Goal: Task Accomplishment & Management: Complete application form

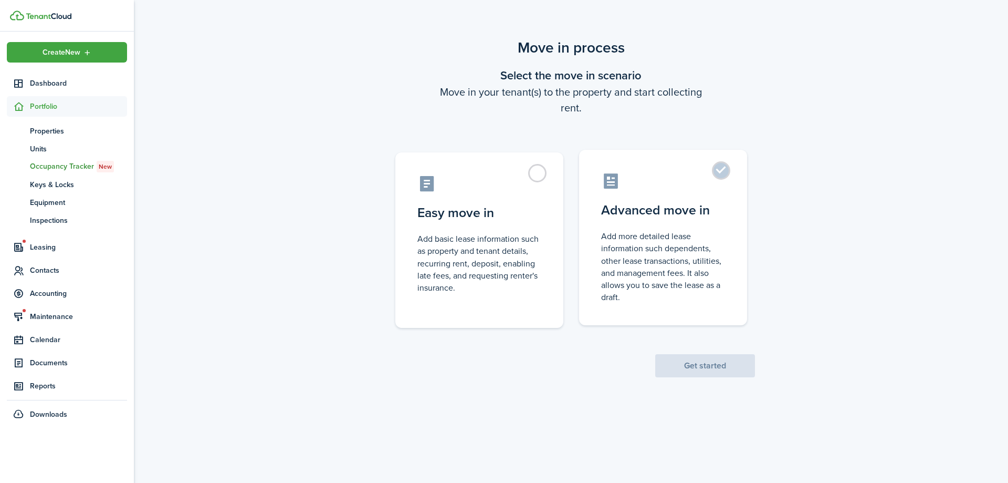
click at [611, 246] on control-radio-card-description "Add more detailed lease information such dependents, other lease transactions, …" at bounding box center [663, 266] width 124 height 73
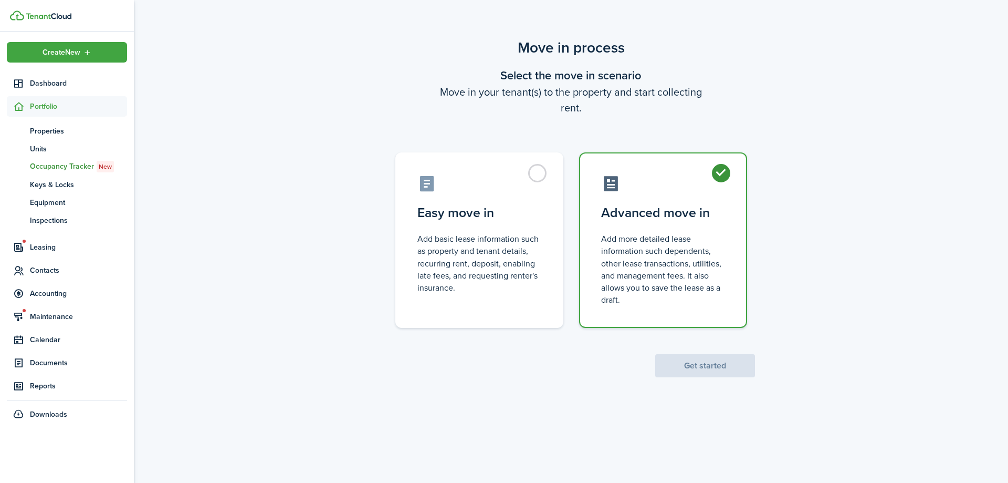
radio input "true"
click at [691, 370] on button "Get started" at bounding box center [705, 365] width 100 height 23
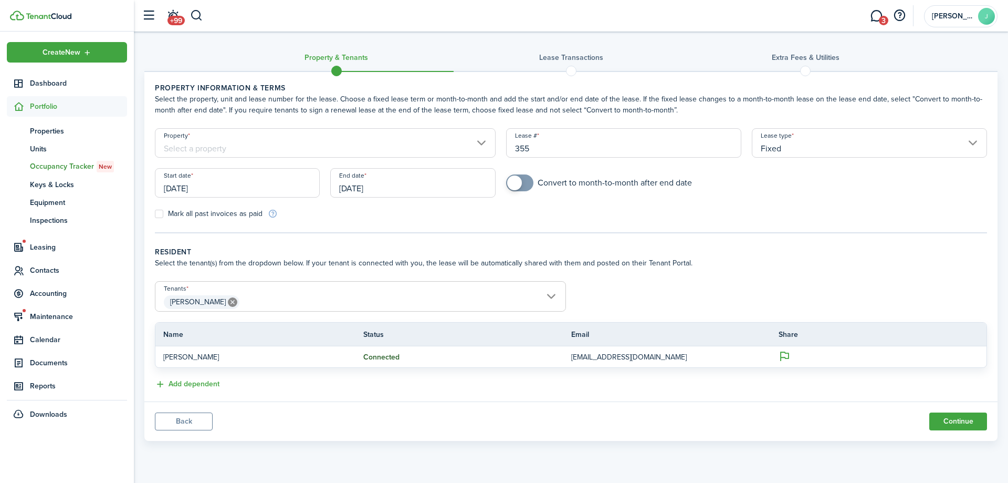
click at [266, 143] on input "Property" at bounding box center [325, 142] width 341 height 29
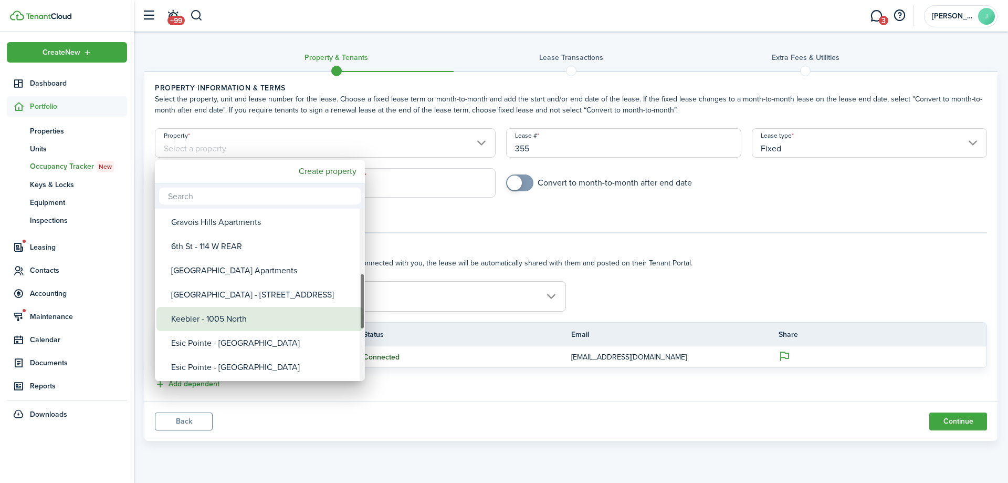
click at [246, 320] on div "Keebler - 1005 North" at bounding box center [264, 319] width 186 height 24
type input "Keebler - 1005 North"
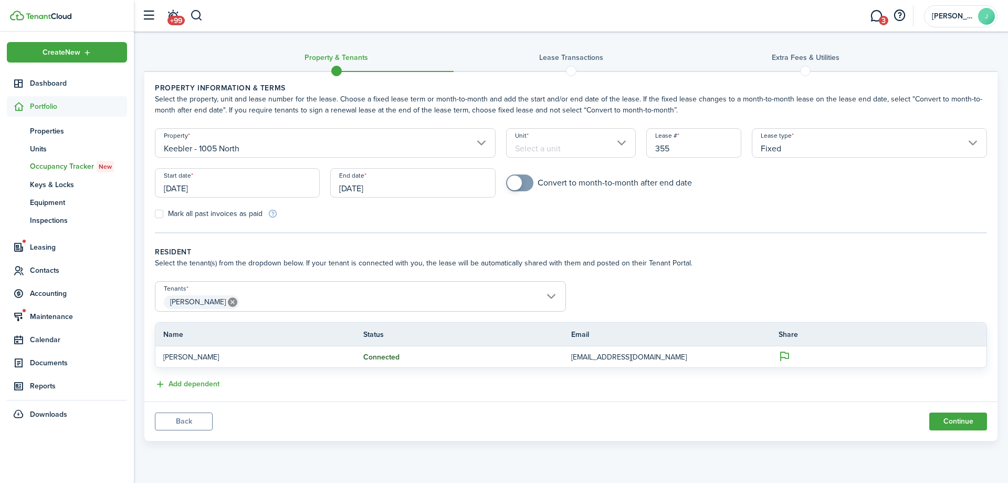
click at [557, 154] on input "Unit" at bounding box center [571, 142] width 130 height 29
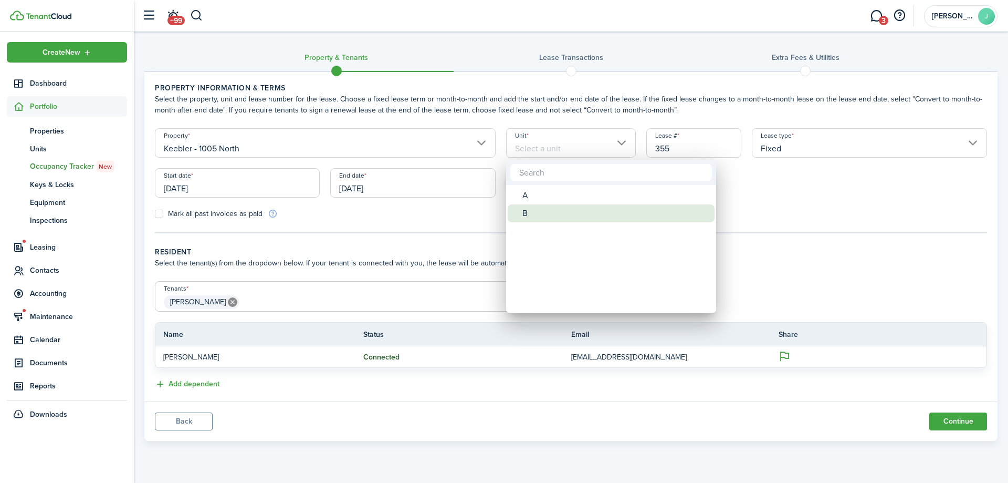
click at [539, 214] on div "B" at bounding box center [615, 213] width 186 height 18
type input "B"
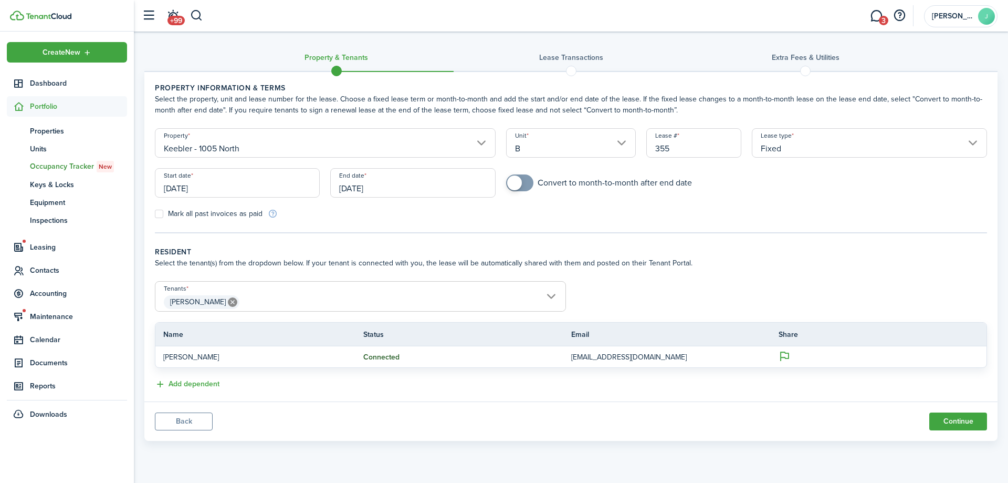
click at [242, 189] on input "[DATE]" at bounding box center [237, 182] width 165 height 29
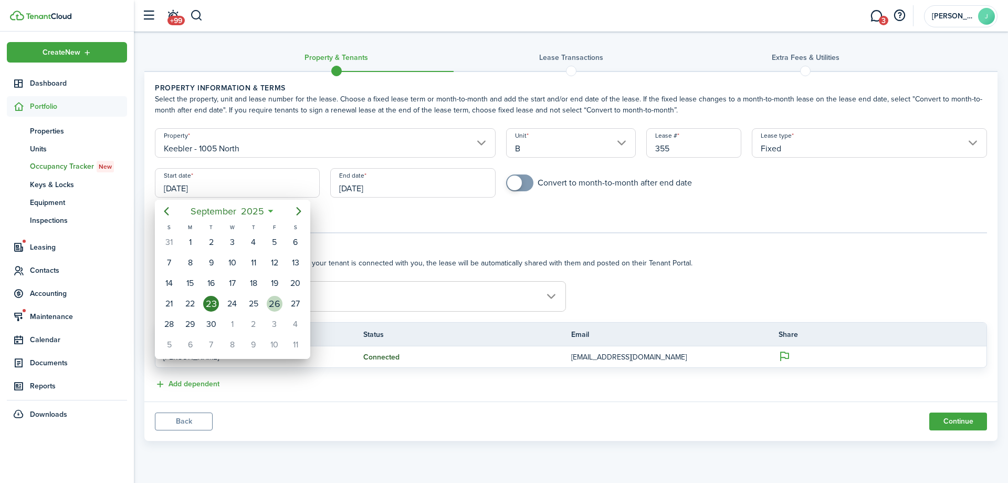
click at [269, 300] on div "26" at bounding box center [275, 304] width 16 height 16
type input "[DATE]"
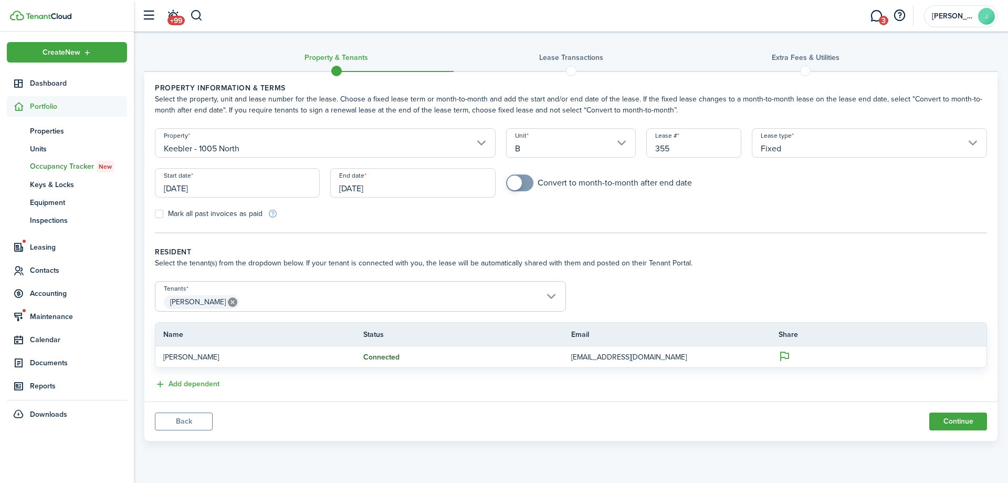
click at [333, 181] on input "[DATE]" at bounding box center [412, 182] width 165 height 29
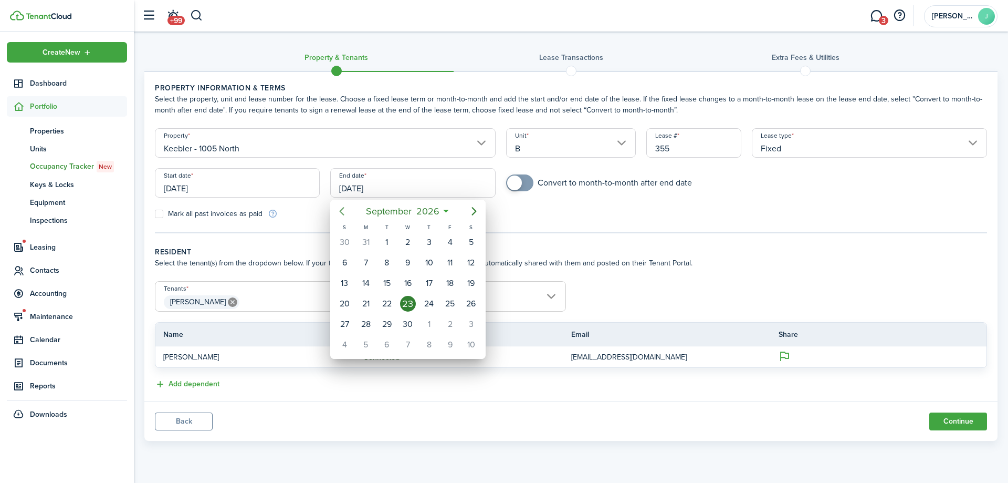
click at [351, 210] on mbsc-button "Previous page" at bounding box center [341, 211] width 21 height 21
click at [347, 209] on icon "Previous page" at bounding box center [342, 211] width 13 height 13
click at [369, 323] on div "25" at bounding box center [366, 324] width 16 height 16
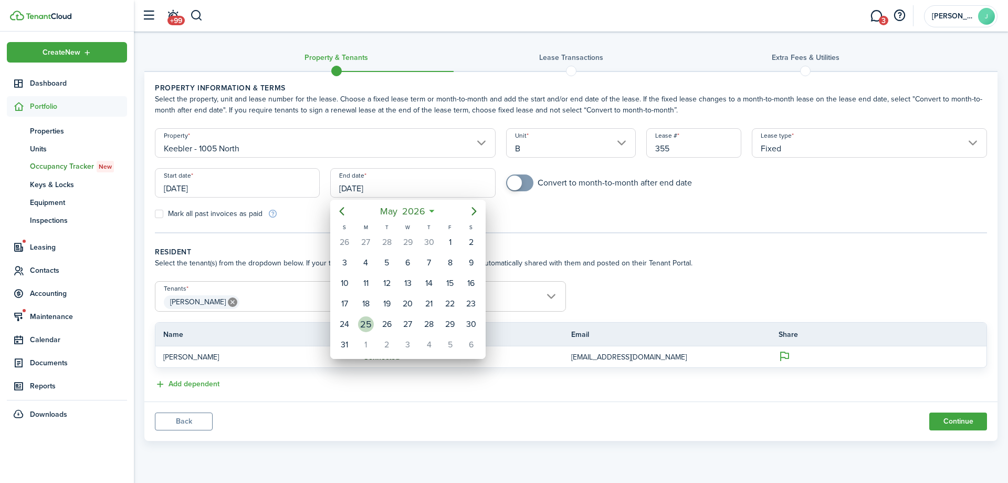
type input "[DATE]"
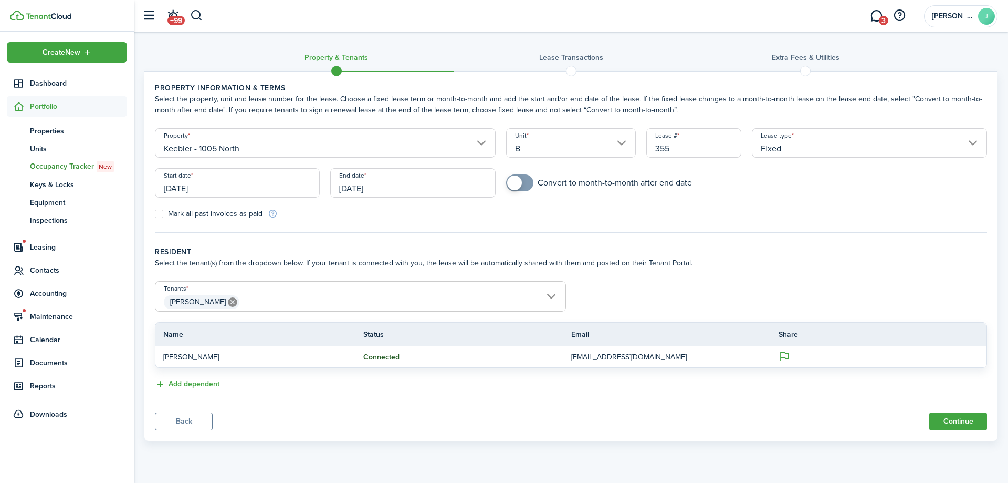
click at [524, 184] on span at bounding box center [520, 182] width 11 height 17
checkbox input "true"
click at [525, 187] on span at bounding box center [520, 182] width 11 height 17
click at [948, 419] on button "Continue" at bounding box center [958, 421] width 58 height 18
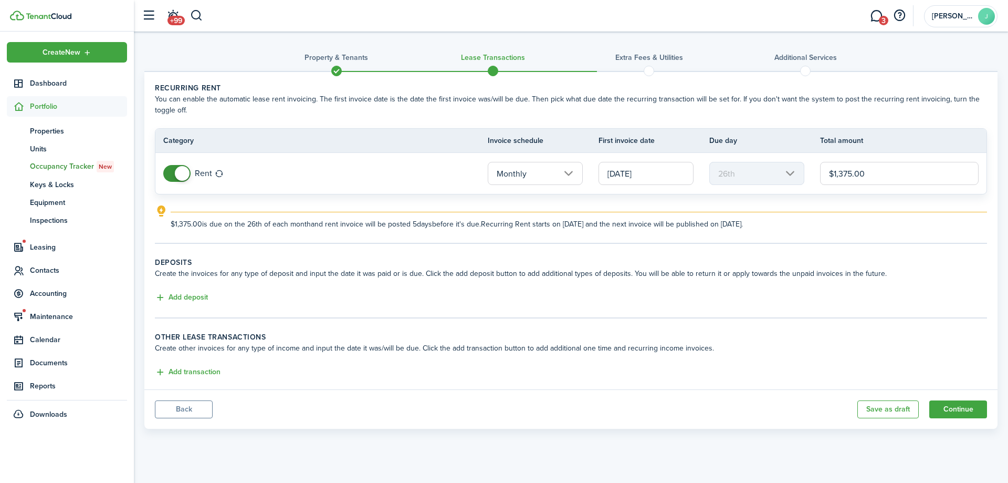
drag, startPoint x: 852, startPoint y: 173, endPoint x: 846, endPoint y: 171, distance: 6.5
click at [846, 171] on input "$1,375.00" at bounding box center [899, 173] width 159 height 23
type input "$1,395.00"
click at [172, 294] on button "Add deposit" at bounding box center [181, 297] width 53 height 12
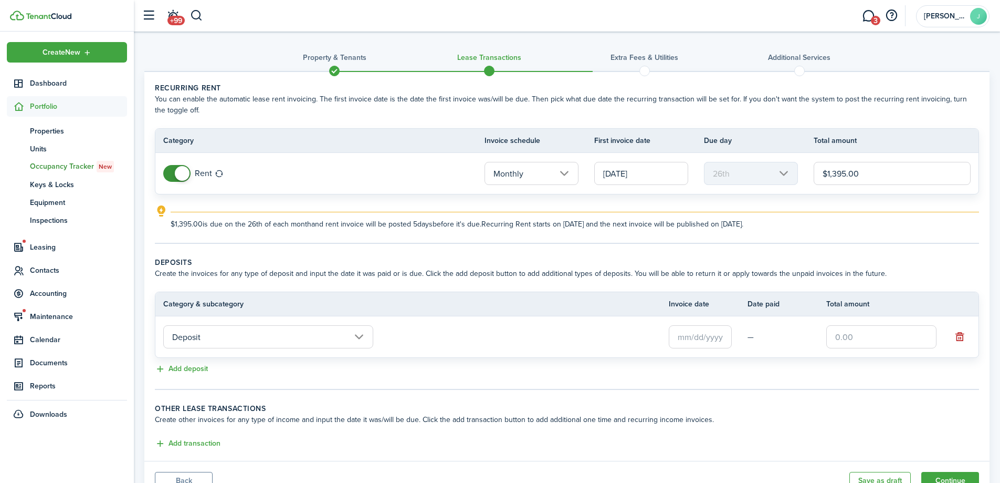
click at [899, 337] on input "text" at bounding box center [882, 336] width 110 height 23
click at [715, 344] on input "text" at bounding box center [700, 336] width 63 height 23
type input "$1,395.00"
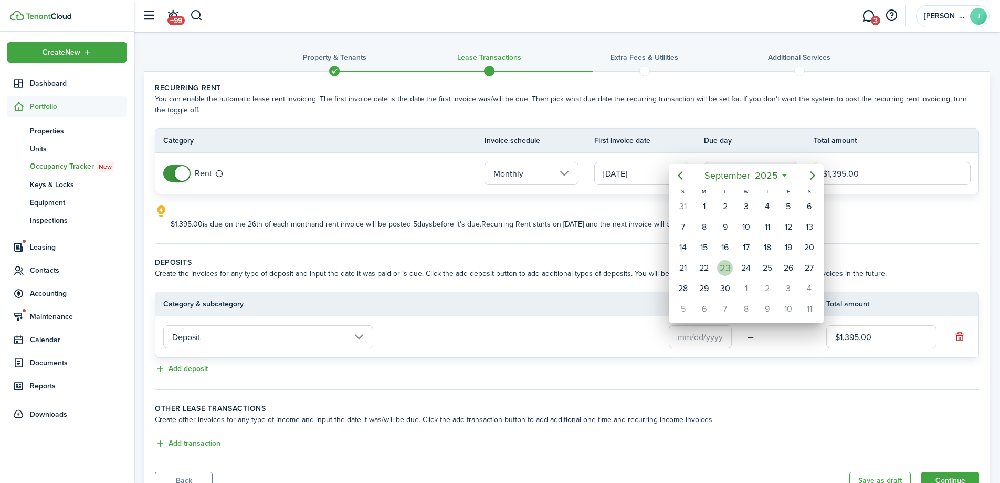
click at [729, 260] on div "23" at bounding box center [725, 268] width 16 height 16
type input "[DATE]"
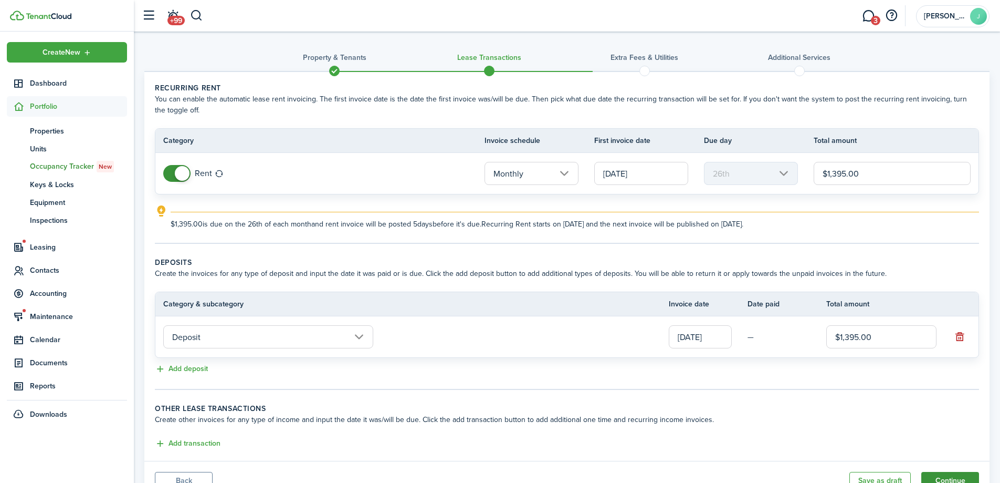
click at [944, 477] on button "Continue" at bounding box center [951, 481] width 58 height 18
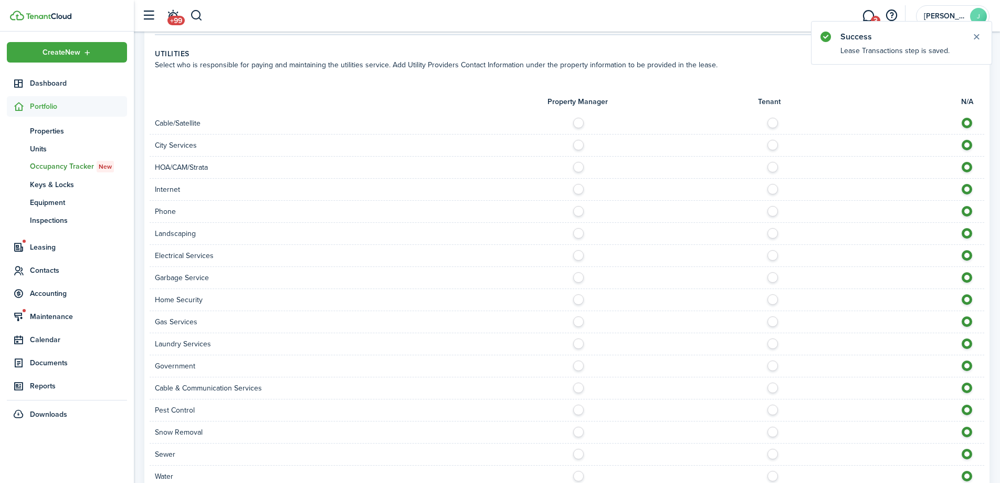
scroll to position [735, 0]
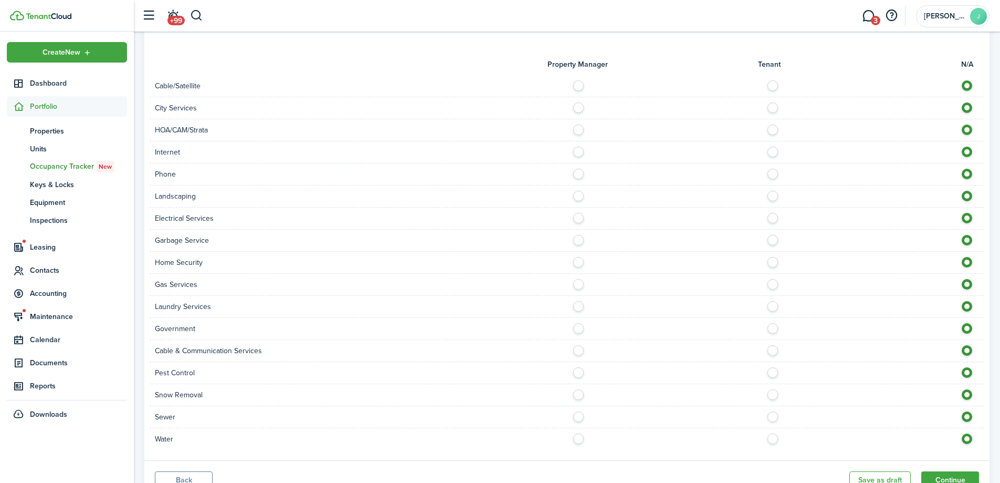
click at [773, 149] on label at bounding box center [776, 149] width 18 height 5
radio input "true"
click at [584, 195] on div at bounding box center [775, 196] width 417 height 11
click at [578, 194] on label at bounding box center [581, 193] width 18 height 5
radio input "true"
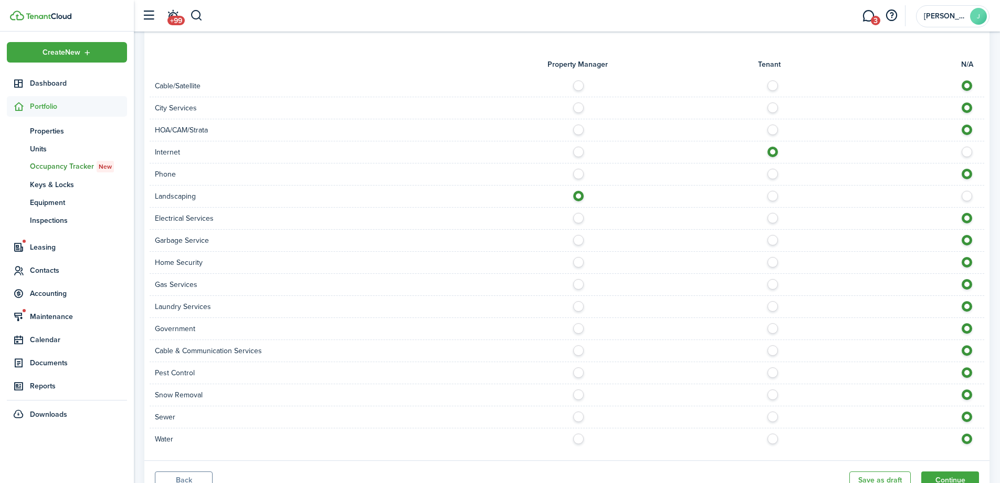
click at [773, 215] on label at bounding box center [776, 215] width 18 height 5
radio input "true"
click at [771, 283] on label at bounding box center [776, 281] width 18 height 5
radio input "true"
click at [768, 302] on label at bounding box center [776, 303] width 18 height 5
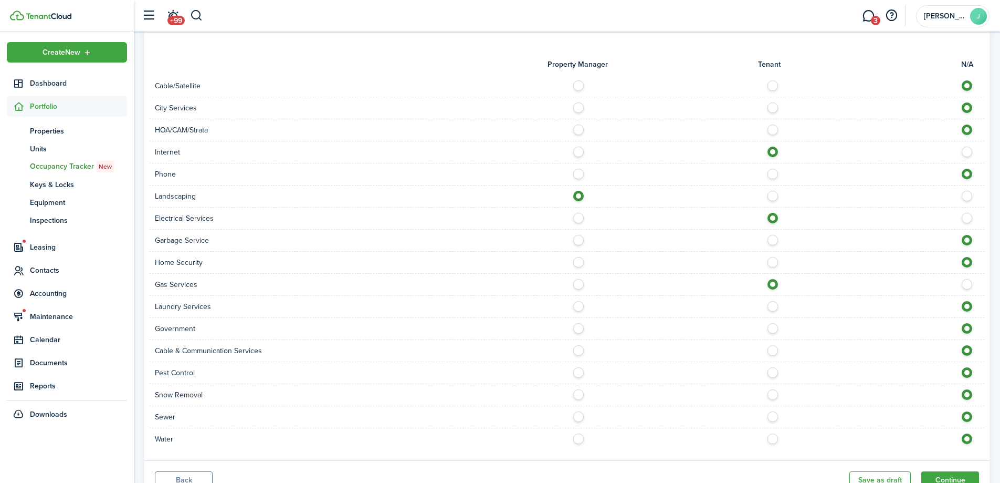
radio input "true"
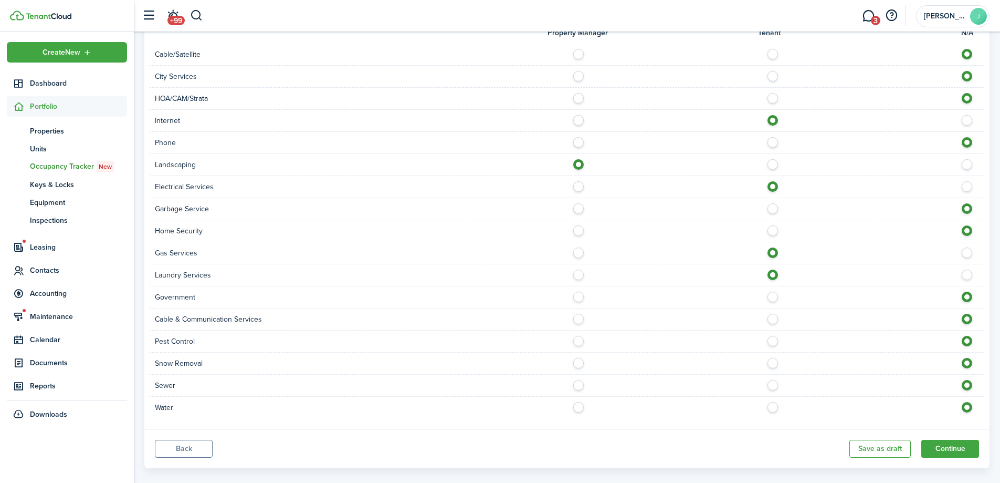
scroll to position [781, 0]
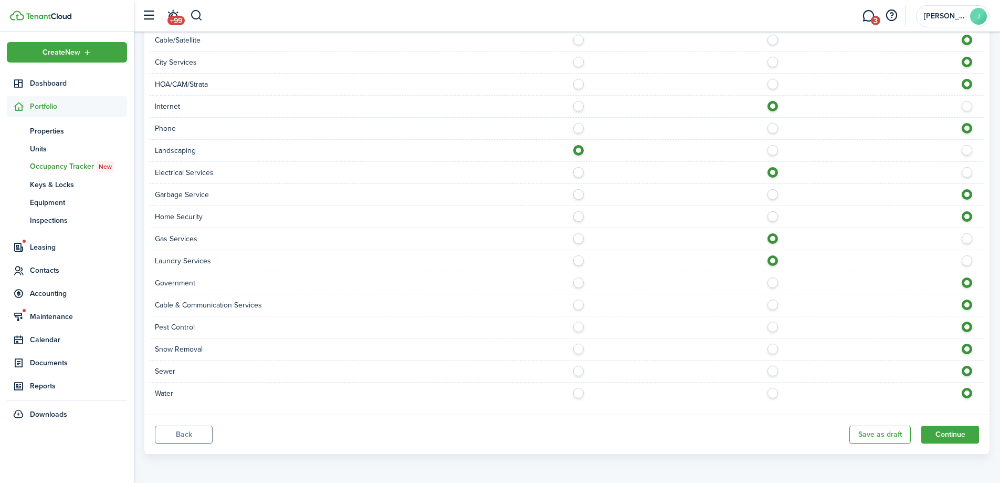
click at [773, 327] on label at bounding box center [776, 323] width 18 height 5
radio input "true"
click at [775, 393] on label at bounding box center [776, 390] width 18 height 5
radio input "true"
click at [772, 371] on label at bounding box center [776, 367] width 18 height 5
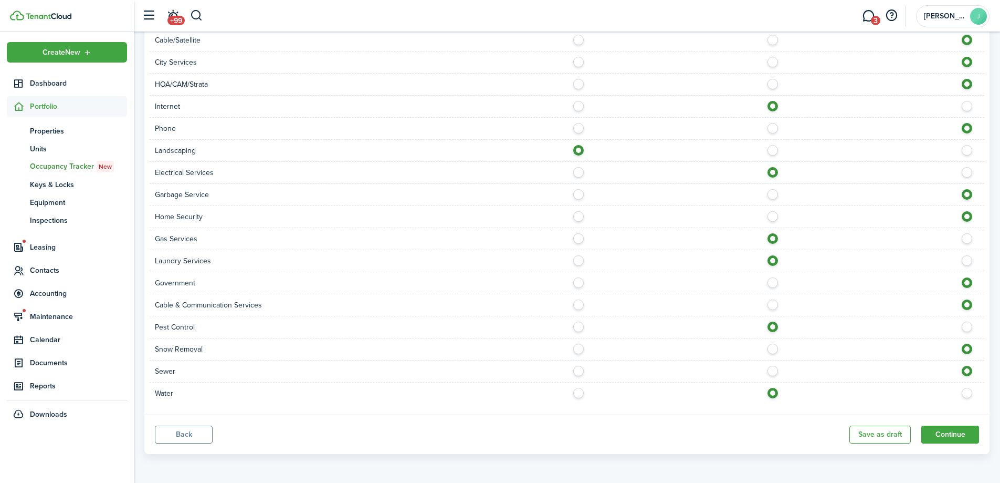
radio input "true"
click at [934, 438] on button "Continue" at bounding box center [951, 434] width 58 height 18
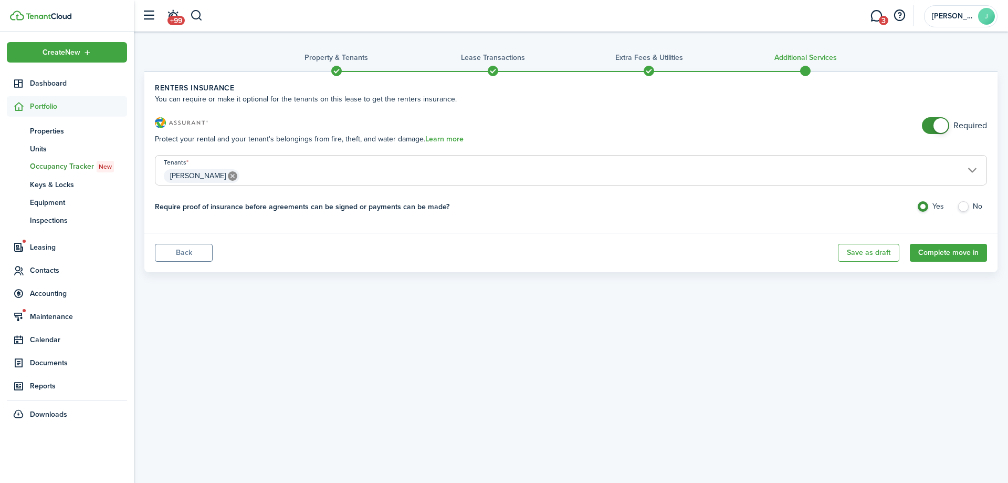
checkbox input "false"
click at [944, 120] on span at bounding box center [941, 125] width 15 height 15
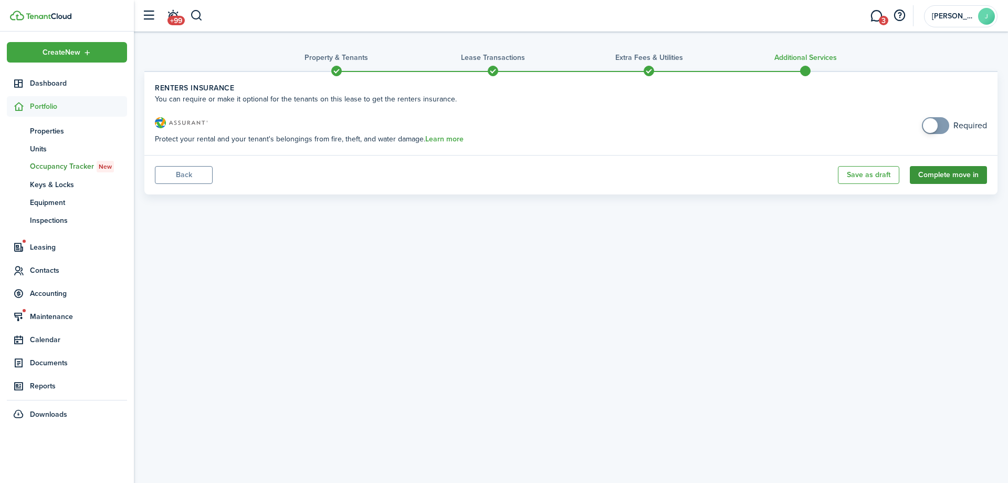
click at [925, 174] on button "Complete move in" at bounding box center [948, 175] width 77 height 18
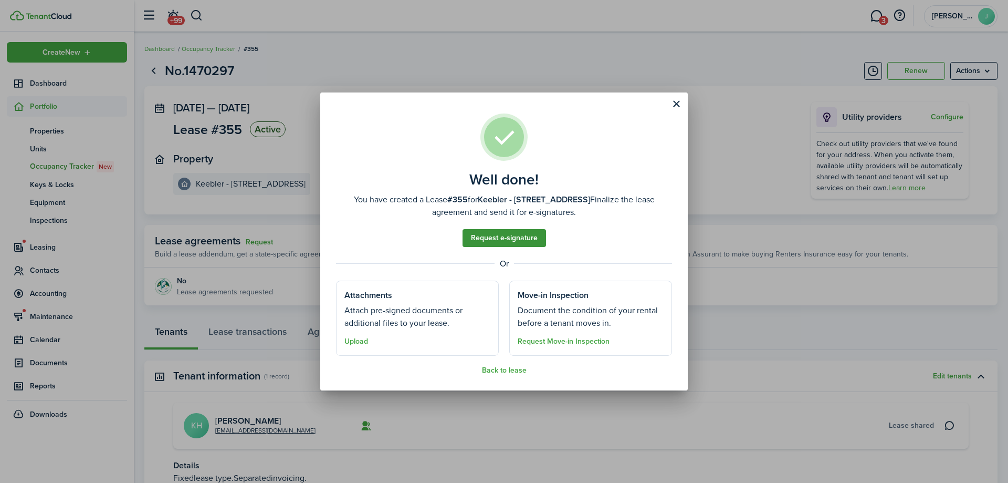
click at [485, 235] on link "Request e-signature" at bounding box center [504, 238] width 83 height 18
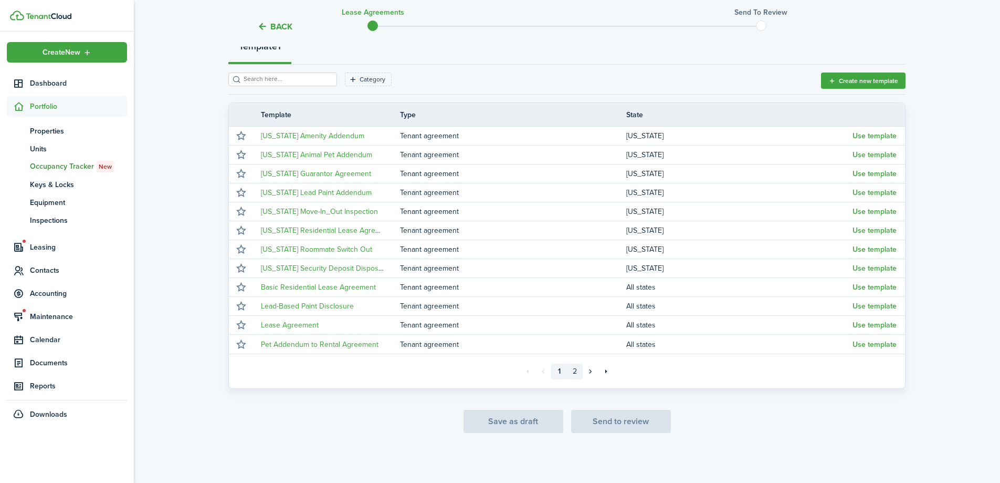
click at [574, 368] on link "2" at bounding box center [575, 371] width 16 height 16
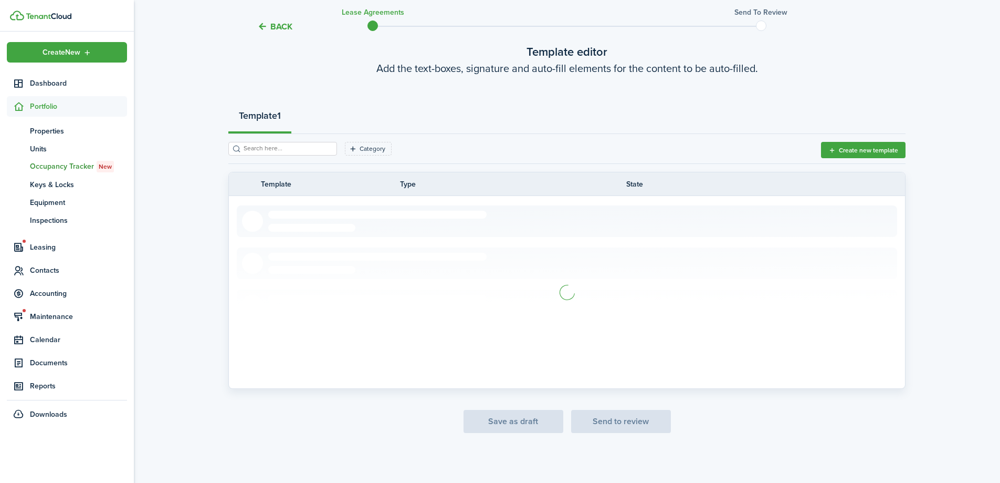
scroll to position [18, 0]
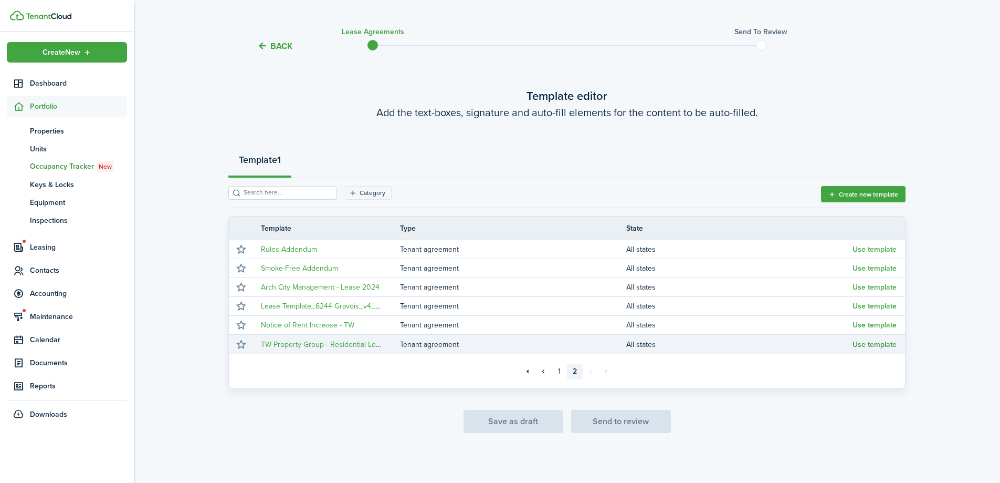
click at [870, 345] on button "Use template" at bounding box center [875, 344] width 44 height 8
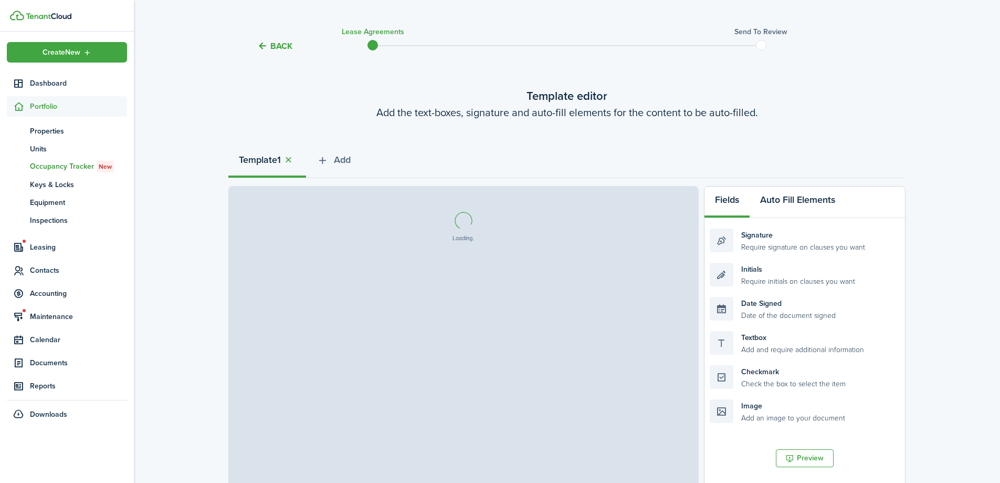
select select "fit"
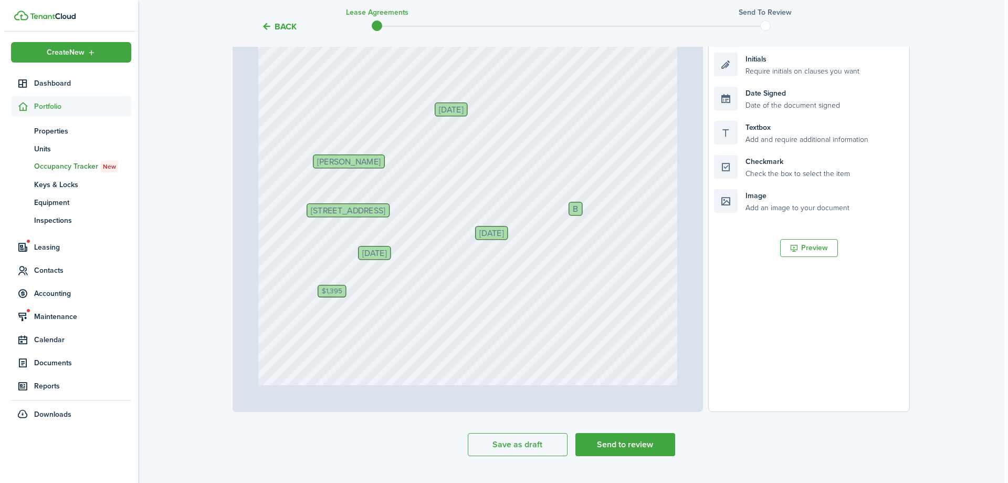
scroll to position [0, 0]
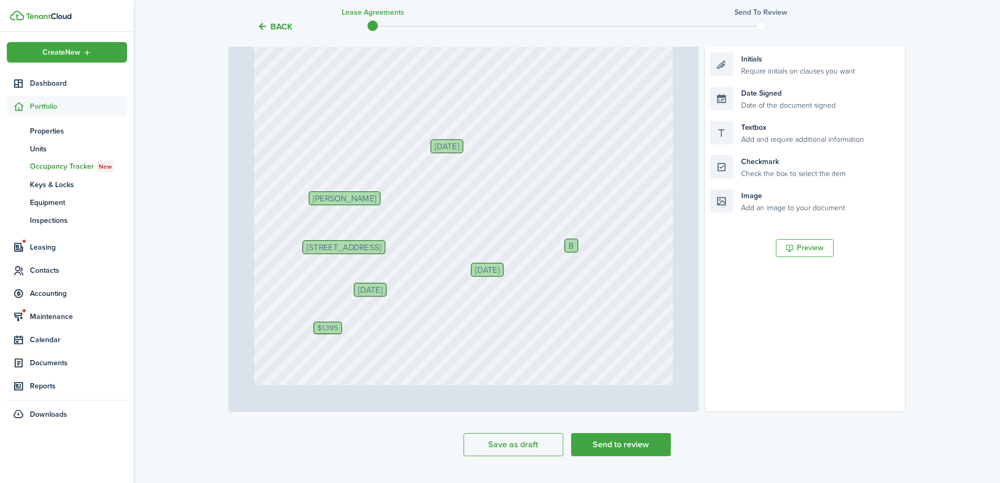
click at [277, 26] on button "Back" at bounding box center [274, 26] width 35 height 11
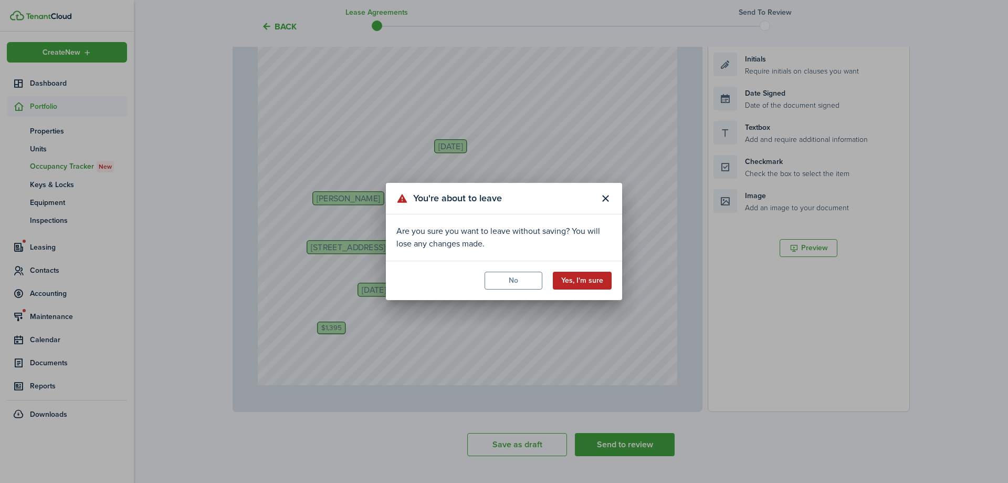
click at [587, 274] on button "Yes, I'm sure" at bounding box center [582, 280] width 59 height 18
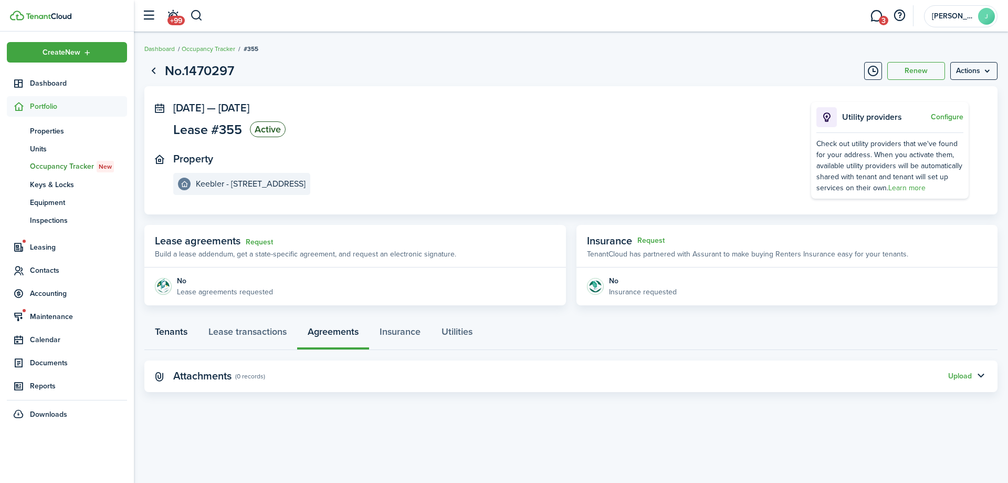
click at [194, 332] on link "Tenants" at bounding box center [171, 334] width 54 height 32
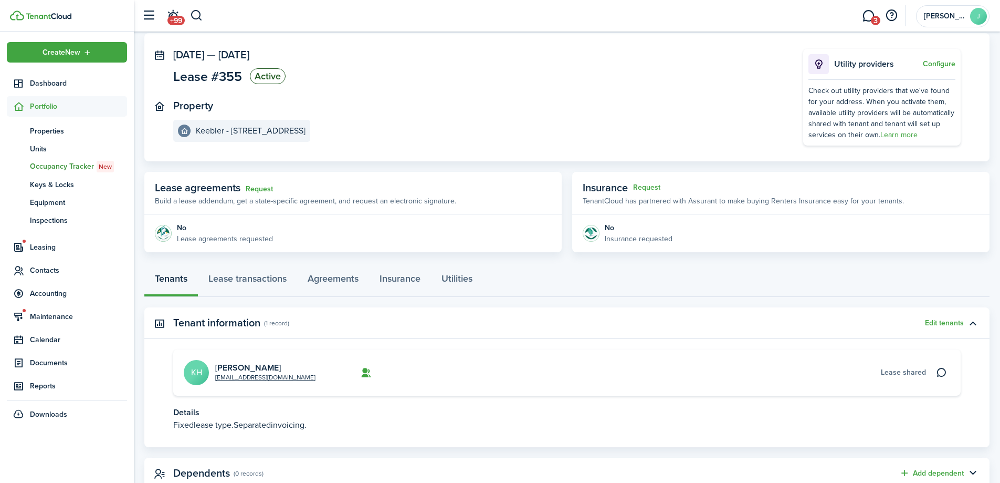
scroll to position [88, 0]
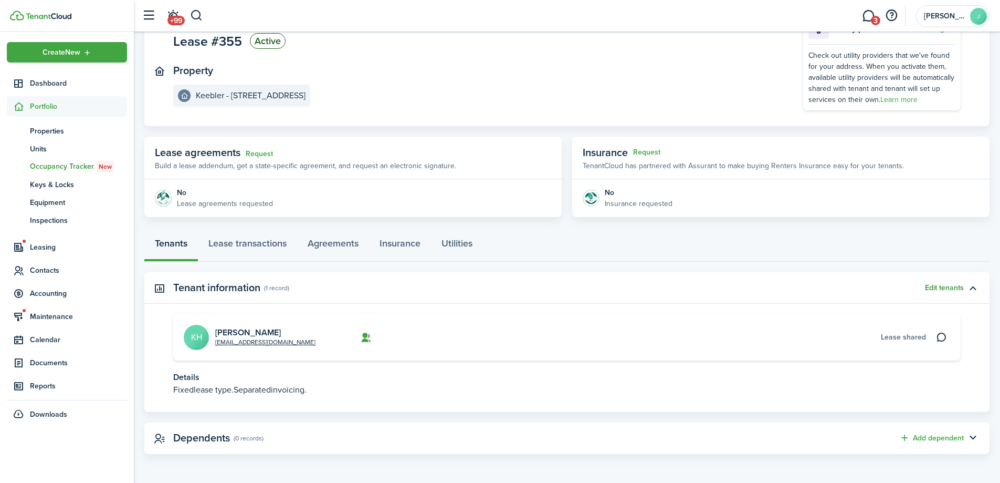
click at [935, 286] on button "Edit tenants" at bounding box center [944, 288] width 39 height 8
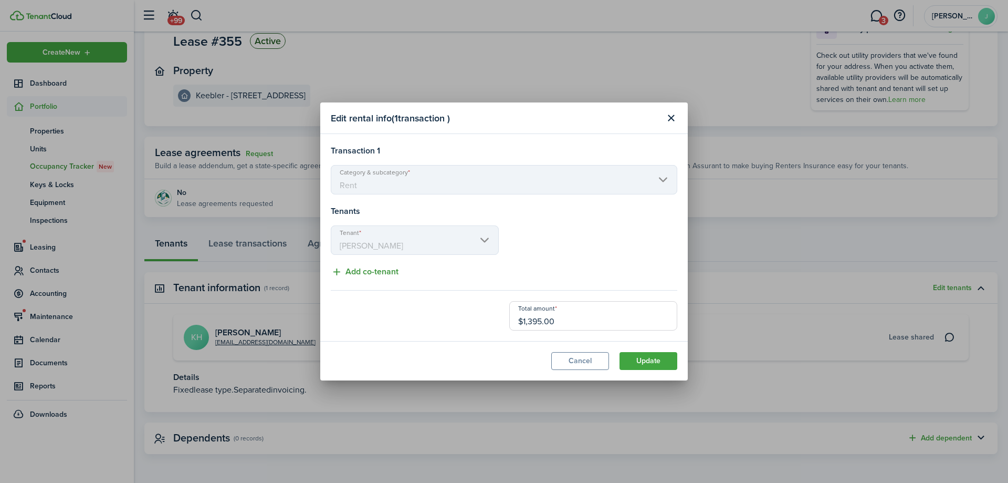
click at [393, 274] on button "Add co-tenant" at bounding box center [365, 271] width 68 height 13
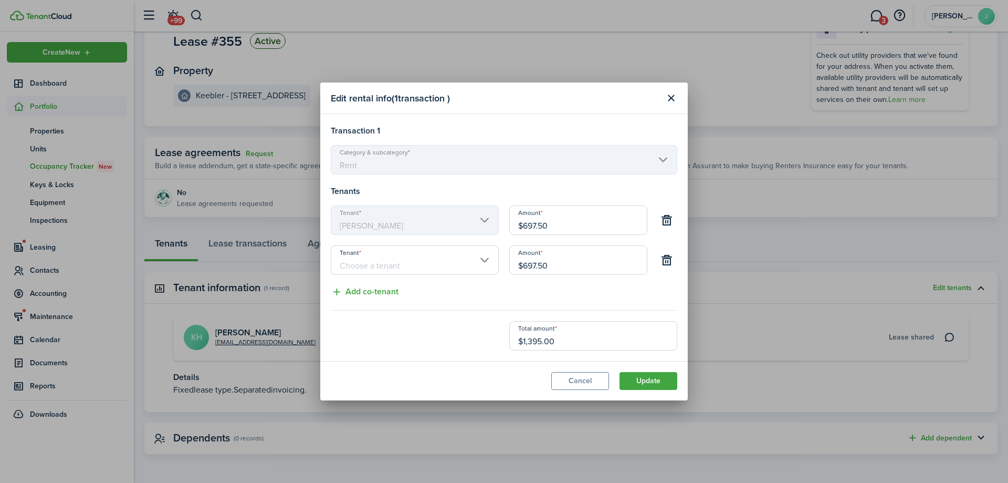
click at [444, 264] on input "Tenant" at bounding box center [415, 259] width 168 height 29
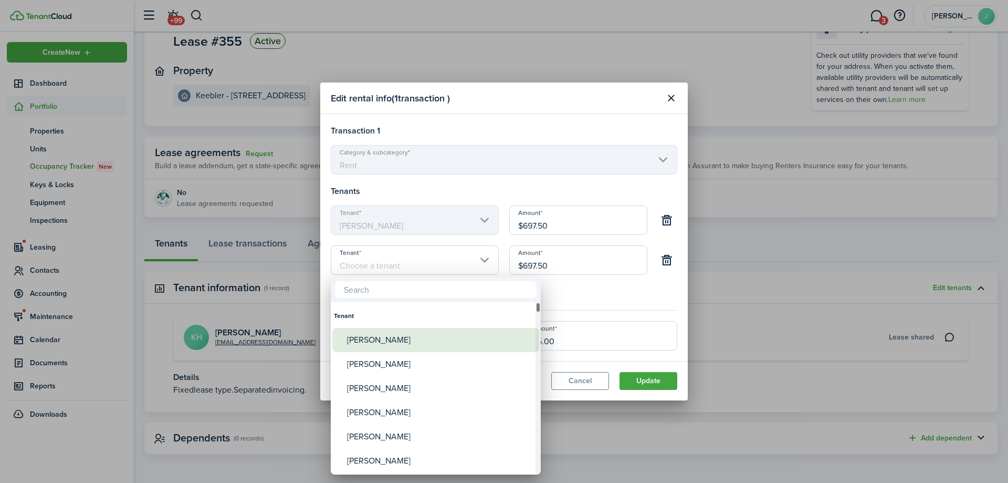
click at [441, 336] on div "[PERSON_NAME]" at bounding box center [440, 340] width 186 height 24
type input "[PERSON_NAME]"
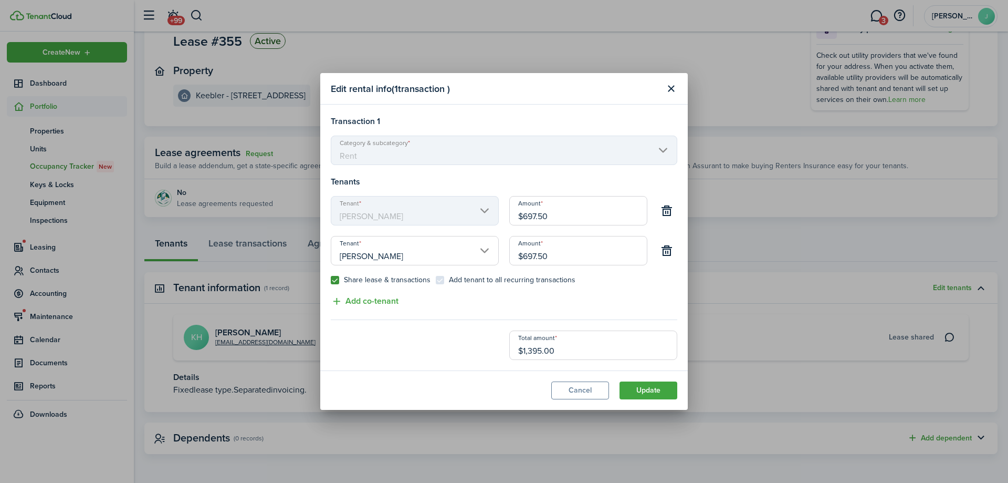
drag, startPoint x: 552, startPoint y: 217, endPoint x: 501, endPoint y: 211, distance: 51.8
click at [501, 211] on div "Tenant [PERSON_NAME] Amount $697.50" at bounding box center [504, 216] width 357 height 40
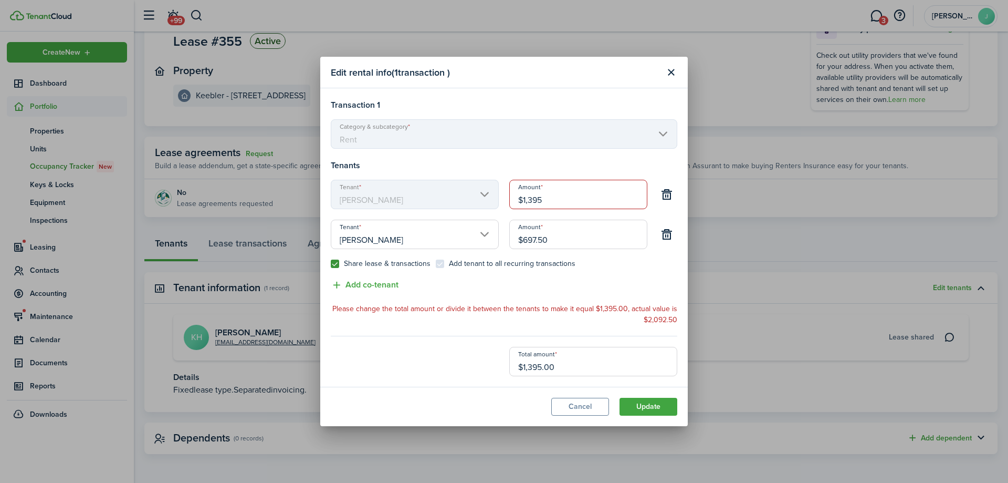
type input "$1,395.00"
drag, startPoint x: 559, startPoint y: 238, endPoint x: 472, endPoint y: 229, distance: 87.6
click at [468, 229] on div "Tenant [PERSON_NAME] $697.50 Share lease & transactions Add tenant to all recur…" at bounding box center [504, 248] width 357 height 59
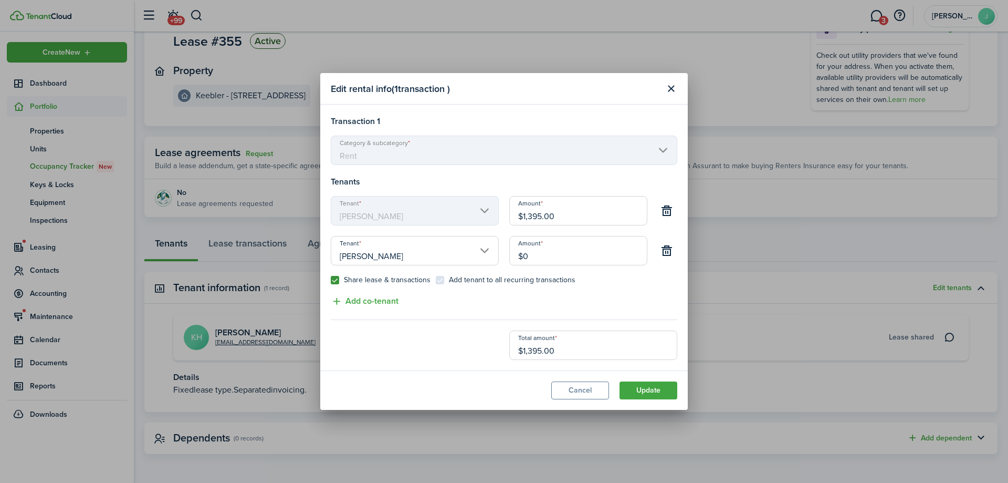
type input "$0.00"
click at [475, 318] on div "Transaction 1 Category & subcategory Rent Tenants Tenant [PERSON_NAME] $1,395.0…" at bounding box center [504, 237] width 347 height 245
click at [654, 388] on button "Update" at bounding box center [649, 390] width 58 height 18
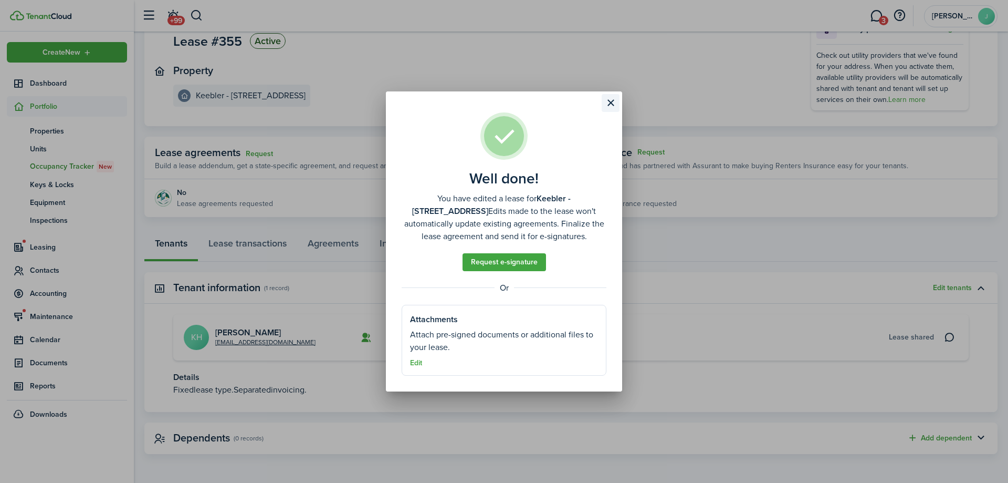
click at [611, 104] on button "Close modal" at bounding box center [611, 103] width 18 height 18
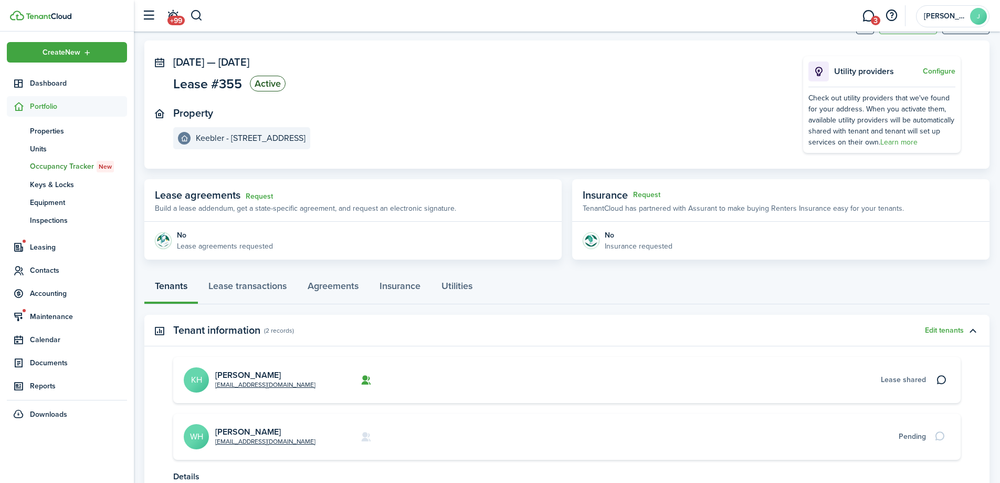
scroll to position [0, 0]
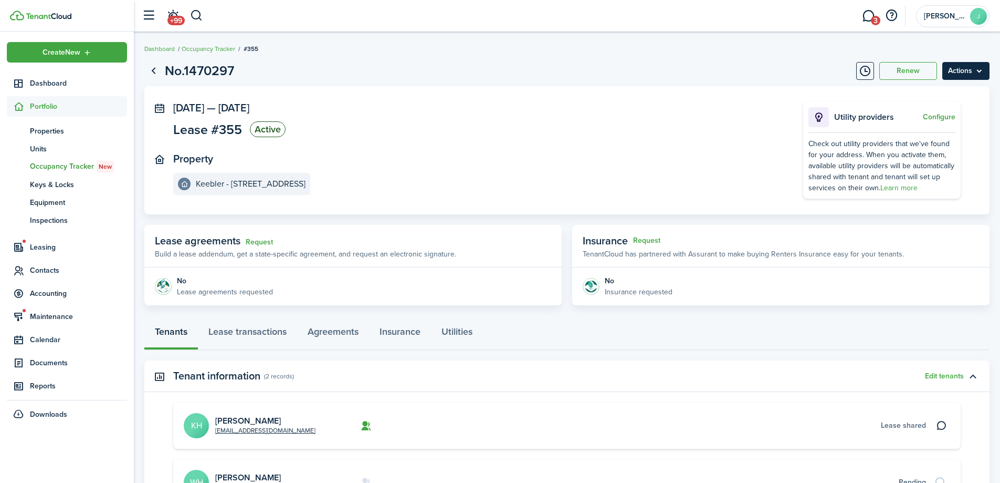
click at [958, 72] on menu-btn "Actions" at bounding box center [966, 71] width 47 height 18
click at [928, 152] on button "Delete" at bounding box center [944, 149] width 92 height 18
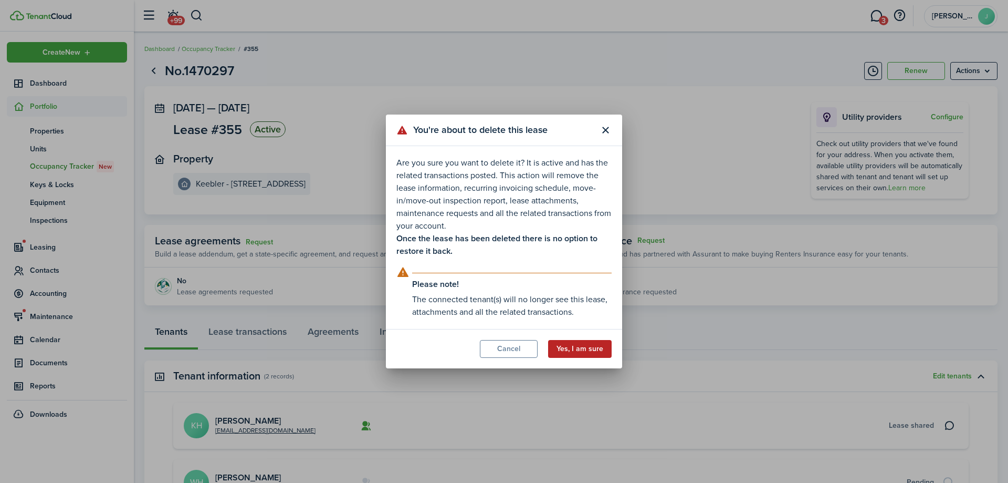
click at [586, 350] on button "Yes, I am sure" at bounding box center [580, 349] width 64 height 18
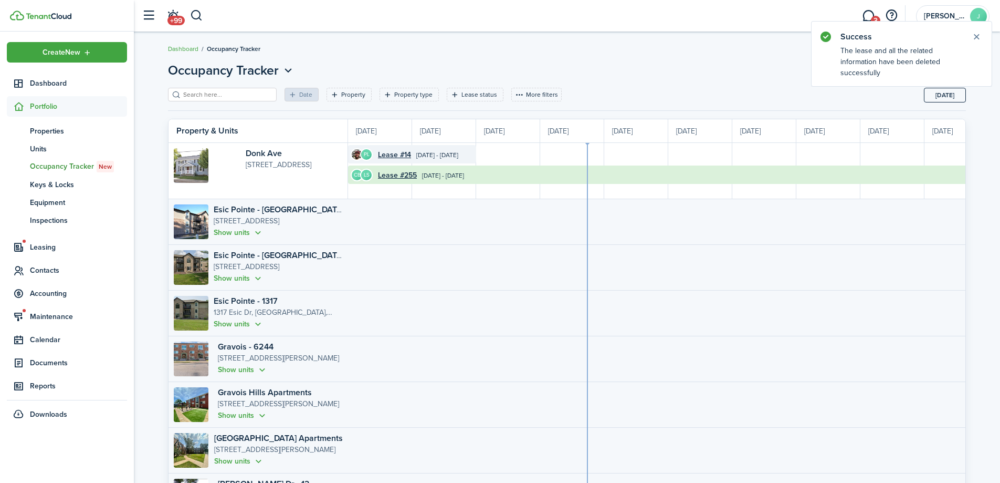
scroll to position [0, 192]
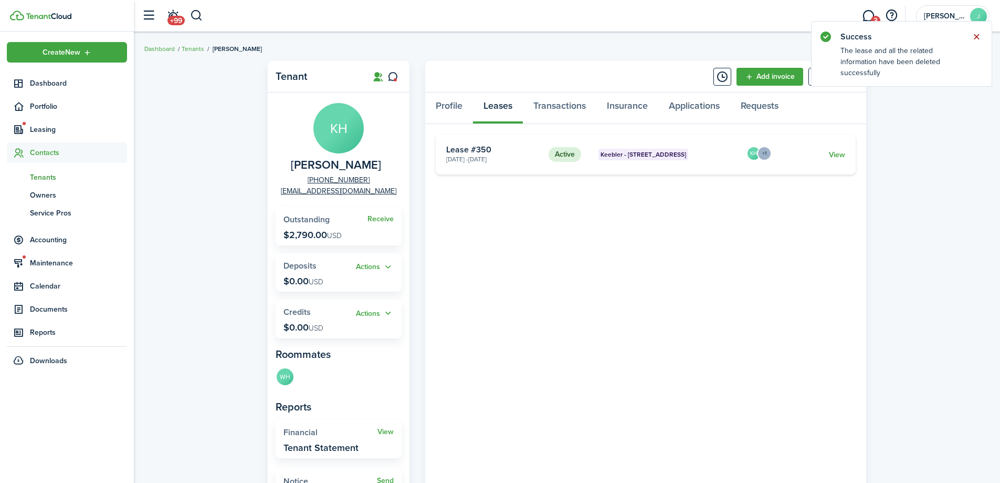
click at [981, 36] on button "Close notify" at bounding box center [976, 36] width 15 height 15
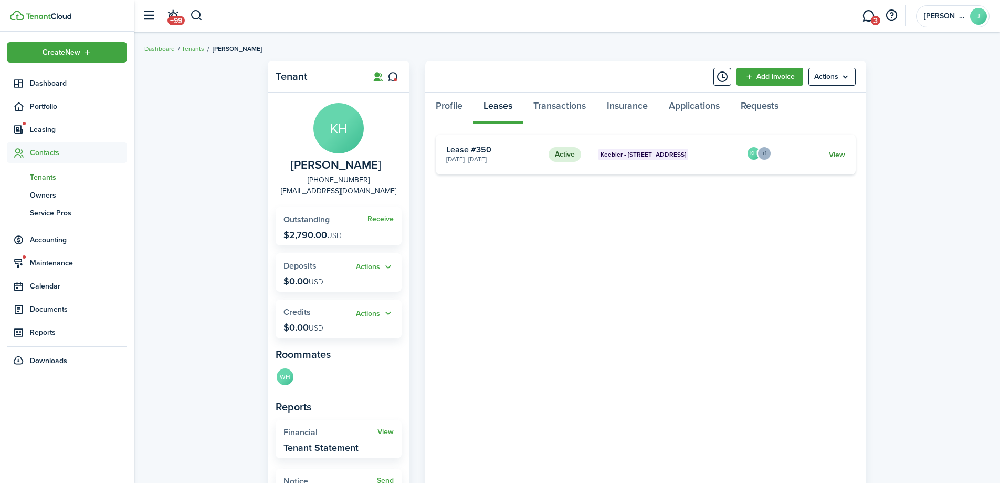
click at [832, 156] on link "View" at bounding box center [837, 154] width 16 height 11
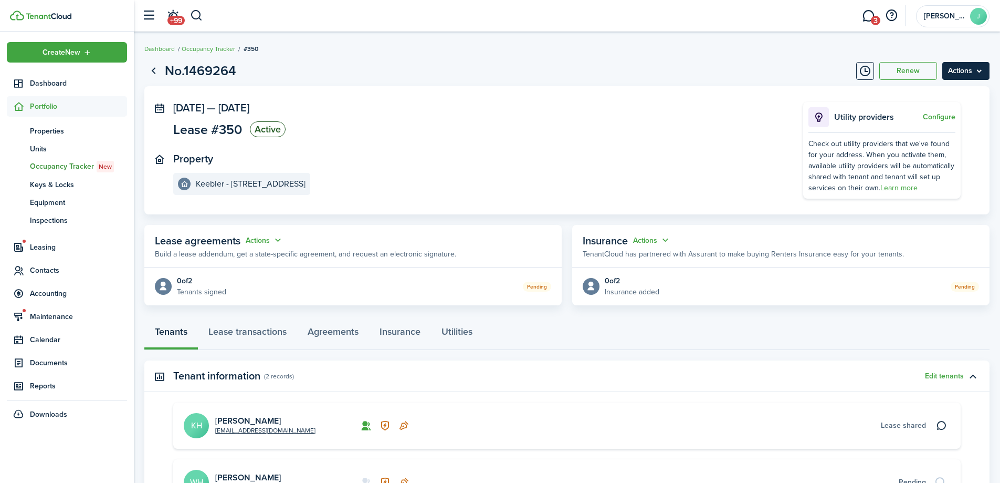
click at [956, 68] on menu-btn "Actions" at bounding box center [966, 71] width 47 height 18
click at [932, 150] on button "Delete" at bounding box center [944, 149] width 92 height 18
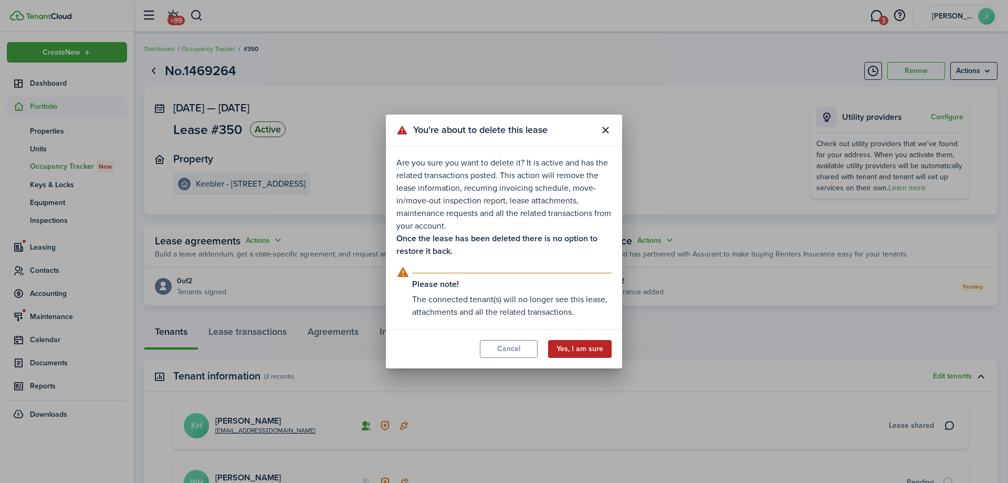
click at [588, 348] on button "Yes, I am sure" at bounding box center [580, 349] width 64 height 18
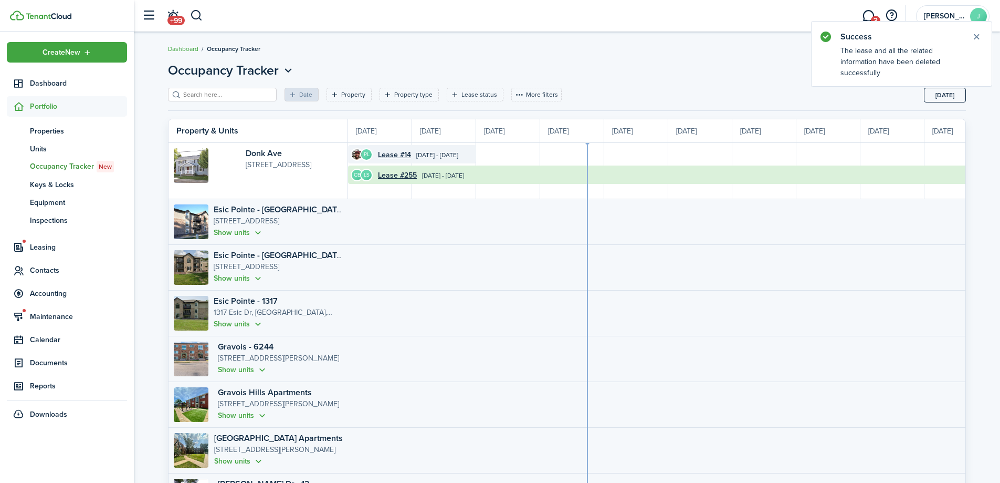
scroll to position [0, 192]
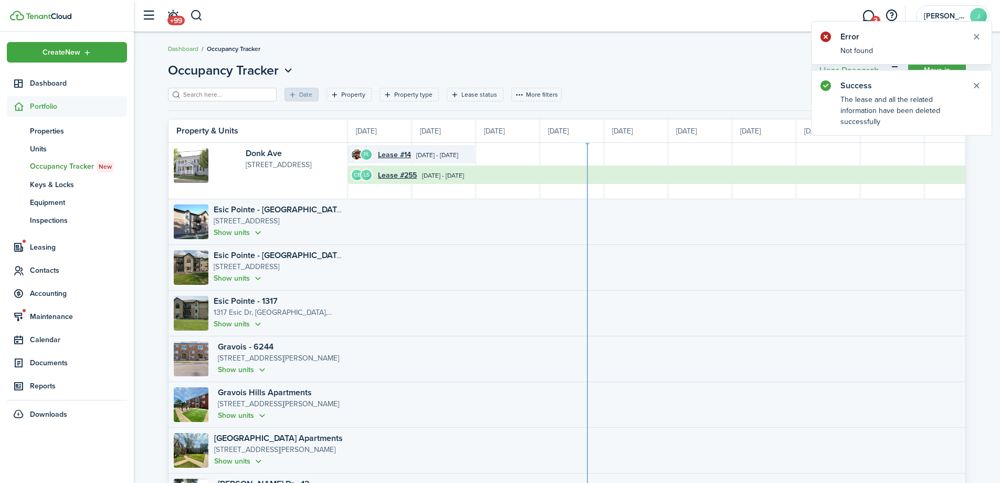
scroll to position [0, 192]
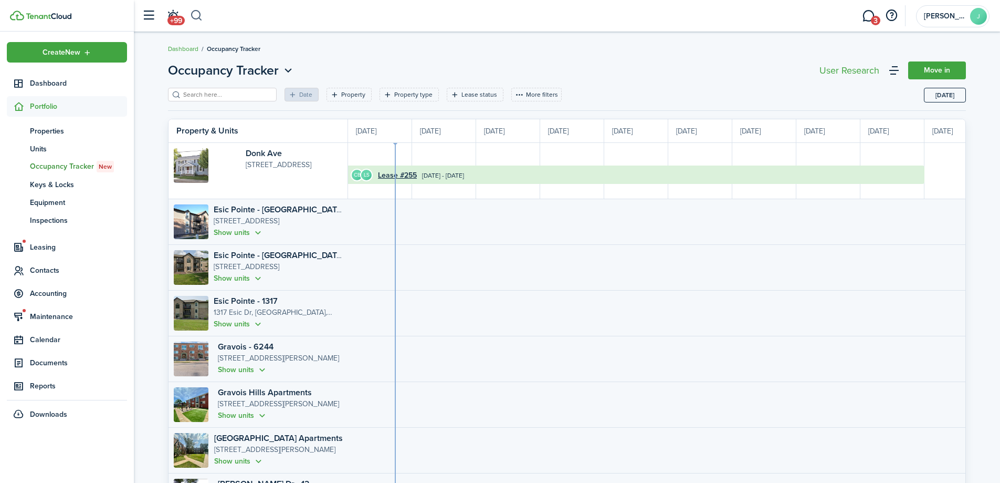
click at [203, 16] on button "button" at bounding box center [196, 16] width 13 height 18
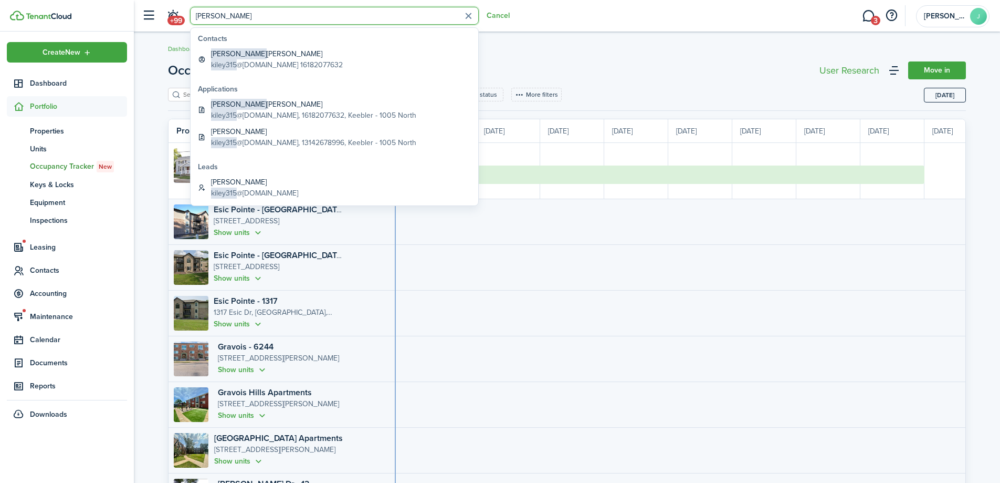
type input "[PERSON_NAME]"
click at [239, 55] on global-search-item-title "[PERSON_NAME] [PERSON_NAME]" at bounding box center [277, 53] width 132 height 11
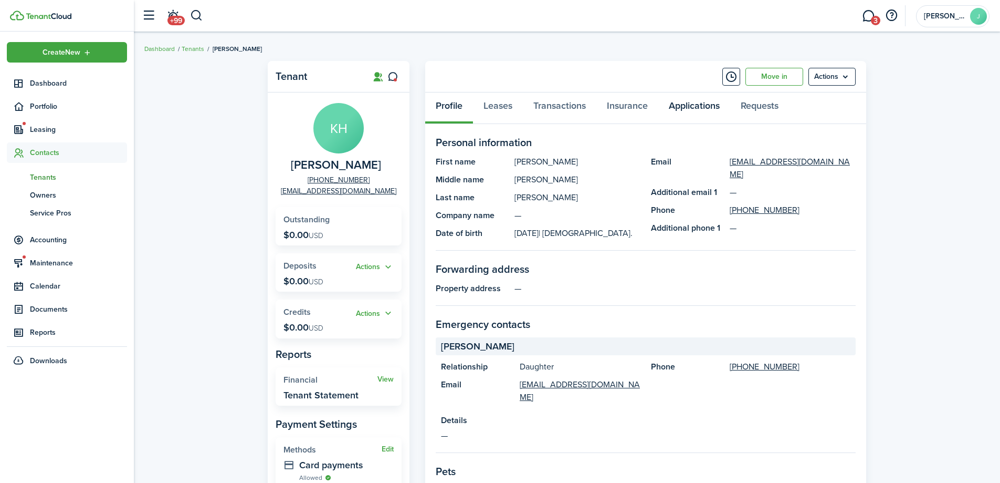
click at [686, 108] on link "Applications" at bounding box center [694, 108] width 72 height 32
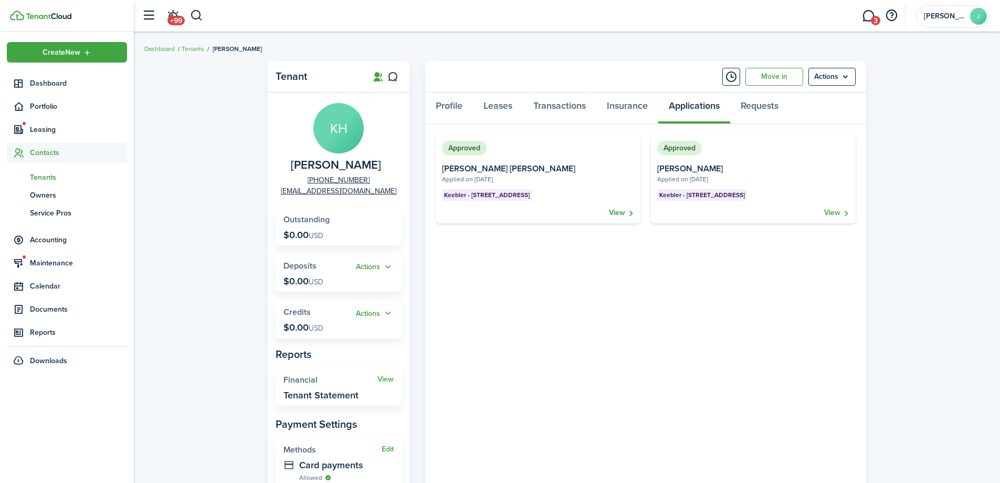
click at [621, 215] on link "View" at bounding box center [621, 212] width 25 height 11
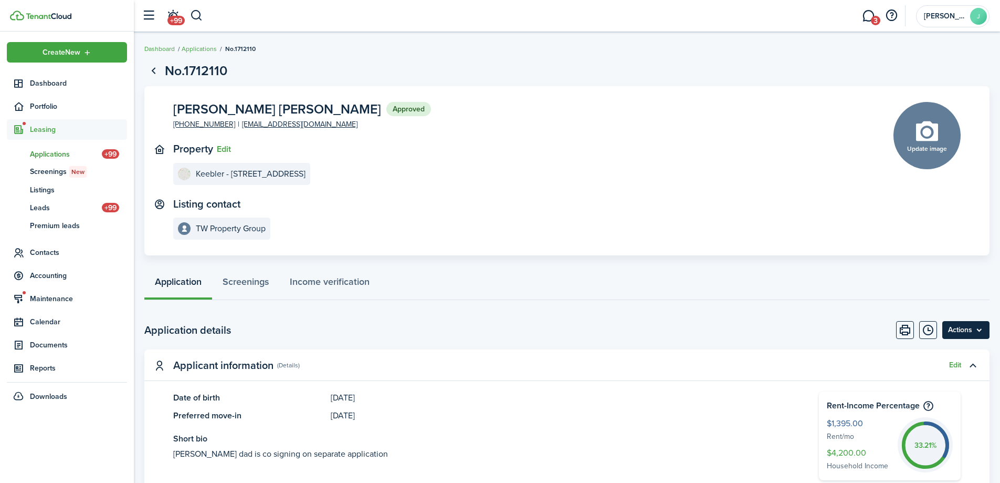
click at [971, 337] on menu-btn "Actions" at bounding box center [966, 330] width 47 height 18
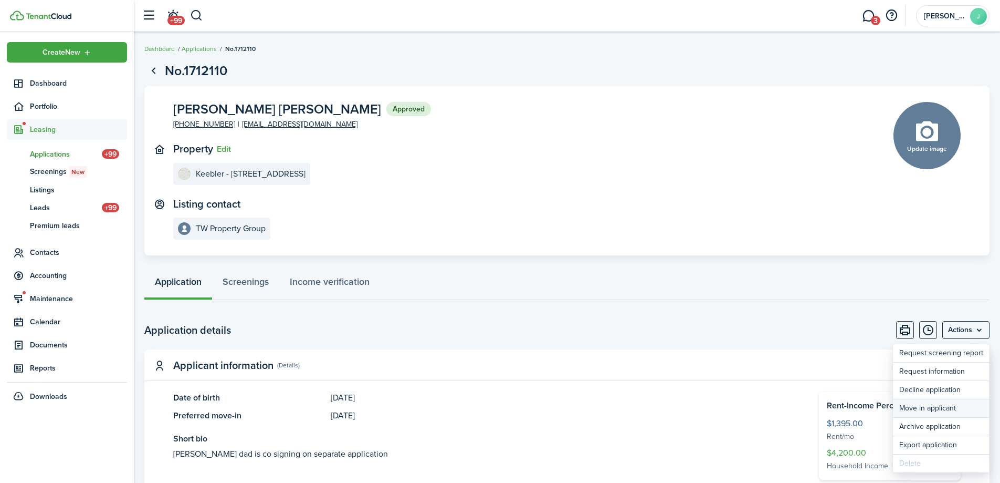
click at [945, 406] on button "Move in applicant" at bounding box center [941, 408] width 97 height 18
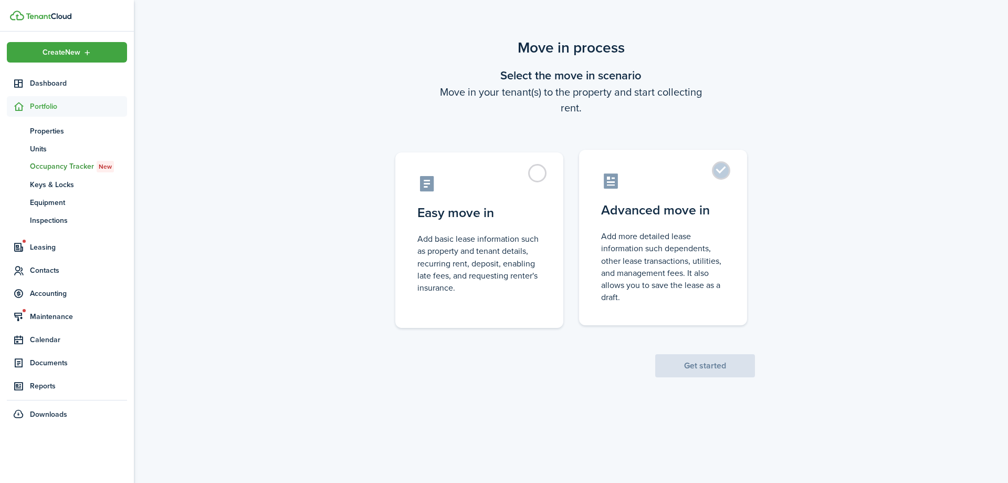
click at [589, 262] on label "Advanced move in Add more detailed lease information such dependents, other lea…" at bounding box center [663, 237] width 168 height 175
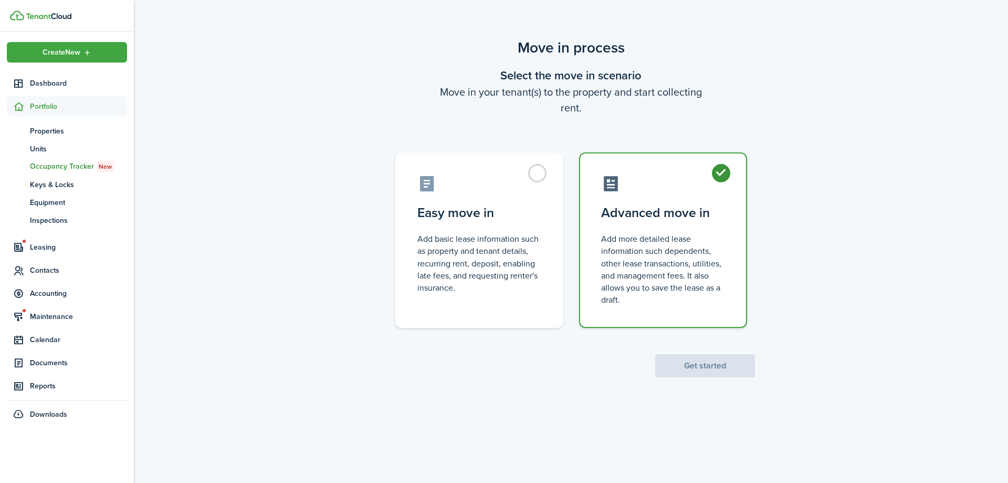
radio input "true"
click at [709, 363] on button "Get started" at bounding box center [705, 365] width 100 height 23
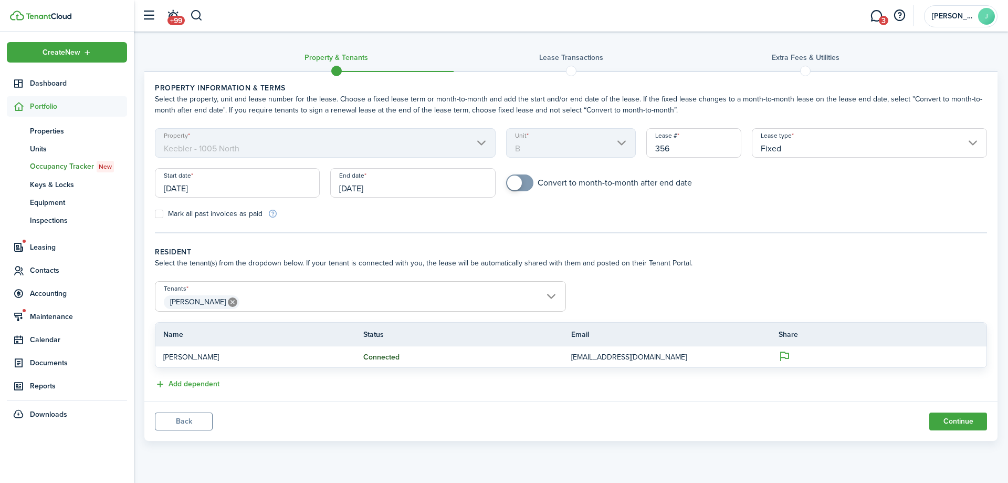
click at [378, 295] on span "[PERSON_NAME]" at bounding box center [360, 302] width 410 height 18
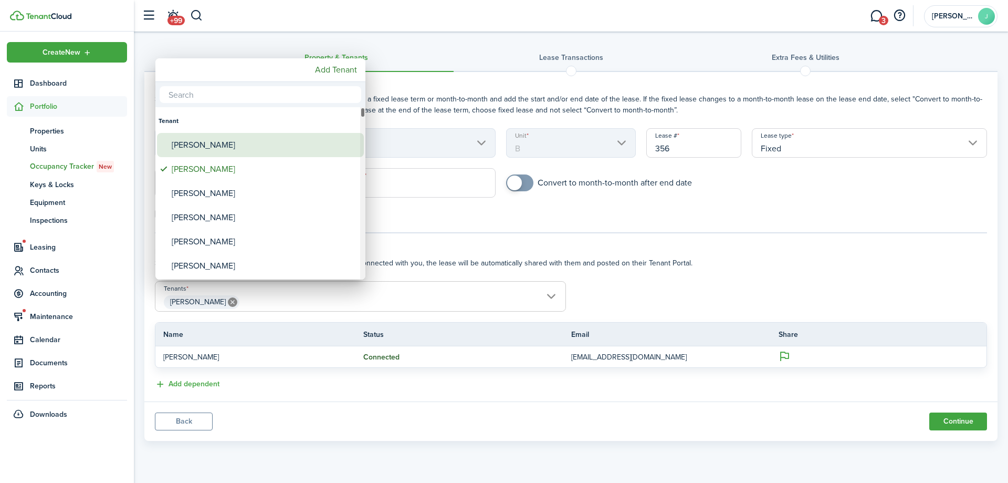
click at [255, 151] on div "[PERSON_NAME]" at bounding box center [265, 145] width 186 height 24
type input "[PERSON_NAME], [PERSON_NAME]"
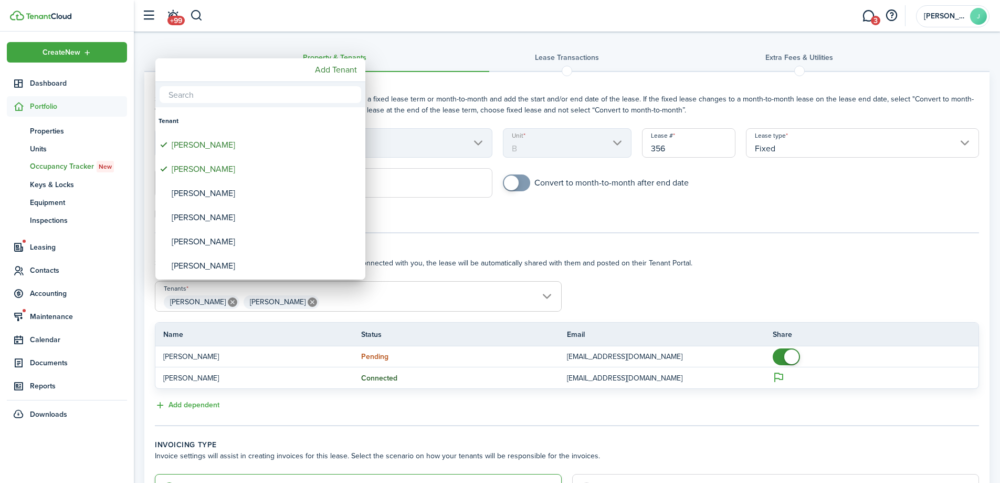
click at [695, 258] on div at bounding box center [500, 241] width 1168 height 651
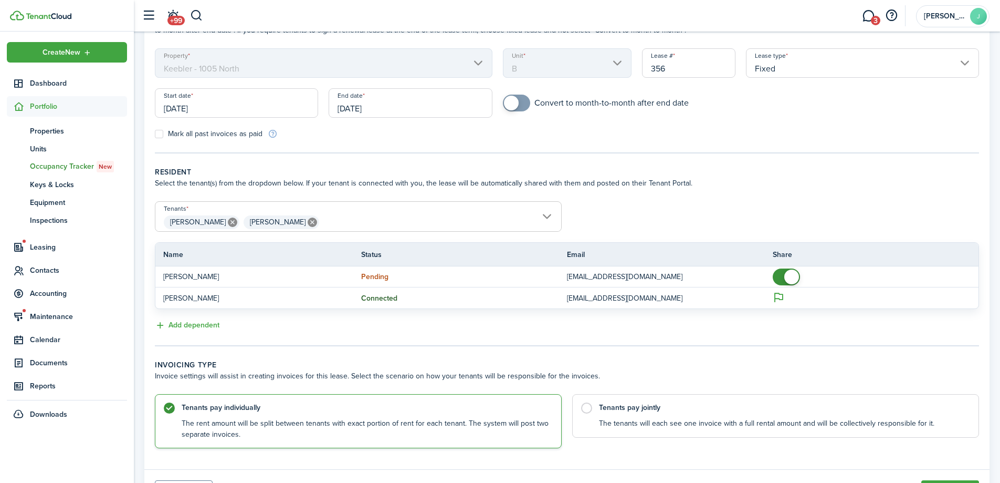
scroll to position [105, 0]
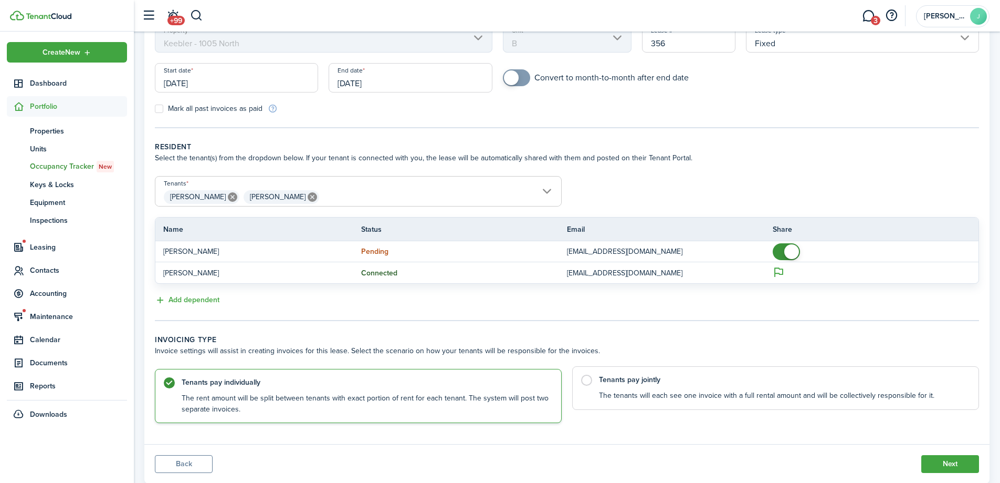
click at [695, 379] on control-radio-card-title "Tenants pay jointly" at bounding box center [783, 379] width 369 height 11
radio input "false"
radio input "true"
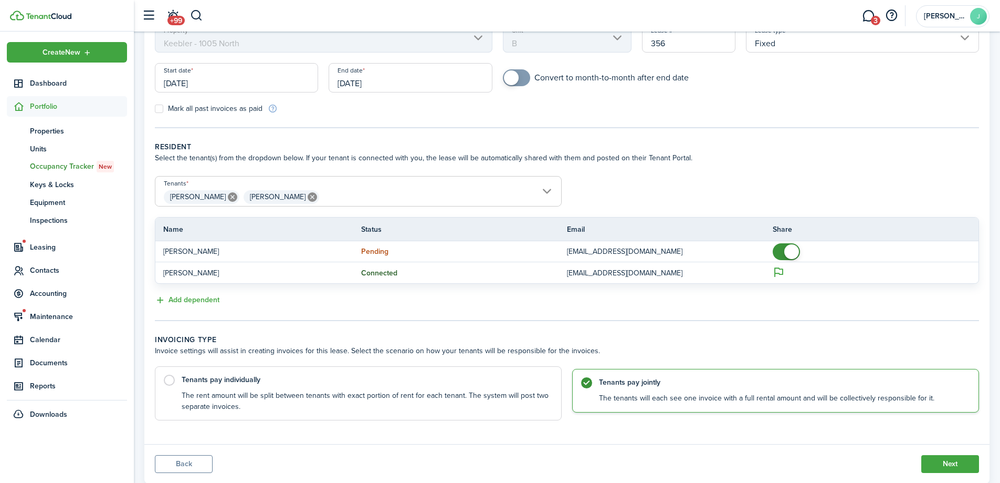
click at [493, 385] on label "Tenants pay individually The rent amount will be split between tenants with exa…" at bounding box center [358, 393] width 407 height 54
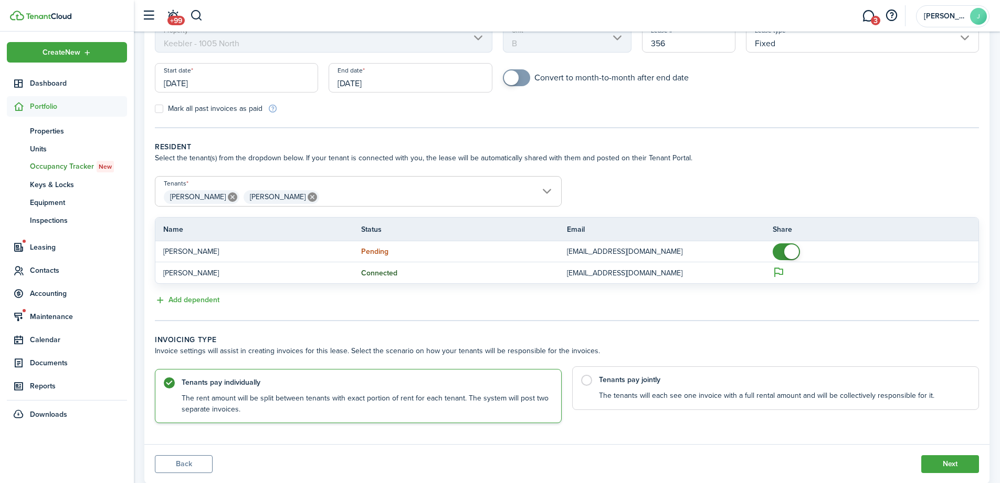
click at [714, 414] on control-radio-card "Tenants pay jointly The tenants will each see one invoice with a full rental am…" at bounding box center [775, 396] width 407 height 54
radio input "false"
radio input "true"
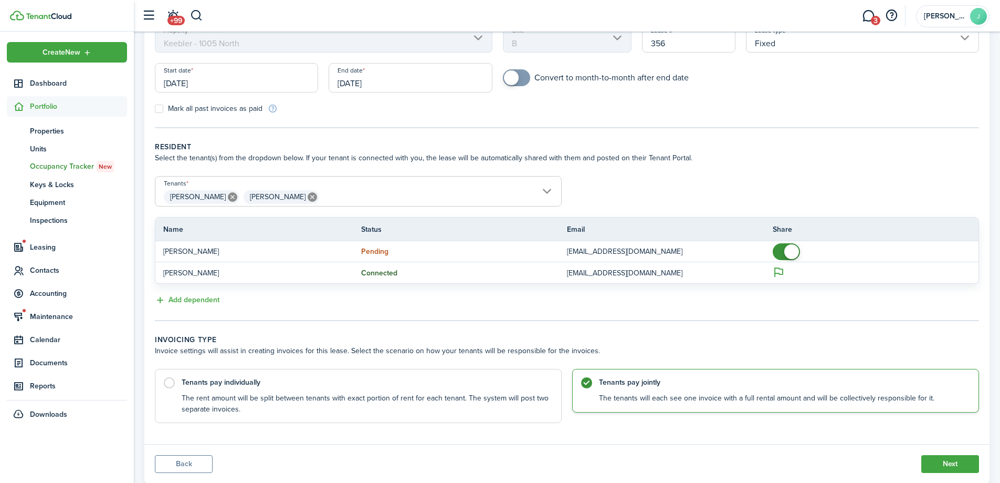
click at [706, 389] on label "Tenants pay jointly The tenants will each see one invoice with a full rental am…" at bounding box center [775, 391] width 407 height 44
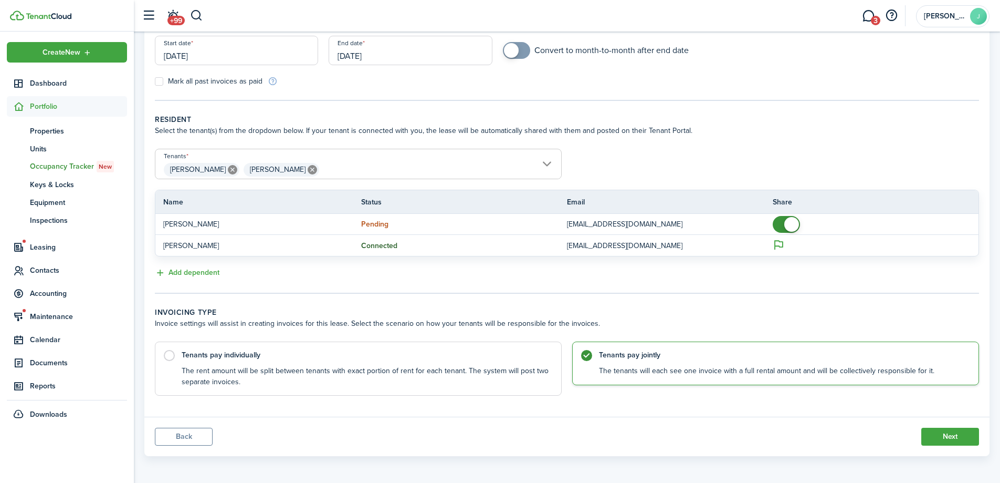
scroll to position [0, 0]
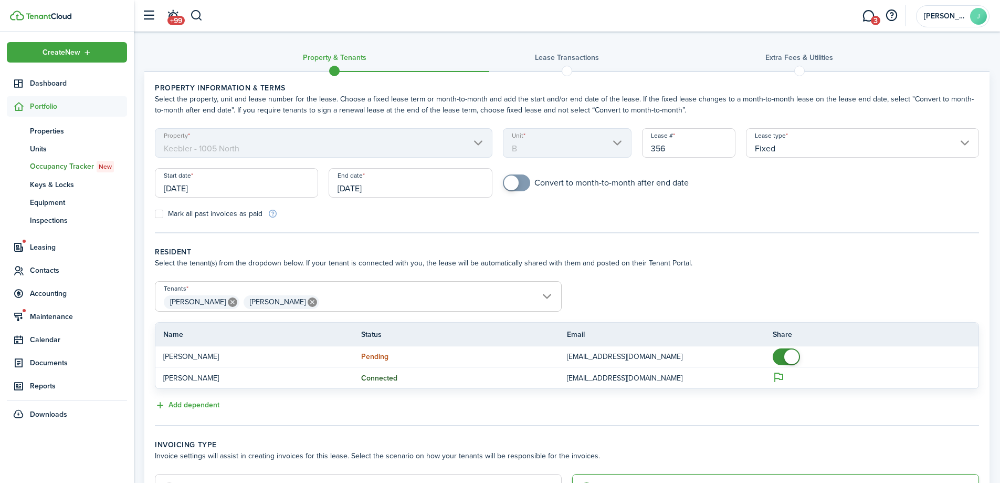
click at [229, 182] on input "[DATE]" at bounding box center [236, 182] width 163 height 29
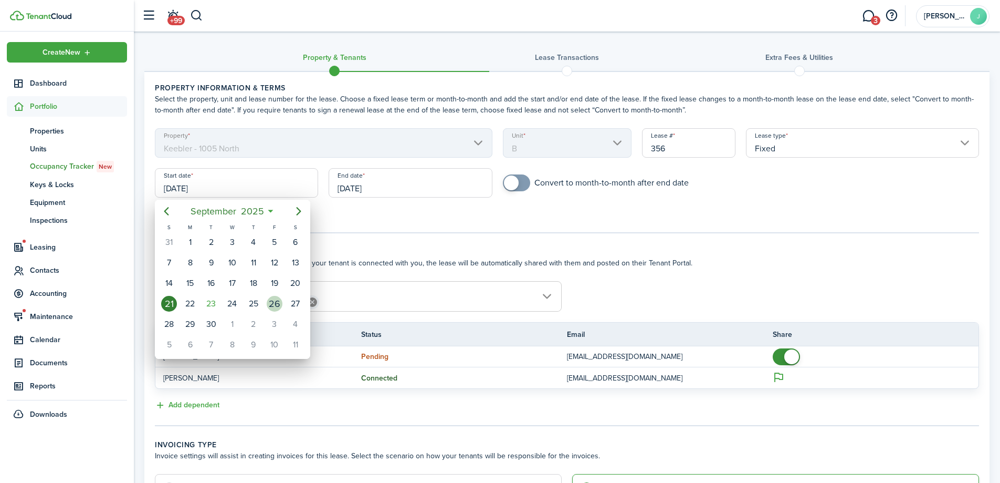
click at [273, 298] on div "26" at bounding box center [275, 304] width 16 height 16
type input "[DATE]"
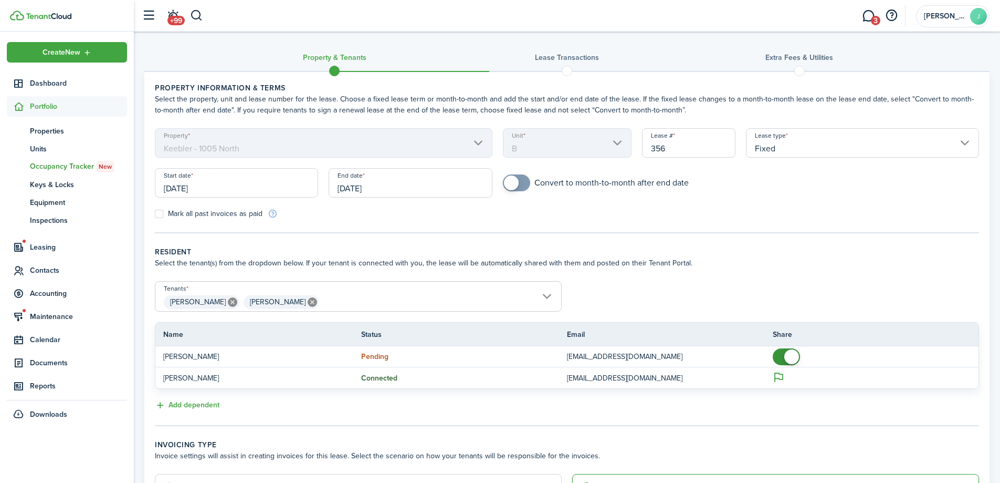
click at [381, 187] on input "[DATE]" at bounding box center [410, 182] width 163 height 29
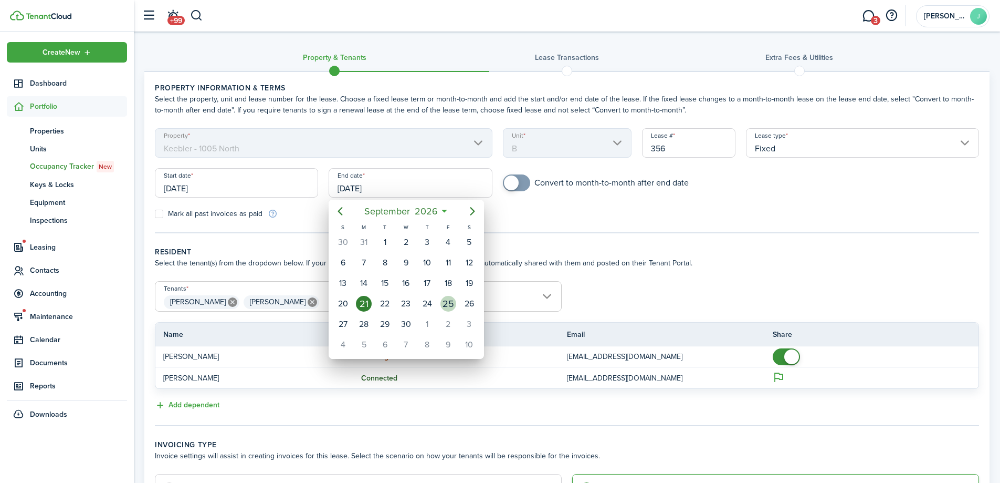
click at [441, 301] on div "25" at bounding box center [449, 304] width 16 height 16
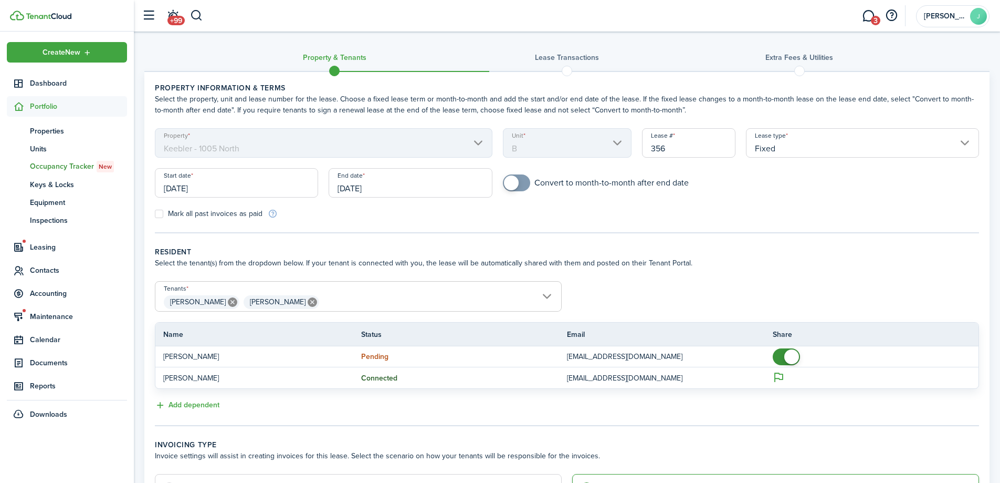
click at [361, 192] on input "[DATE]" at bounding box center [410, 182] width 163 height 29
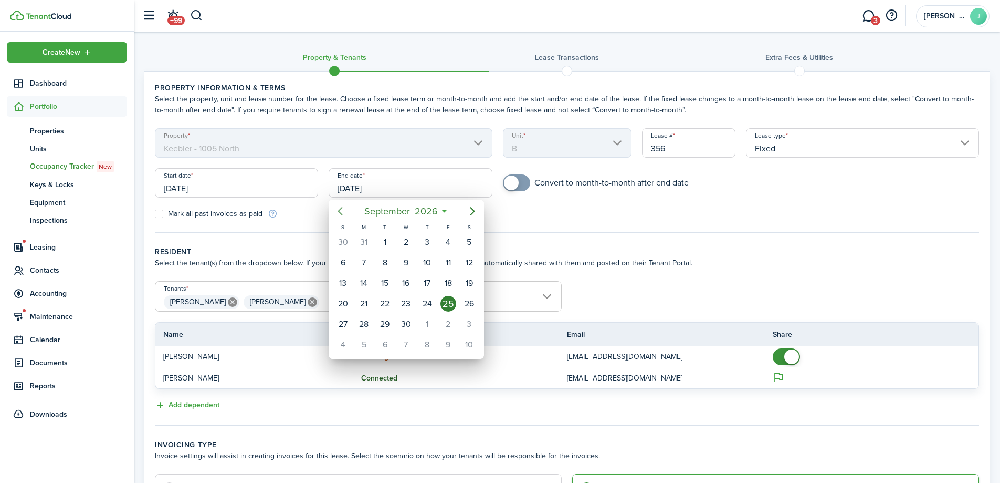
click at [341, 210] on icon "Previous page" at bounding box center [340, 211] width 13 height 13
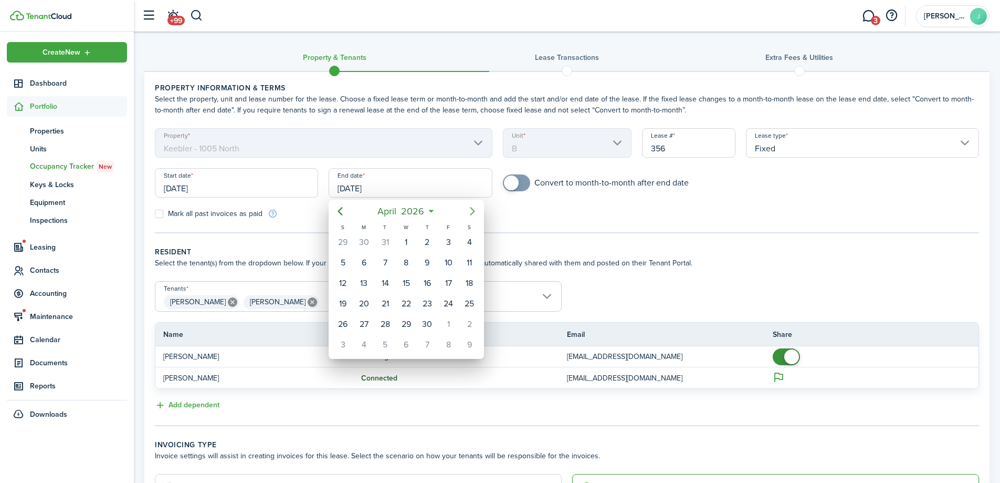
click at [468, 208] on icon "Next page" at bounding box center [472, 211] width 13 height 13
click at [363, 323] on div "25" at bounding box center [364, 324] width 16 height 16
type input "[DATE]"
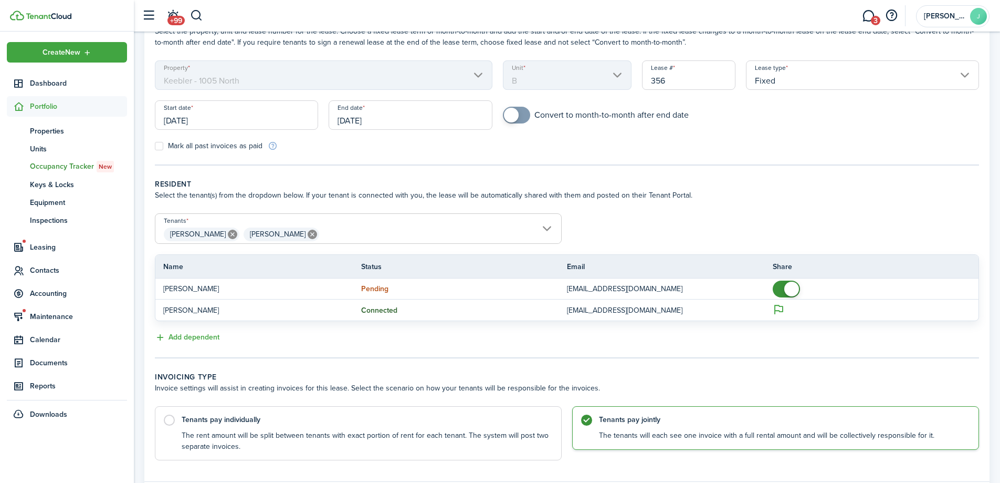
scroll to position [105, 0]
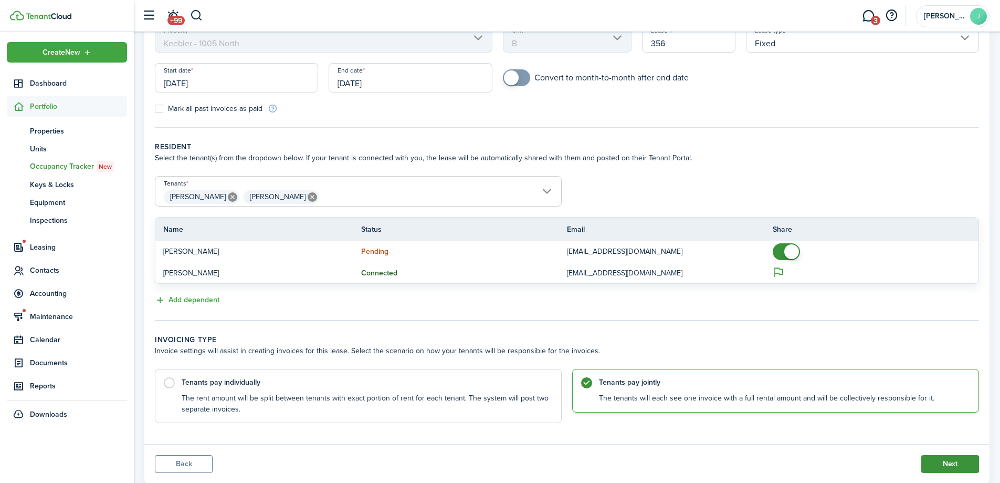
click at [949, 465] on button "Next" at bounding box center [951, 464] width 58 height 18
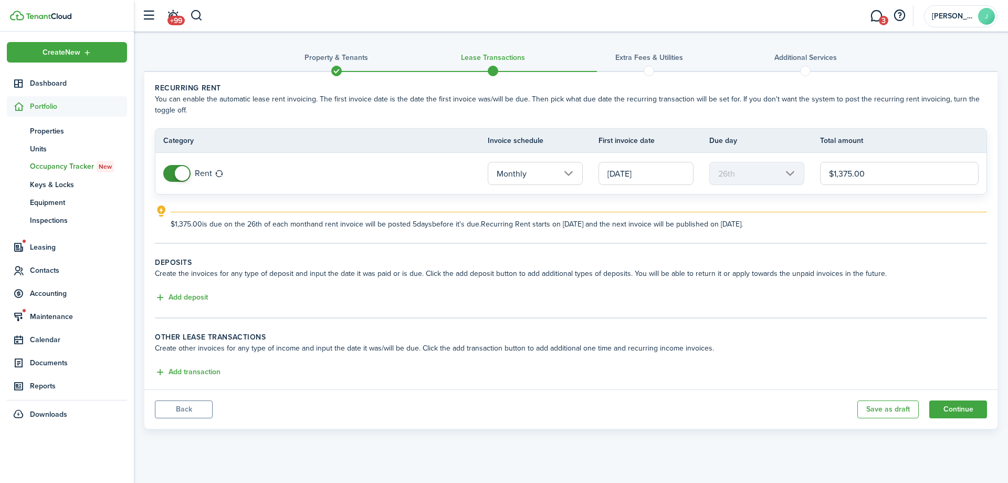
drag, startPoint x: 853, startPoint y: 171, endPoint x: 845, endPoint y: 172, distance: 7.4
click at [845, 172] on input "$1,375.00" at bounding box center [899, 173] width 159 height 23
type input "$1,395.00"
click at [185, 294] on button "Add deposit" at bounding box center [181, 297] width 53 height 12
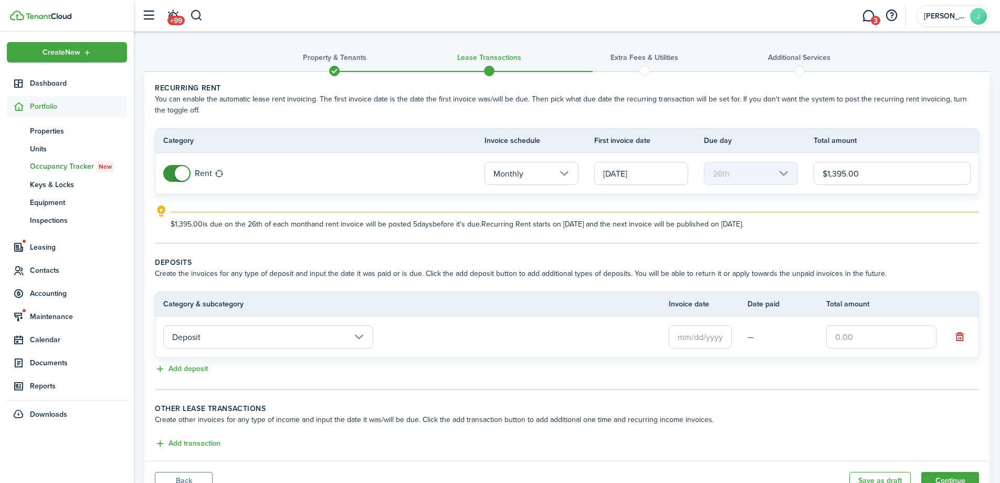
click at [880, 339] on input "text" at bounding box center [882, 336] width 110 height 23
click at [691, 340] on input "text" at bounding box center [700, 336] width 63 height 23
type input "$1,395.00"
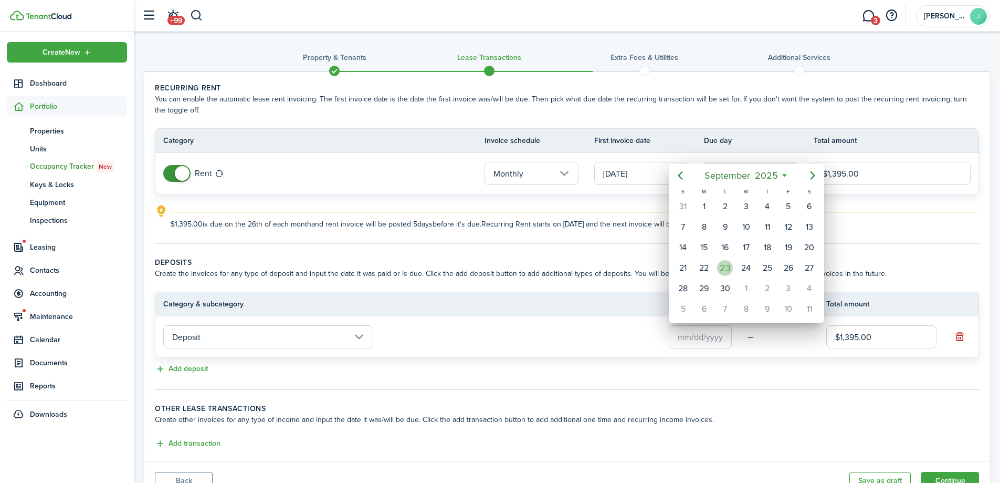
click at [726, 269] on div "23" at bounding box center [725, 268] width 16 height 16
type input "[DATE]"
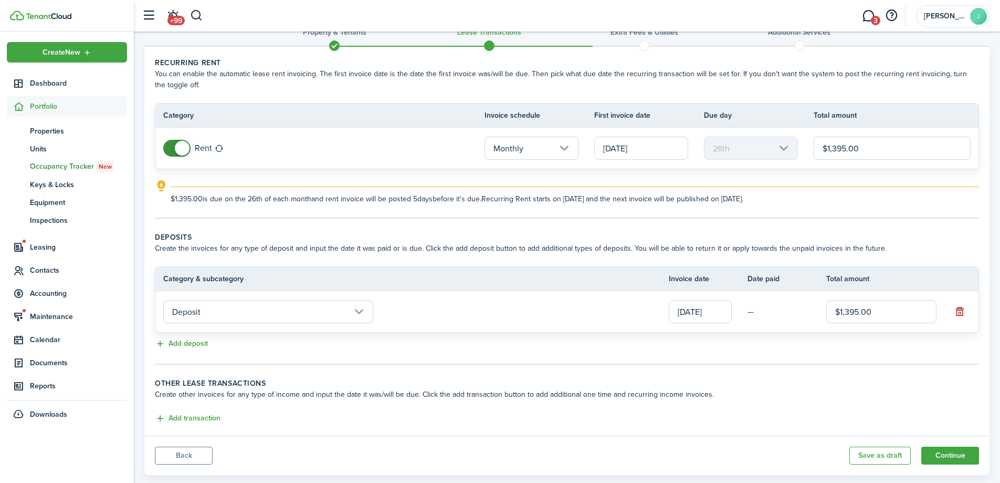
scroll to position [46, 0]
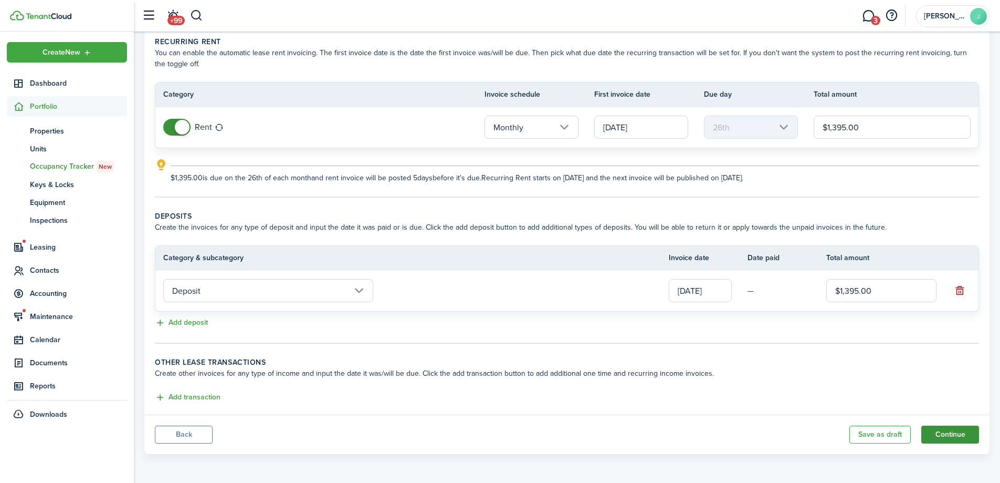
click at [962, 430] on button "Continue" at bounding box center [951, 434] width 58 height 18
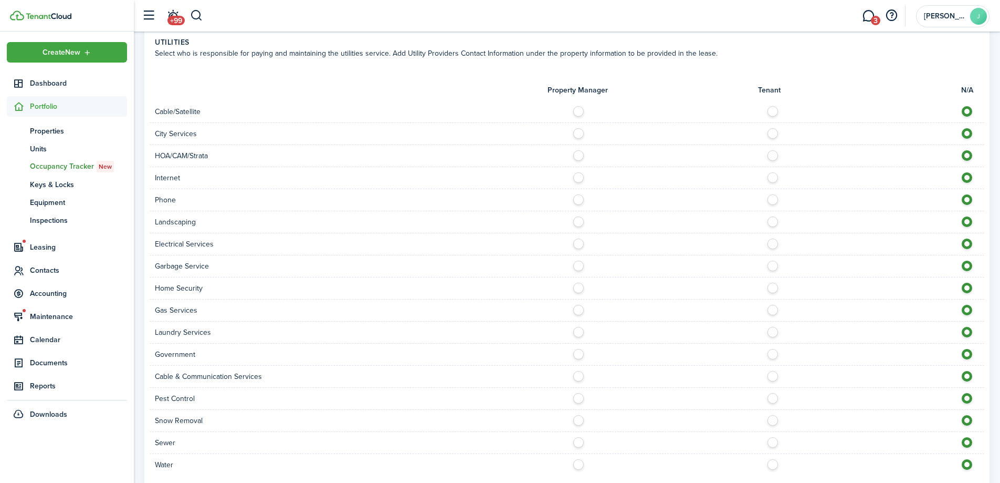
scroll to position [735, 0]
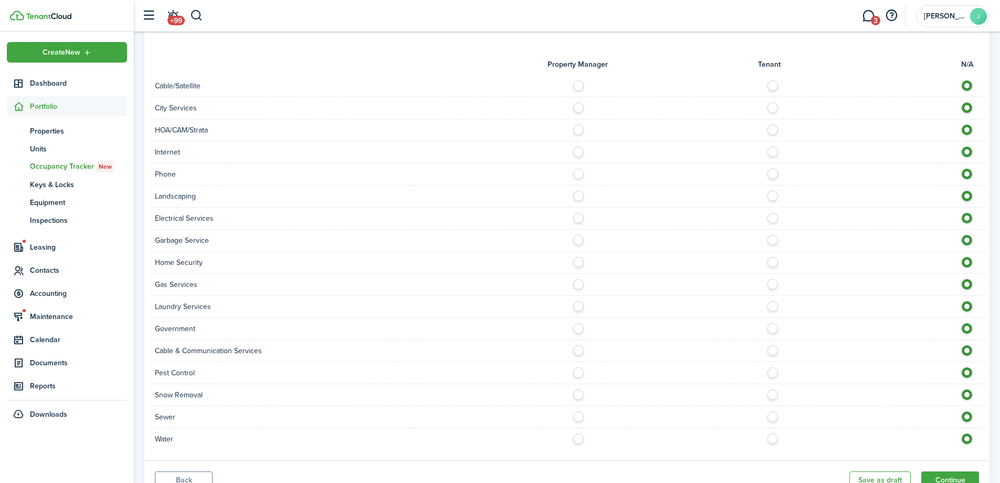
click at [778, 149] on label at bounding box center [776, 149] width 18 height 5
radio input "true"
click at [771, 218] on label at bounding box center [776, 215] width 18 height 5
radio input "true"
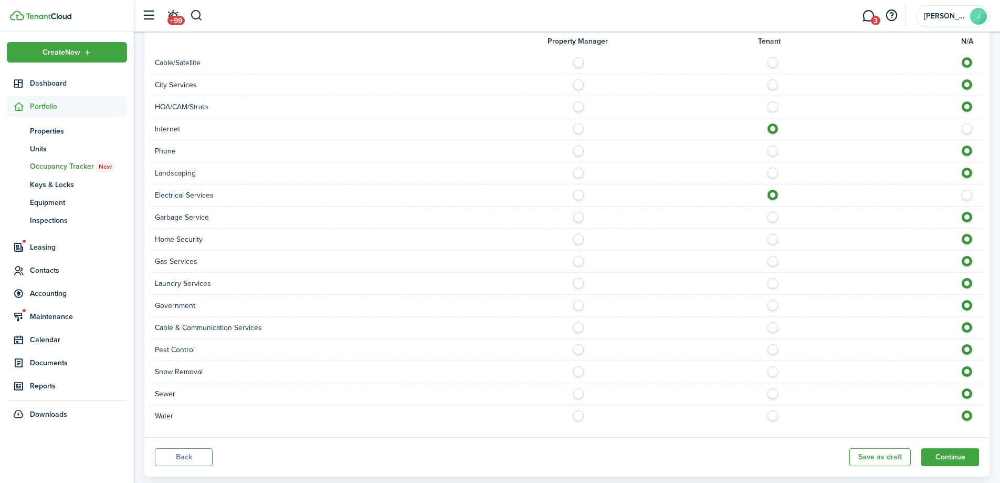
scroll to position [781, 0]
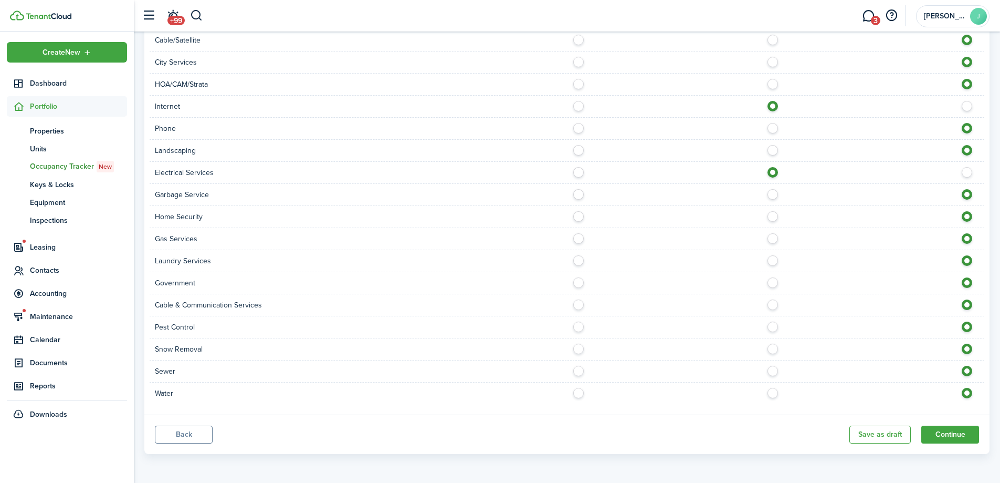
click at [770, 238] on label at bounding box center [776, 235] width 18 height 5
radio input "true"
click at [774, 260] on label at bounding box center [776, 257] width 18 height 5
radio input "true"
click at [582, 149] on label at bounding box center [581, 147] width 18 height 5
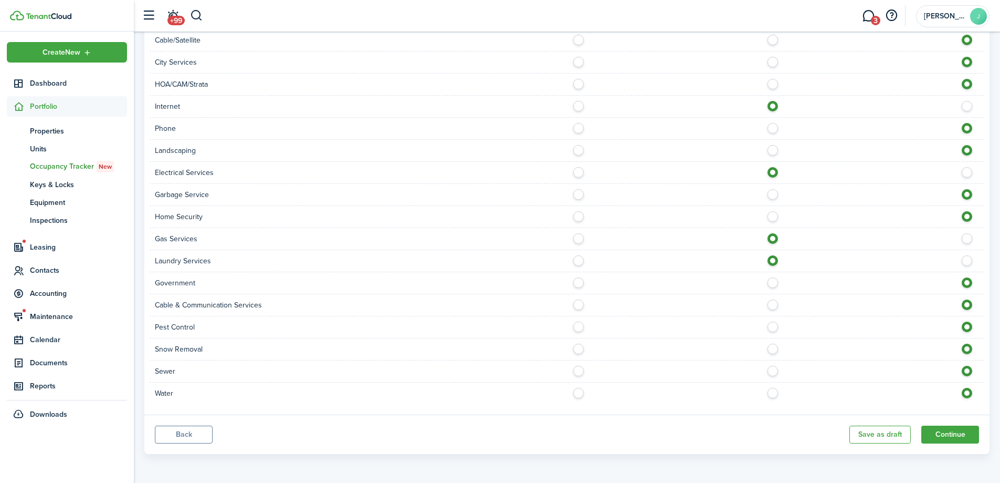
radio input "true"
click at [768, 389] on label at bounding box center [776, 390] width 18 height 5
radio input "true"
click at [963, 438] on button "Continue" at bounding box center [951, 434] width 58 height 18
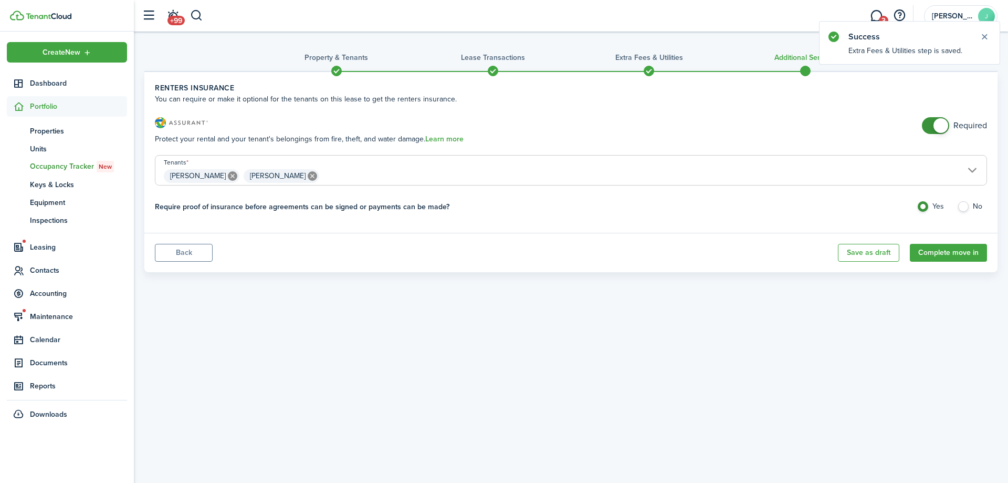
checkbox input "false"
click at [932, 126] on span at bounding box center [936, 125] width 11 height 17
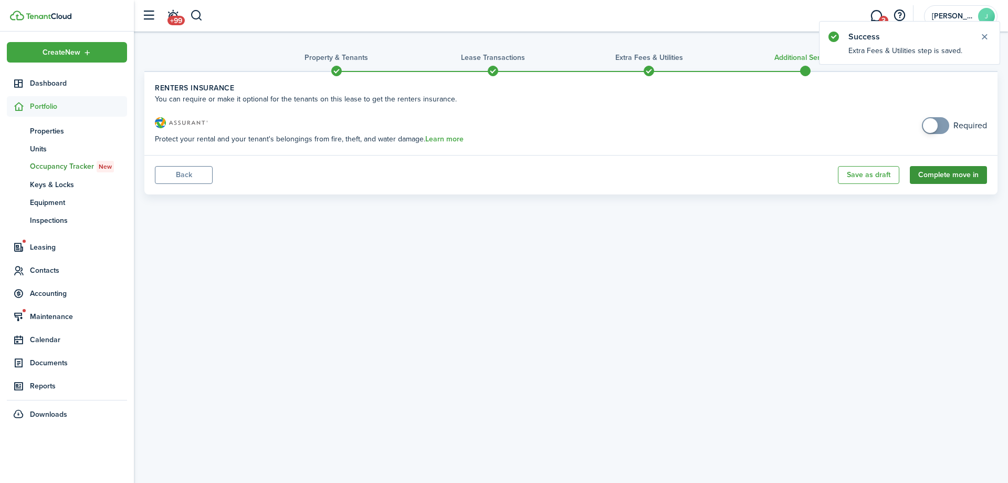
click at [945, 176] on button "Complete move in" at bounding box center [948, 175] width 77 height 18
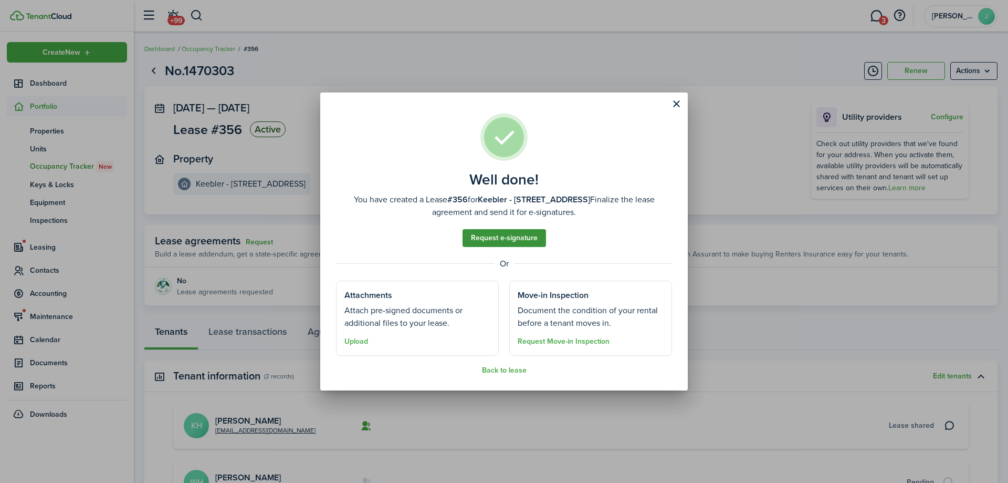
click at [527, 236] on link "Request e-signature" at bounding box center [504, 238] width 83 height 18
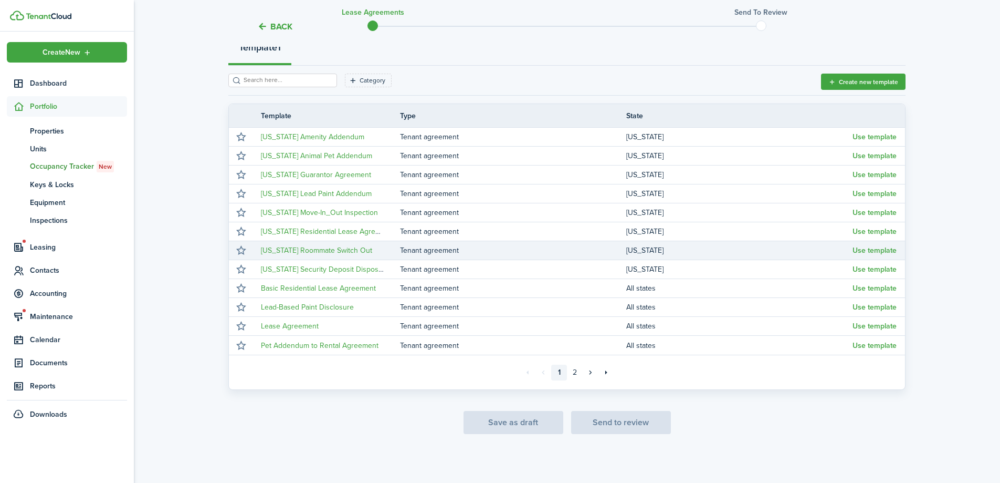
scroll to position [131, 0]
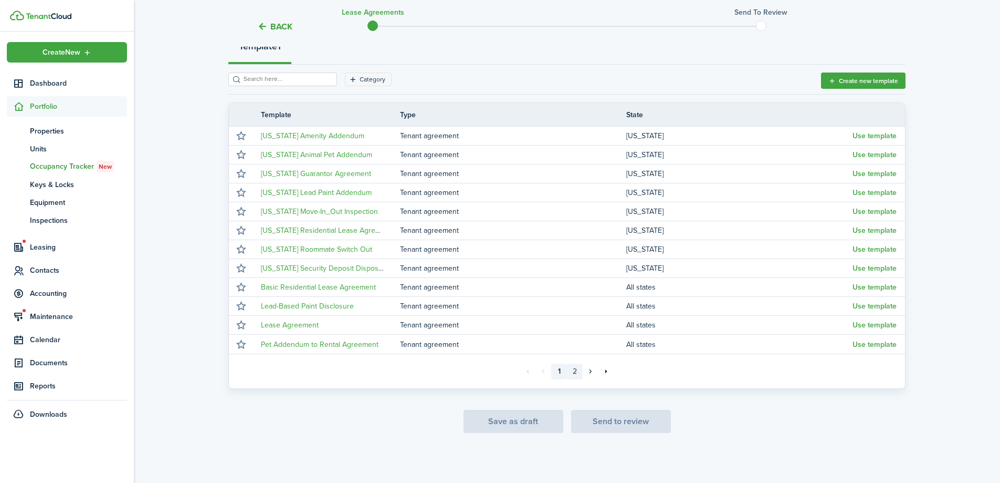
click at [578, 372] on link "2" at bounding box center [575, 371] width 16 height 16
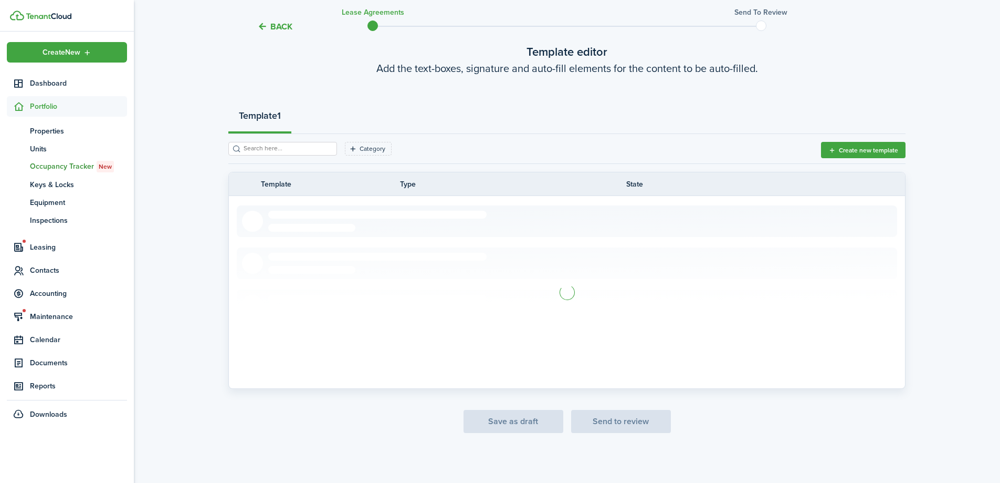
scroll to position [18, 0]
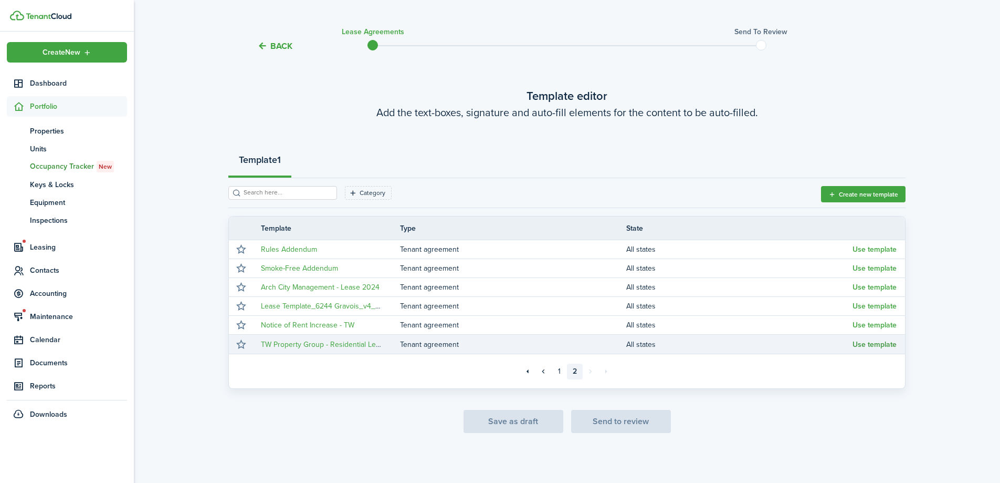
click at [879, 344] on button "Use template" at bounding box center [875, 344] width 44 height 8
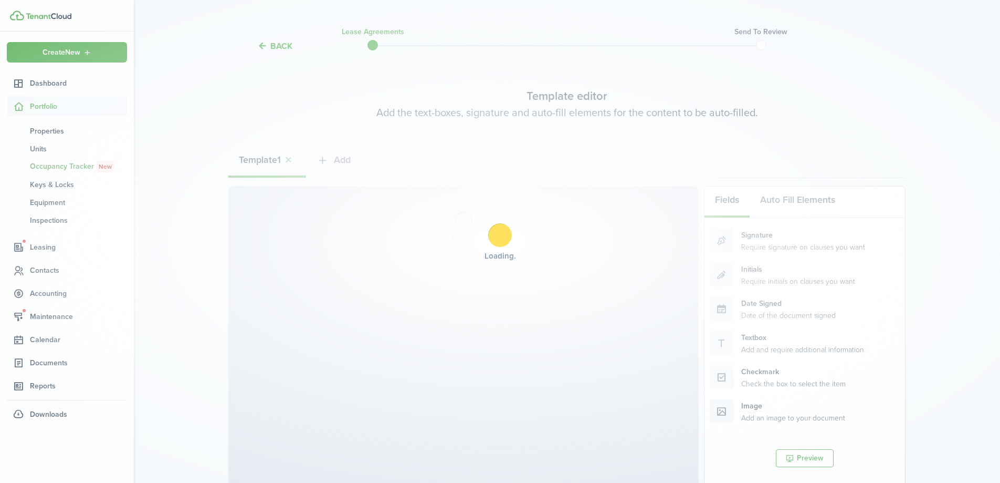
select select "fit"
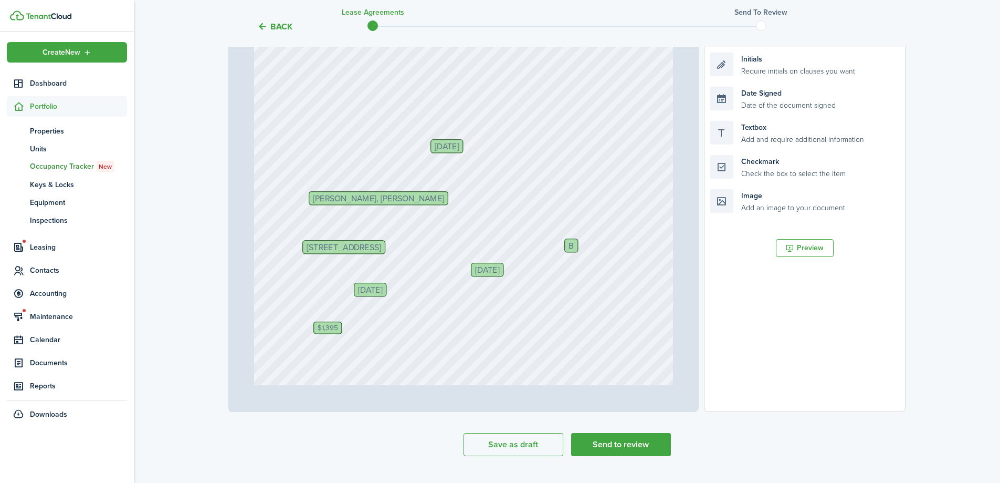
scroll to position [210, 0]
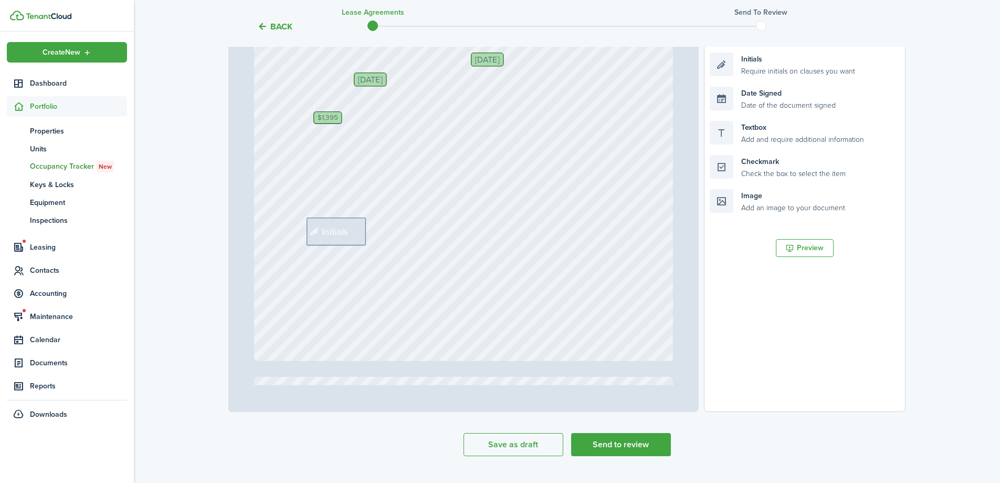
click at [327, 231] on span "Initials" at bounding box center [335, 231] width 27 height 15
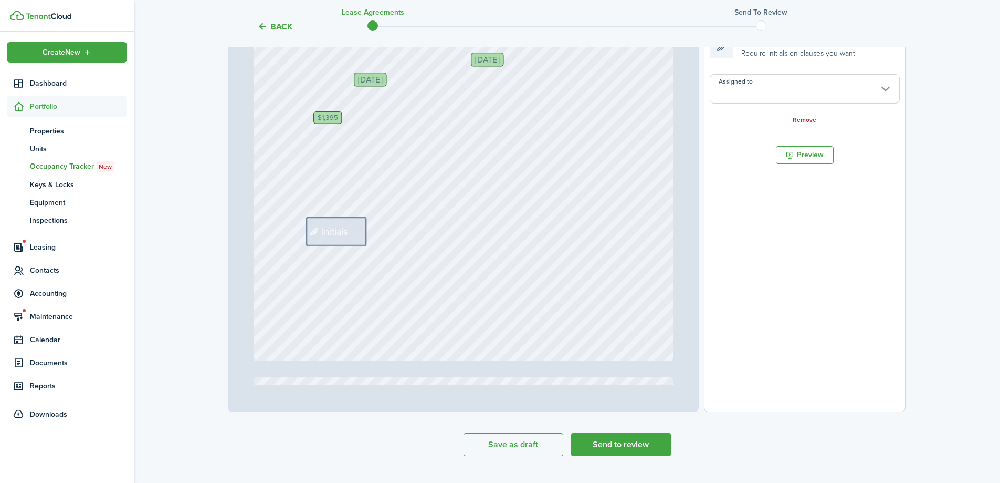
click at [747, 86] on input "Assigned to" at bounding box center [805, 88] width 190 height 29
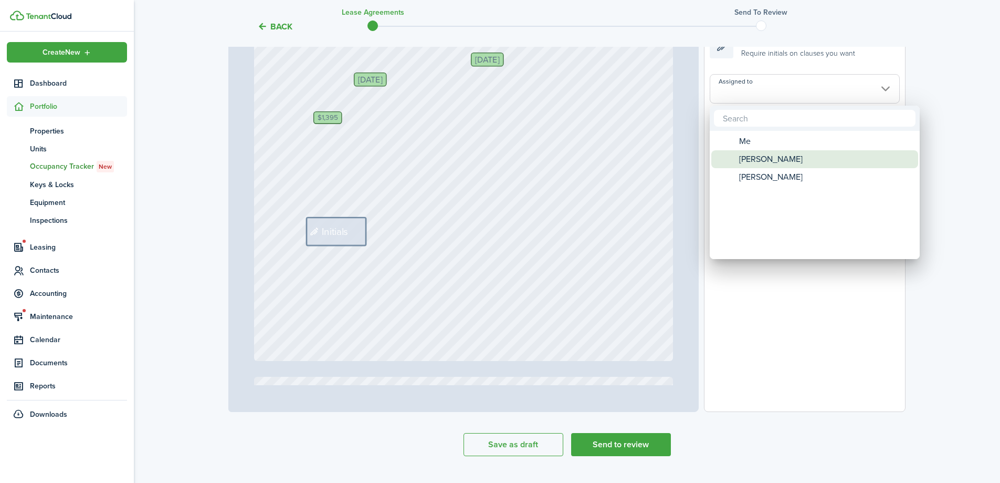
click at [759, 159] on span "[PERSON_NAME]" at bounding box center [771, 159] width 64 height 18
type input "[PERSON_NAME]"
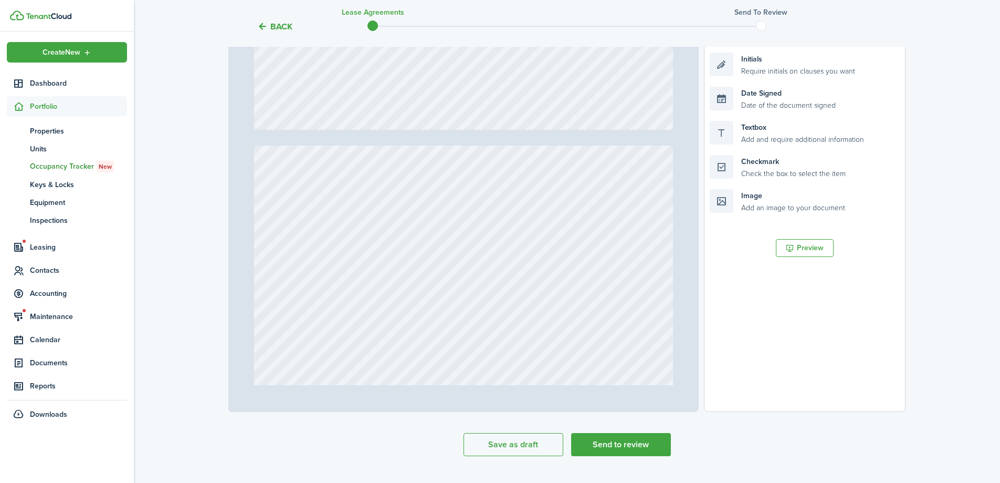
type input "3"
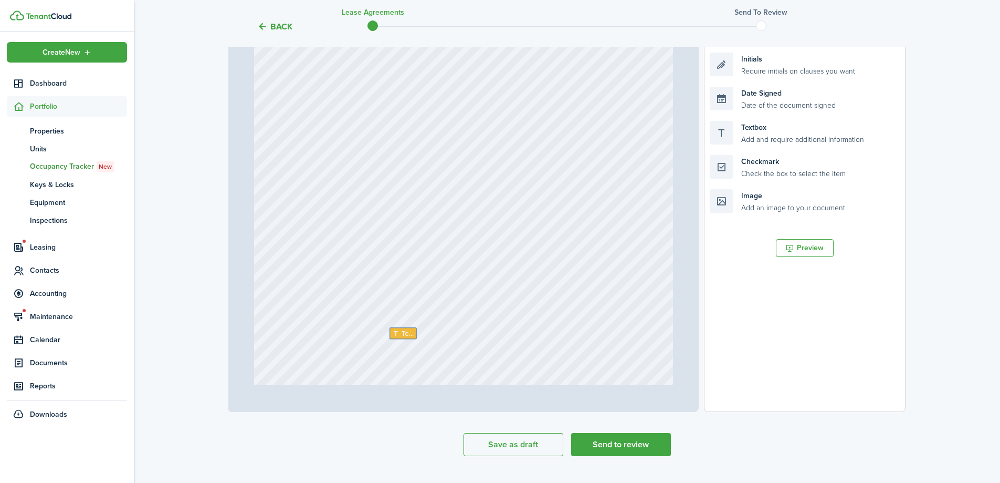
scroll to position [1260, 0]
click at [401, 296] on span "Text" at bounding box center [407, 292] width 13 height 11
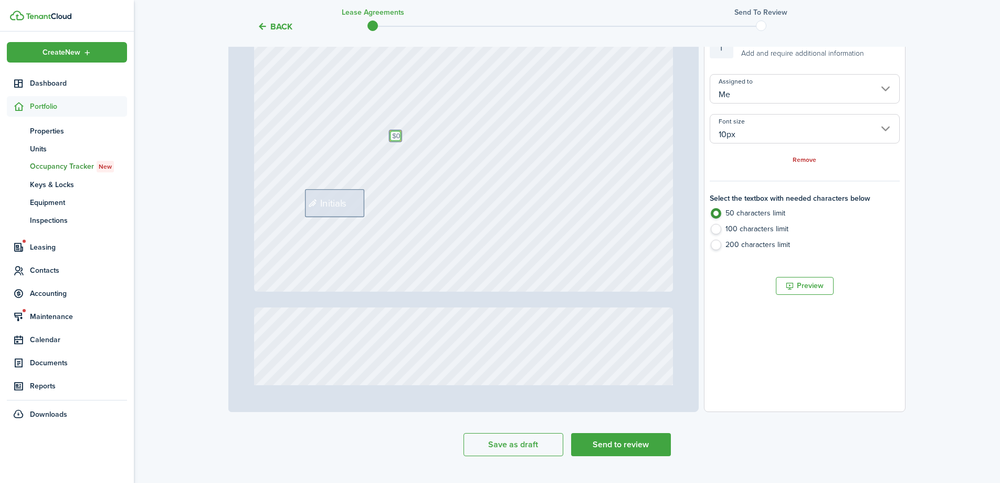
scroll to position [1470, 0]
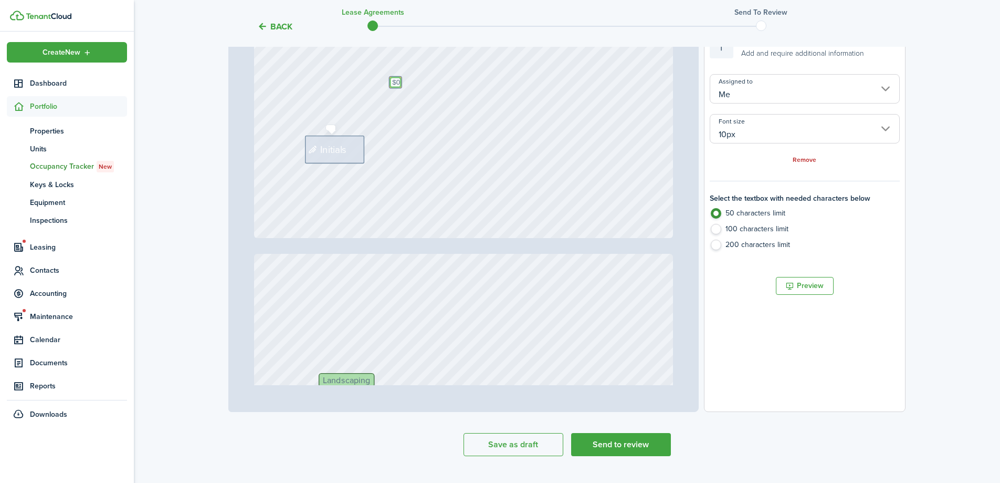
type textarea "$0"
click at [342, 158] on div "Initials" at bounding box center [334, 149] width 59 height 28
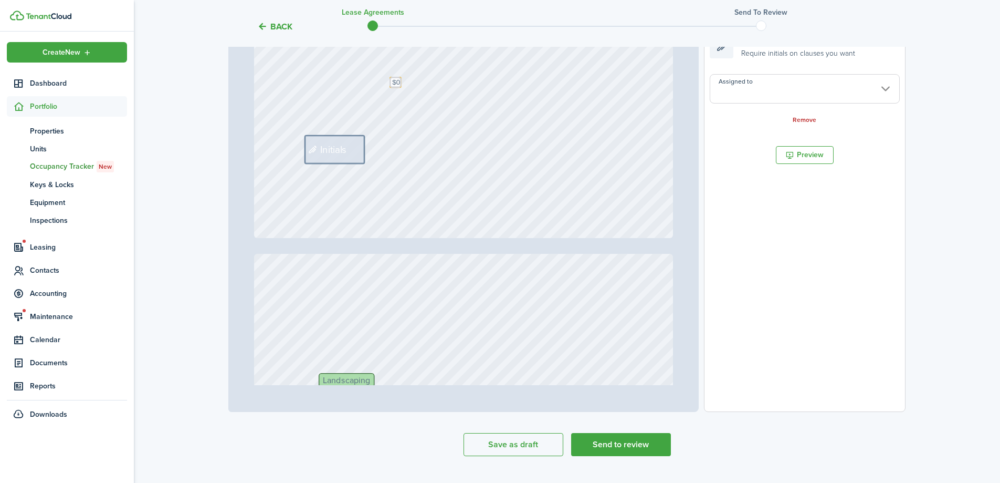
click at [746, 90] on input "Assigned to" at bounding box center [805, 88] width 190 height 29
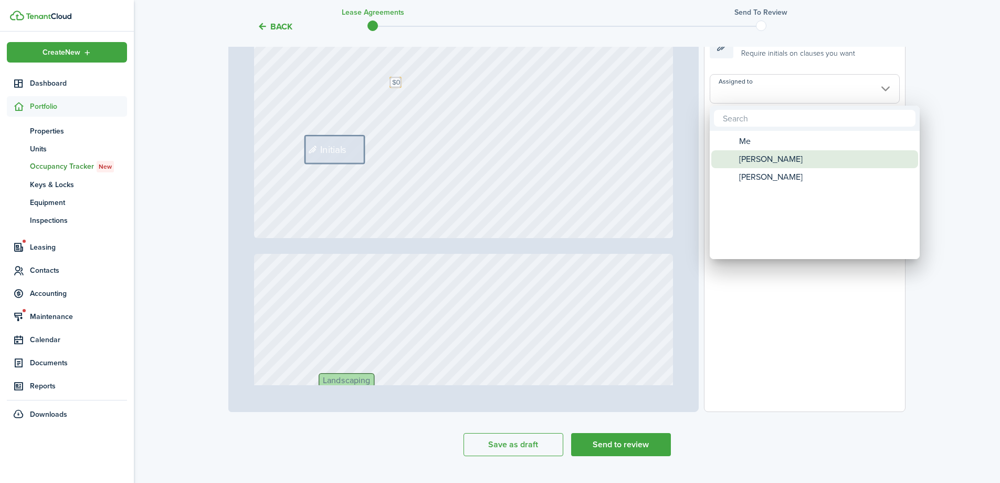
click at [791, 165] on span "[PERSON_NAME]" at bounding box center [771, 159] width 64 height 18
type input "[PERSON_NAME]"
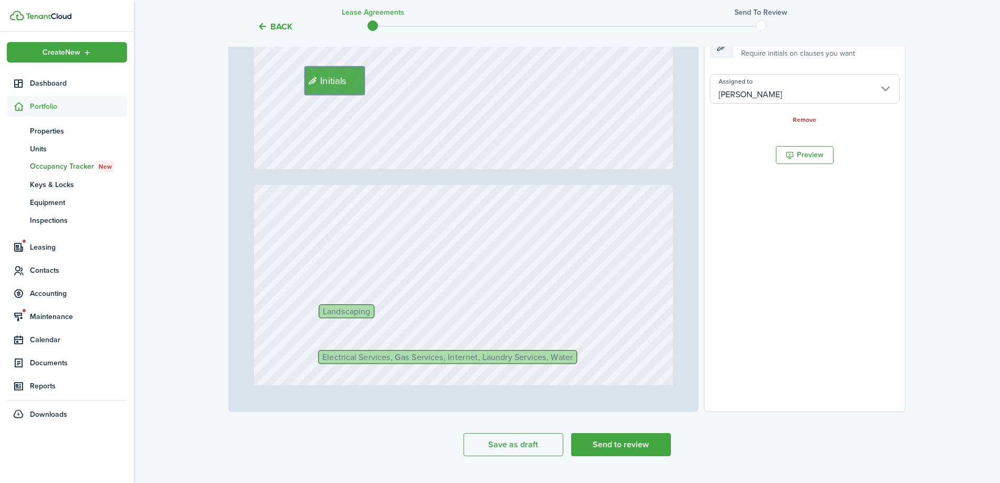
type input "4"
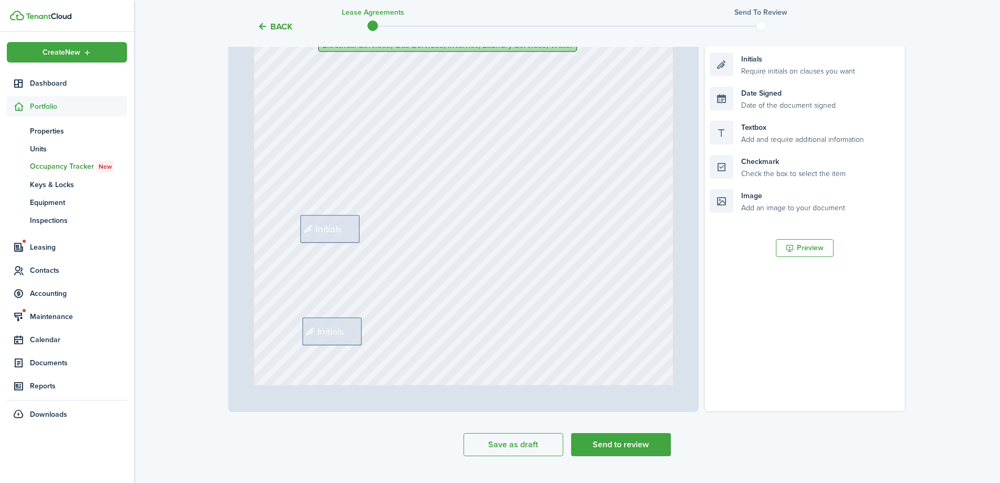
scroll to position [1890, 0]
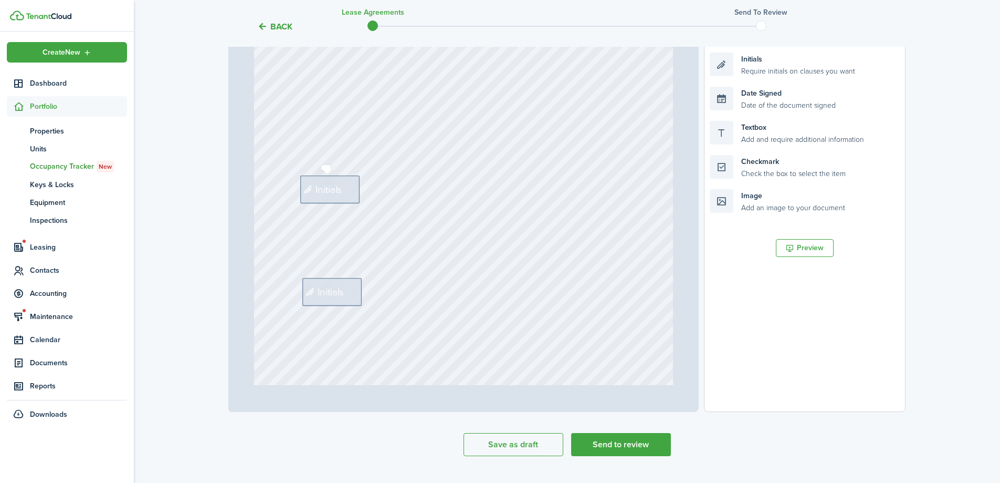
click at [344, 185] on div "Initials" at bounding box center [329, 189] width 59 height 28
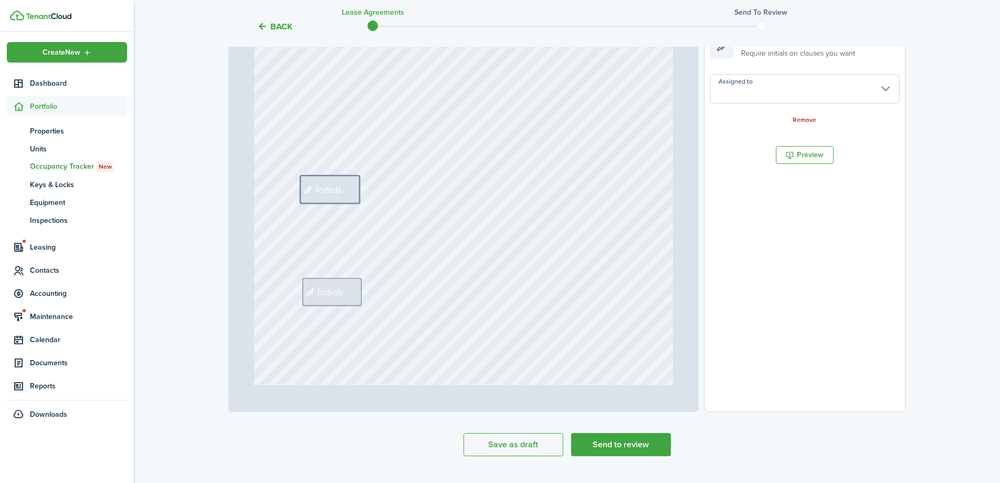
click at [780, 95] on input "Assigned to" at bounding box center [805, 88] width 190 height 29
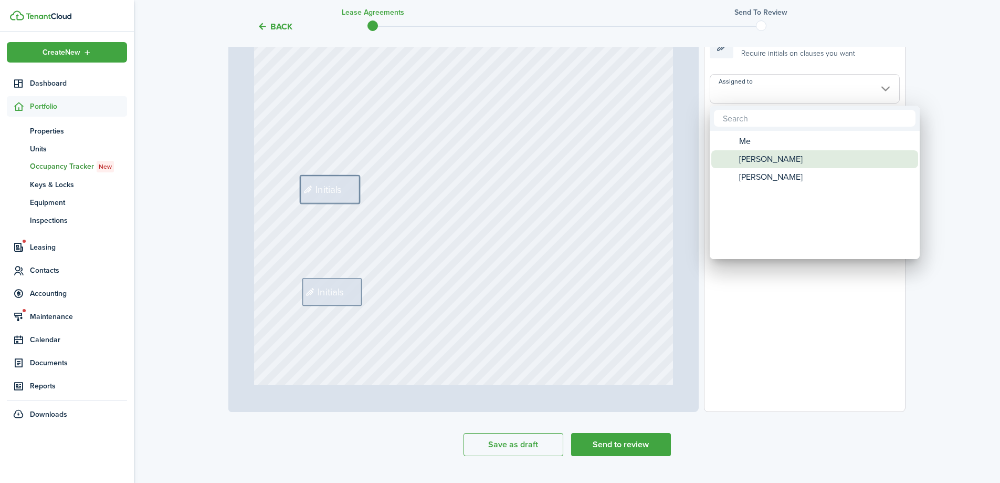
click at [770, 162] on span "[PERSON_NAME]" at bounding box center [771, 159] width 64 height 18
type input "[PERSON_NAME]"
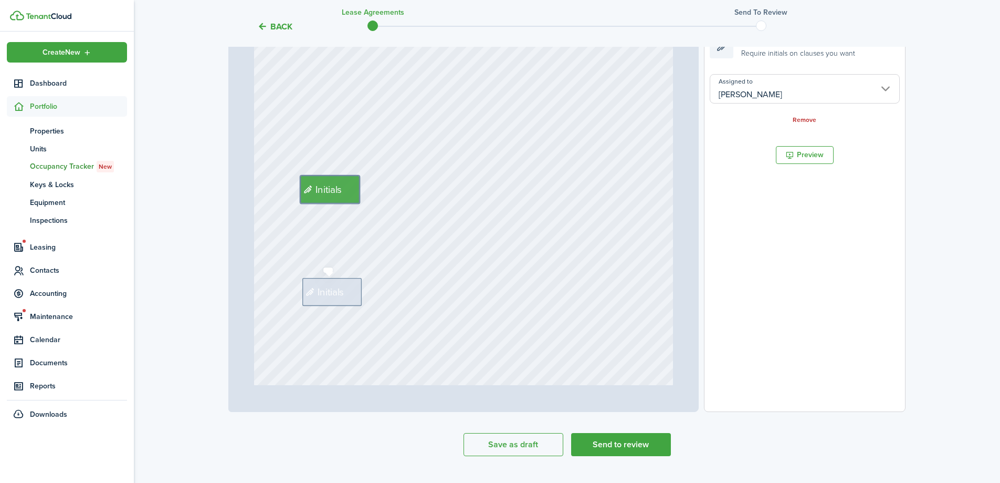
click at [334, 289] on span "Initials" at bounding box center [331, 292] width 27 height 15
click at [800, 90] on input "Assigned to" at bounding box center [805, 88] width 190 height 29
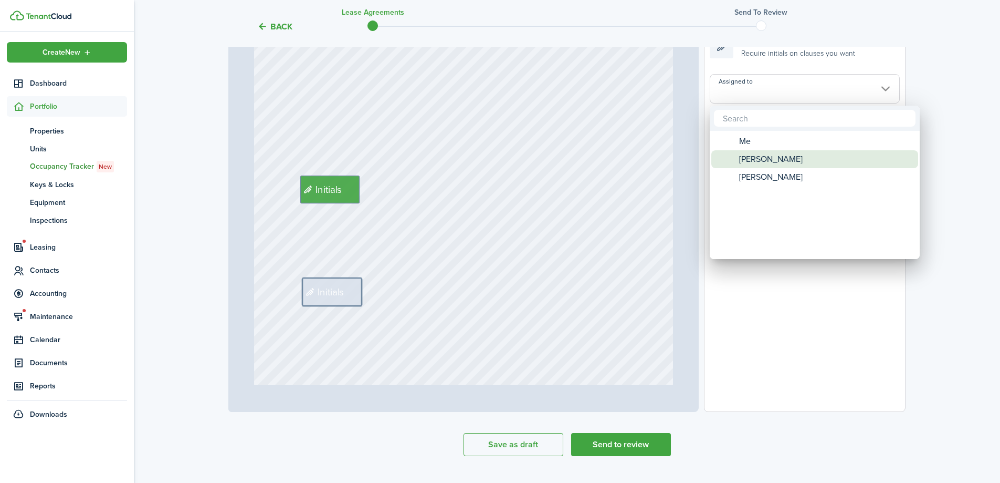
click at [812, 162] on div "[PERSON_NAME]" at bounding box center [819, 159] width 186 height 18
type input "[PERSON_NAME]"
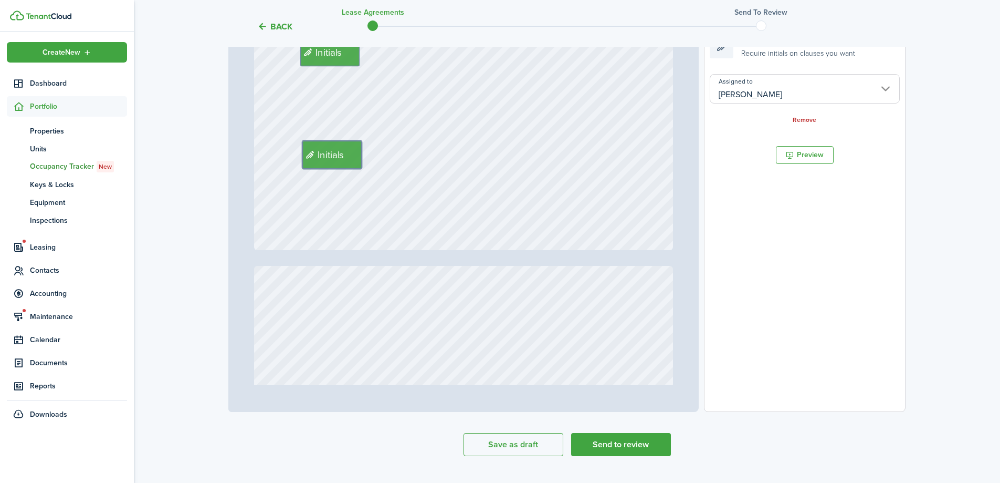
type input "5"
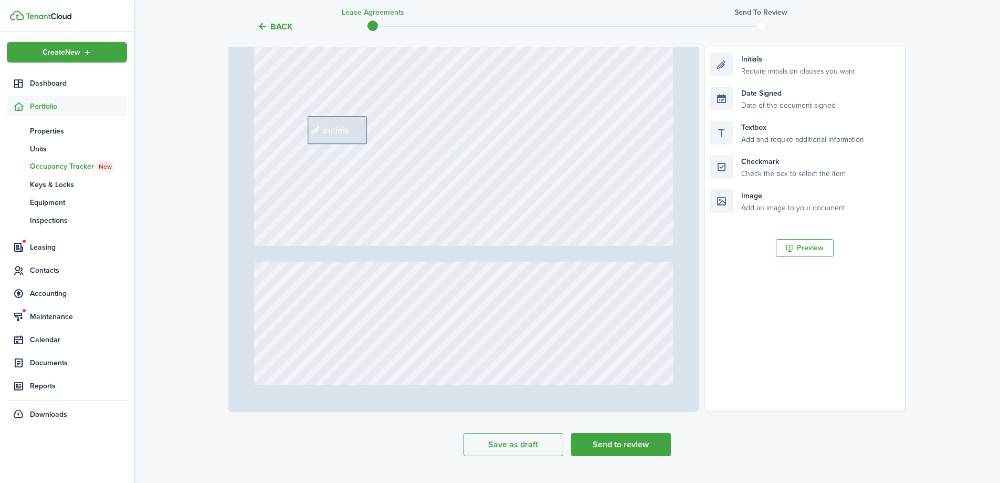
scroll to position [2626, 0]
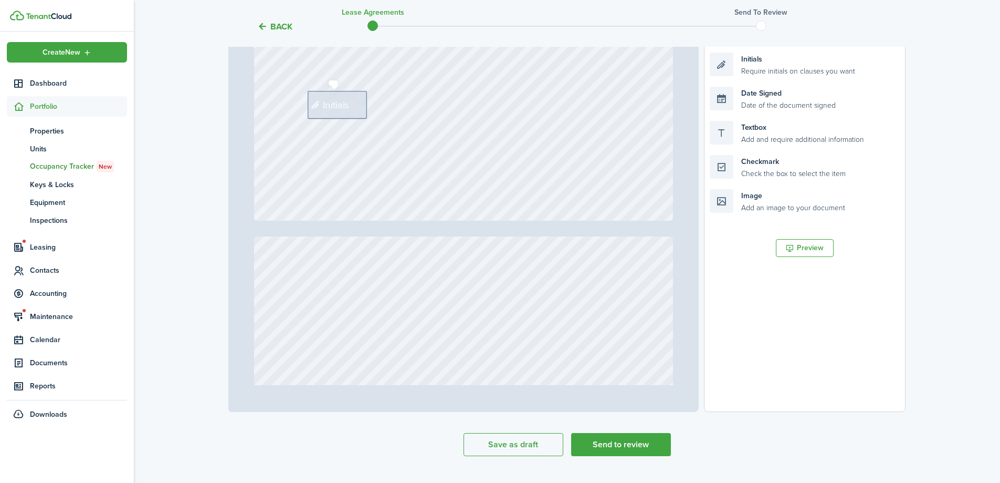
click at [335, 104] on span "Initials" at bounding box center [336, 104] width 27 height 15
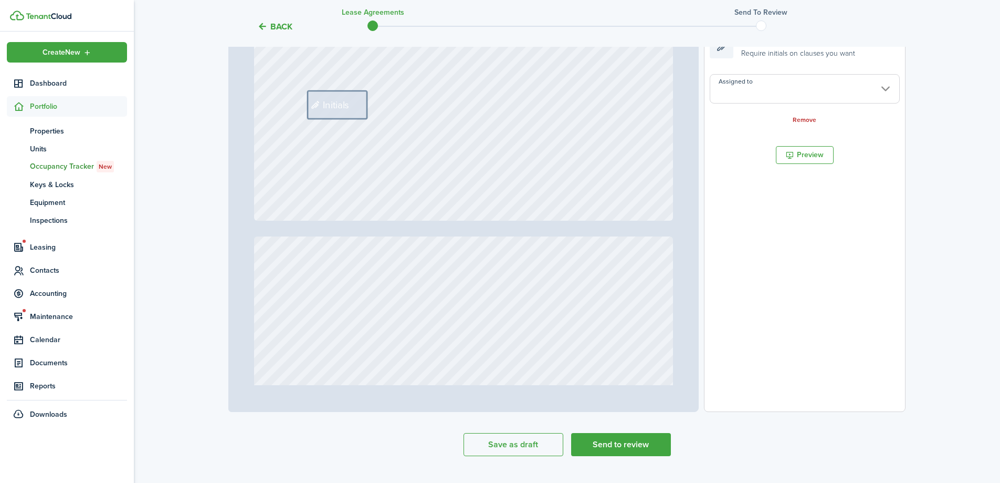
click at [772, 88] on input "Assigned to" at bounding box center [805, 88] width 190 height 29
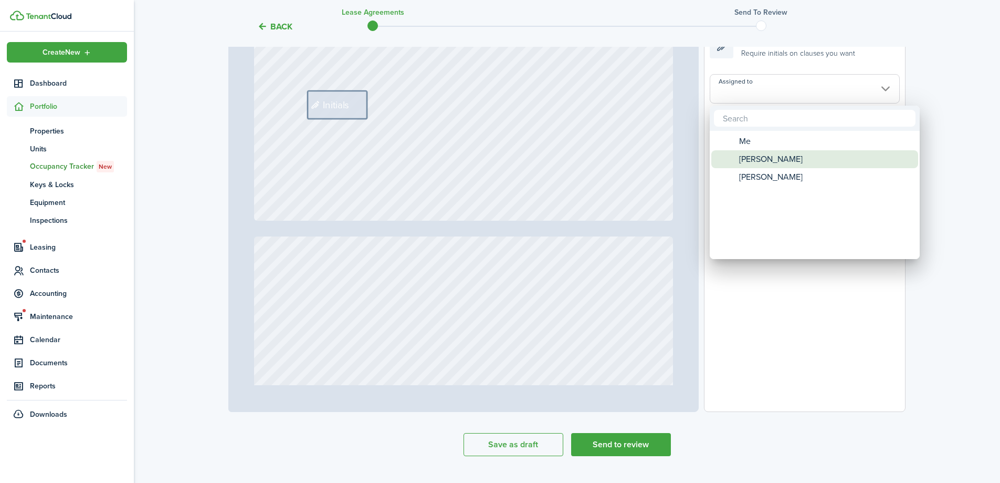
click at [773, 152] on span "[PERSON_NAME]" at bounding box center [771, 159] width 64 height 18
type input "[PERSON_NAME]"
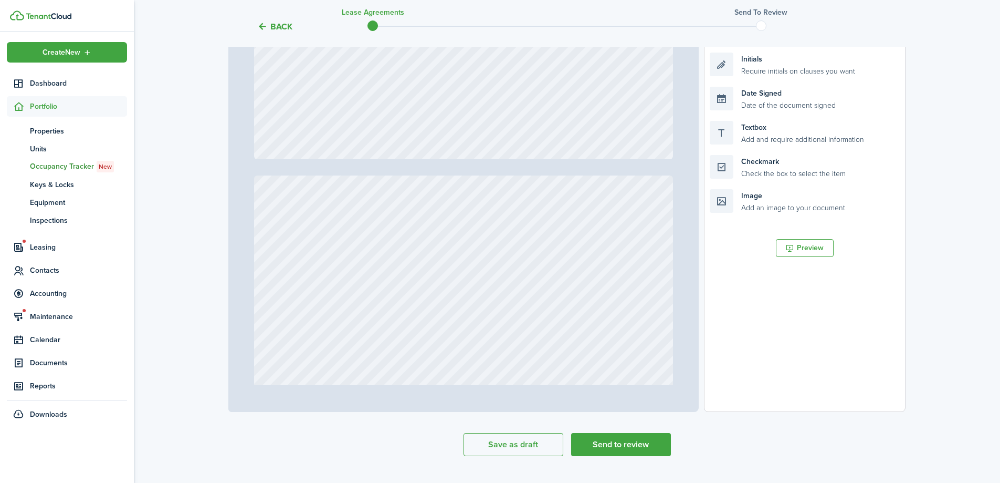
type input "7"
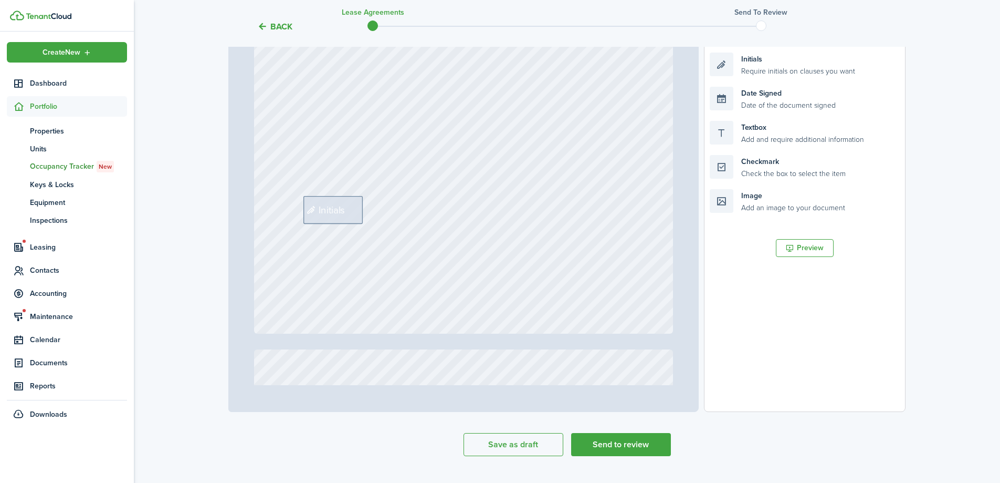
scroll to position [3676, 0]
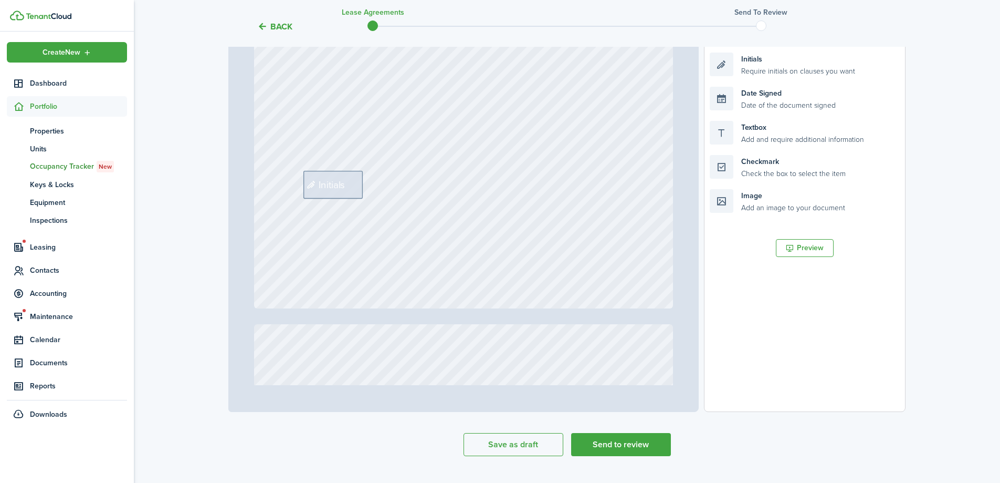
click at [341, 196] on div "Initials" at bounding box center [333, 185] width 59 height 28
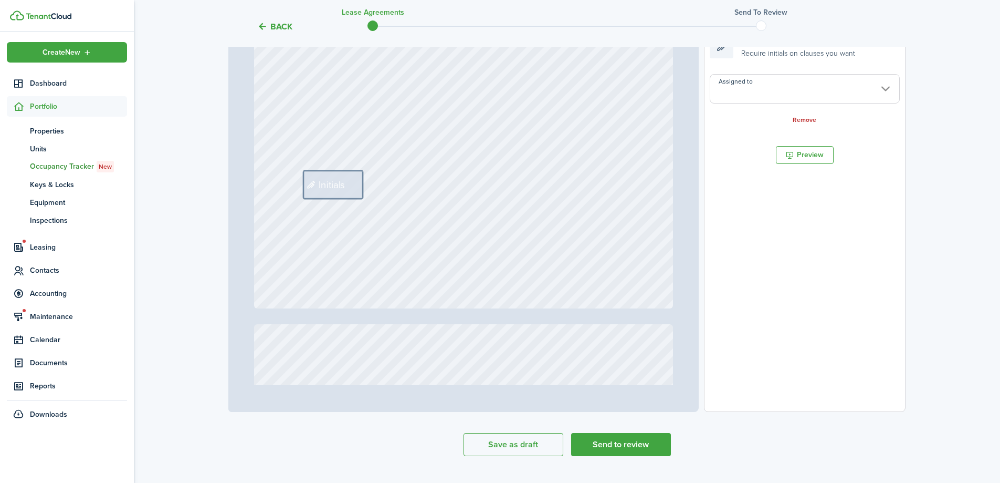
click at [752, 93] on input "Assigned to" at bounding box center [805, 88] width 190 height 29
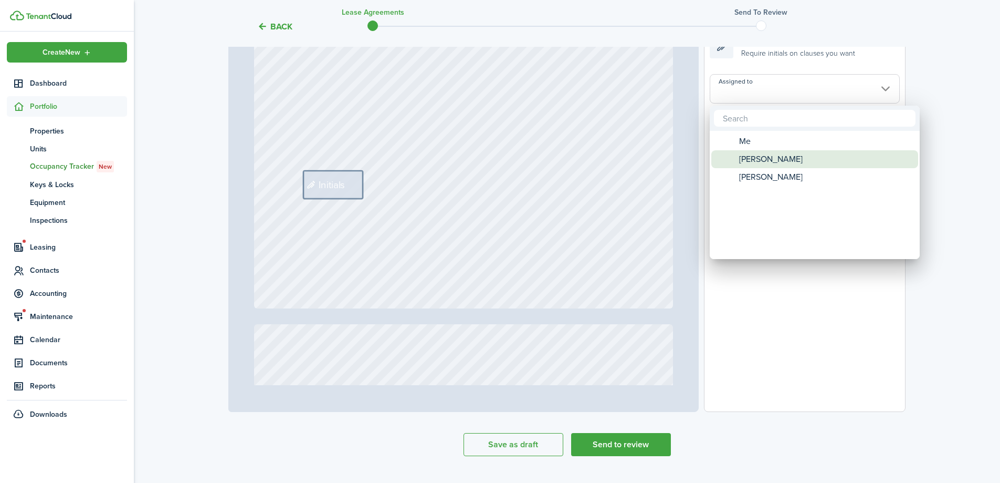
click at [773, 157] on span "[PERSON_NAME]" at bounding box center [771, 159] width 64 height 18
type input "[PERSON_NAME]"
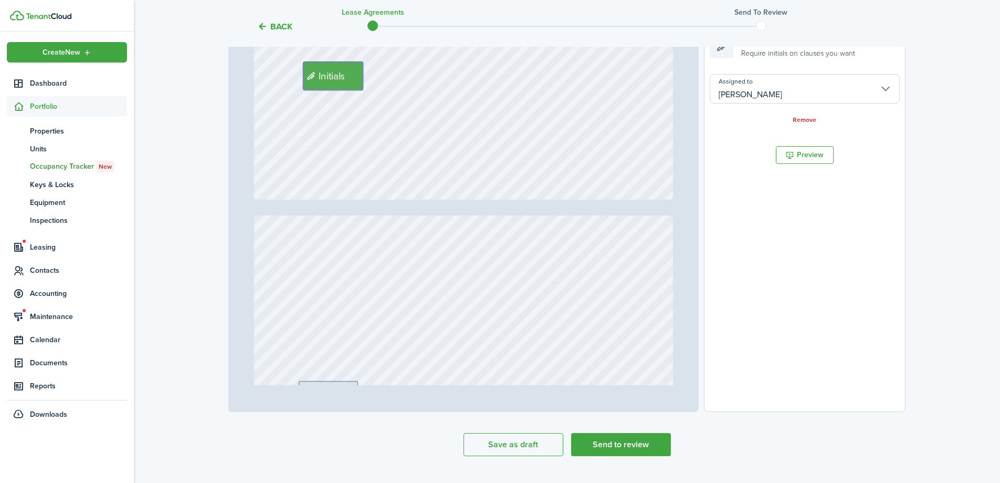
type input "8"
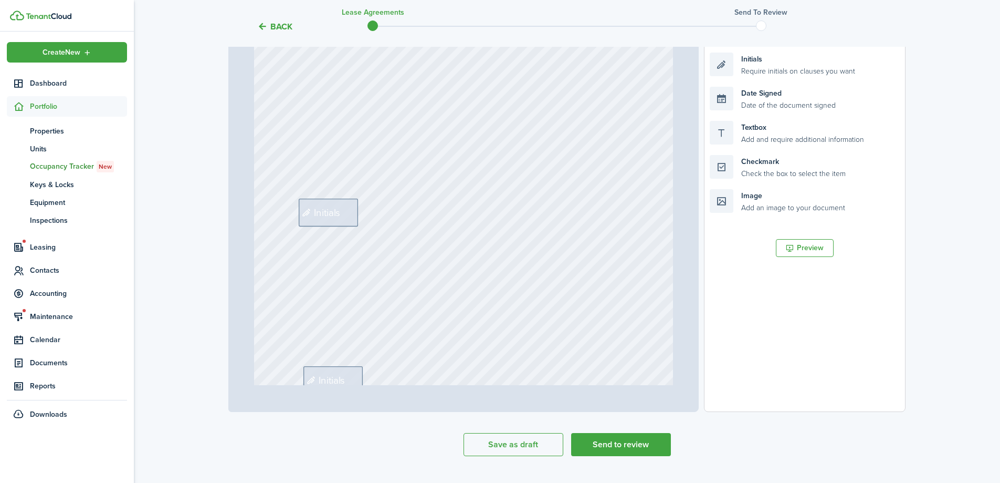
scroll to position [3991, 0]
click at [340, 183] on div "Initials" at bounding box center [328, 188] width 59 height 28
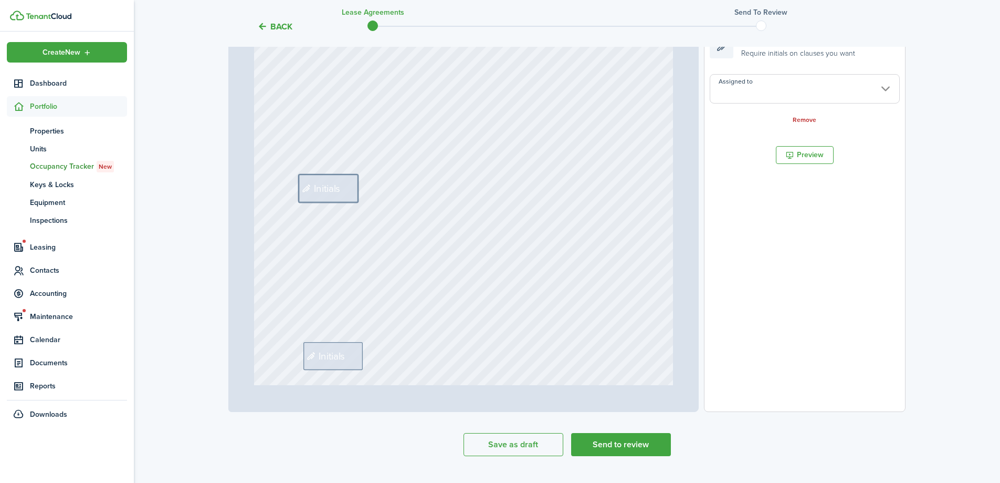
click at [759, 92] on input "Assigned to" at bounding box center [805, 88] width 190 height 29
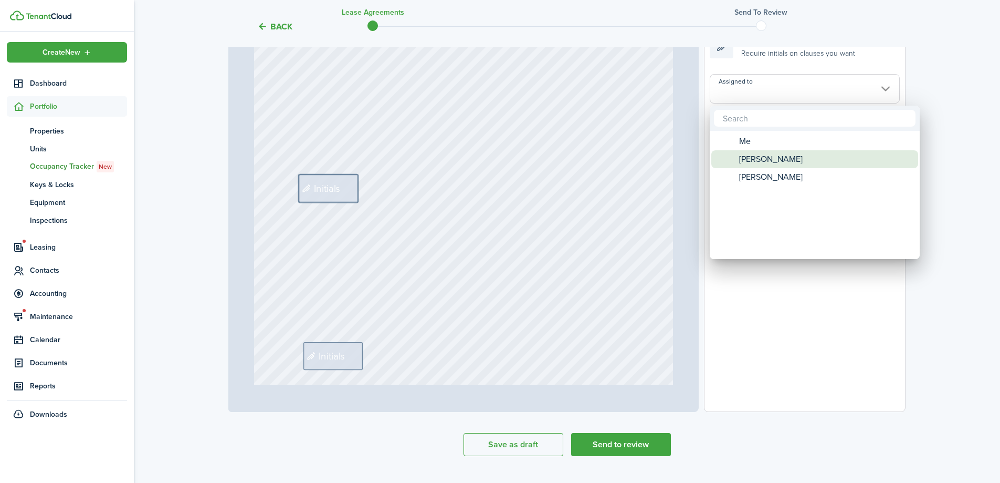
click at [776, 155] on span "[PERSON_NAME]" at bounding box center [771, 159] width 64 height 18
type input "[PERSON_NAME]"
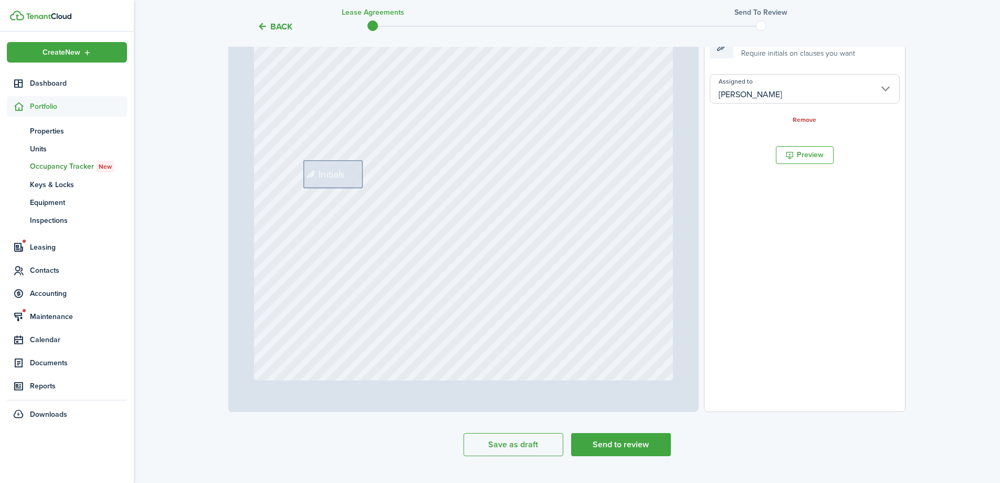
scroll to position [4201, 0]
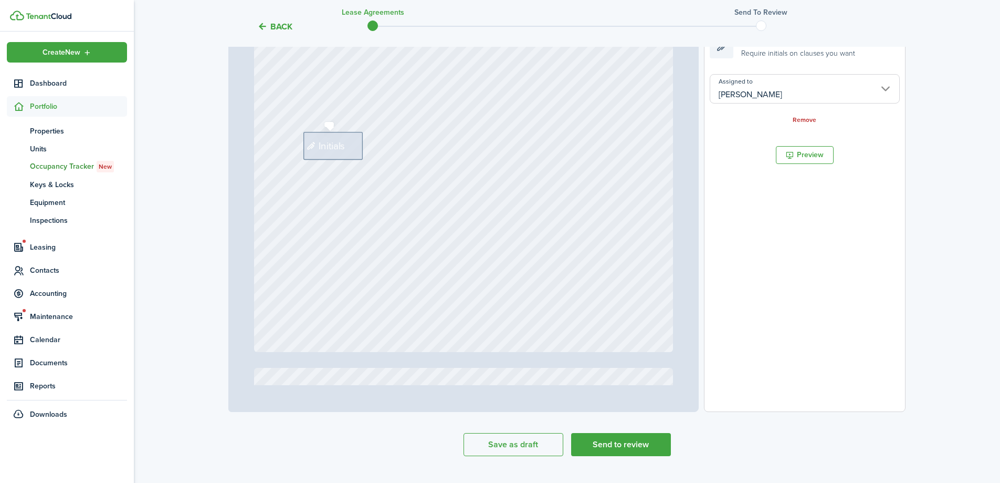
click at [321, 133] on div "Initials" at bounding box center [333, 146] width 59 height 28
click at [771, 85] on input "Assigned to" at bounding box center [805, 88] width 190 height 29
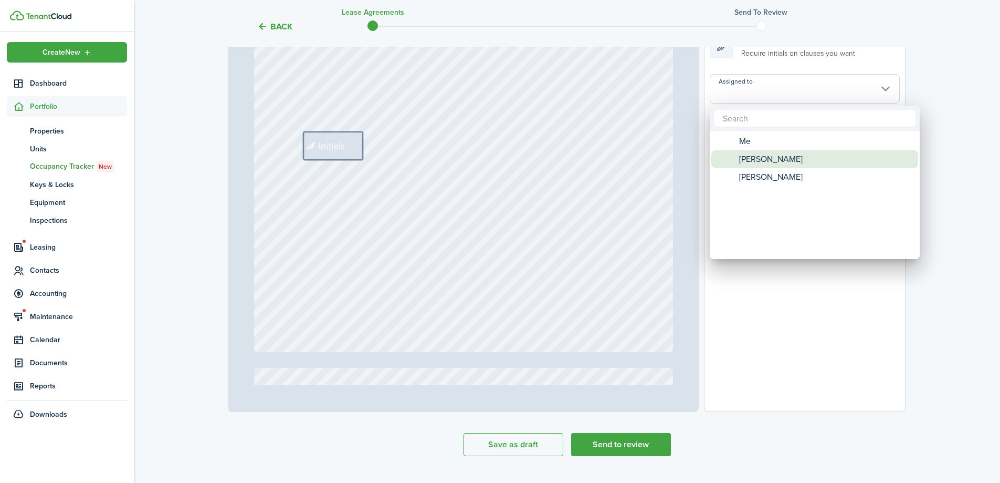
click at [773, 156] on span "[PERSON_NAME]" at bounding box center [771, 159] width 64 height 18
type input "[PERSON_NAME]"
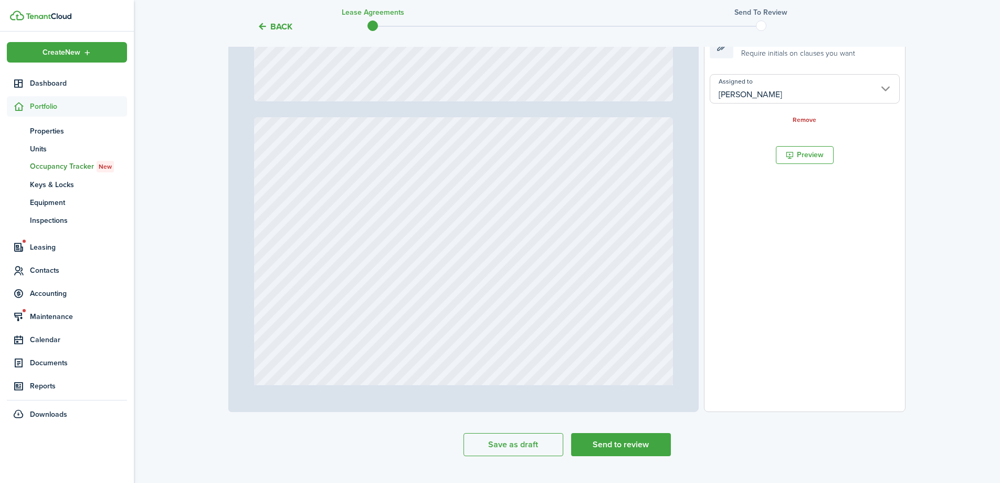
type input "9"
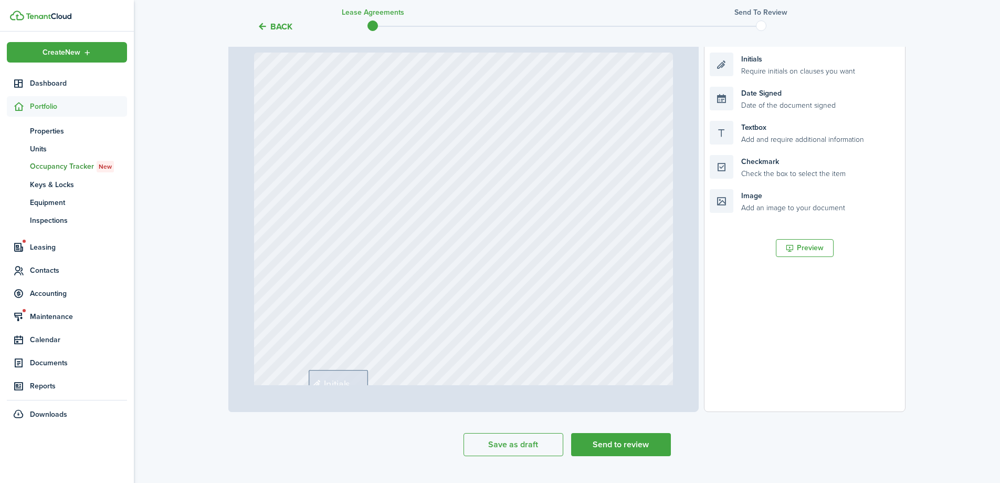
scroll to position [4726, 0]
click at [339, 174] on span "Initials" at bounding box center [337, 173] width 27 height 15
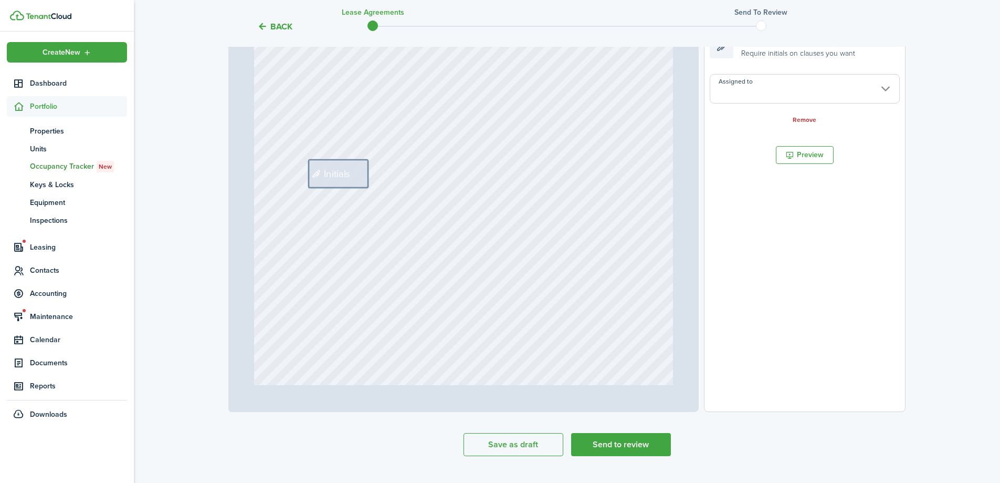
click at [751, 91] on input "Assigned to" at bounding box center [805, 88] width 190 height 29
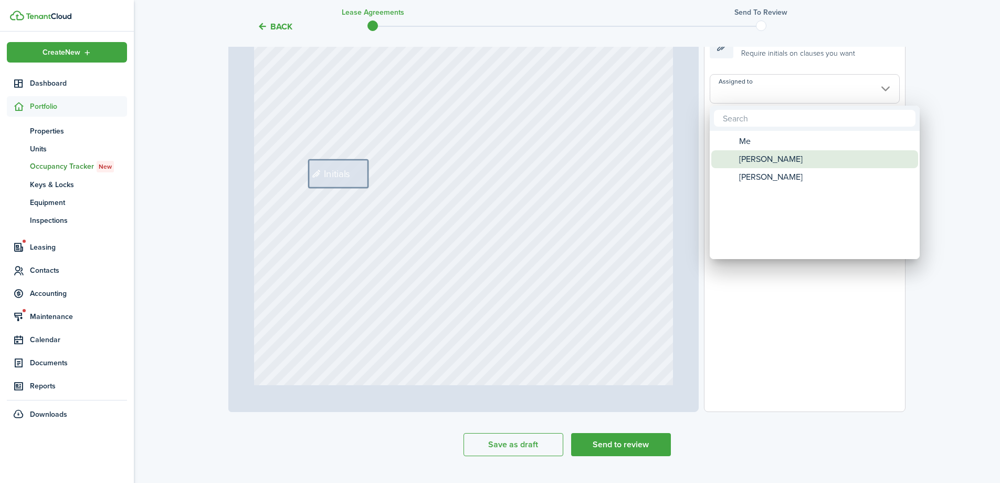
click at [760, 155] on span "[PERSON_NAME]" at bounding box center [771, 159] width 64 height 18
type input "[PERSON_NAME]"
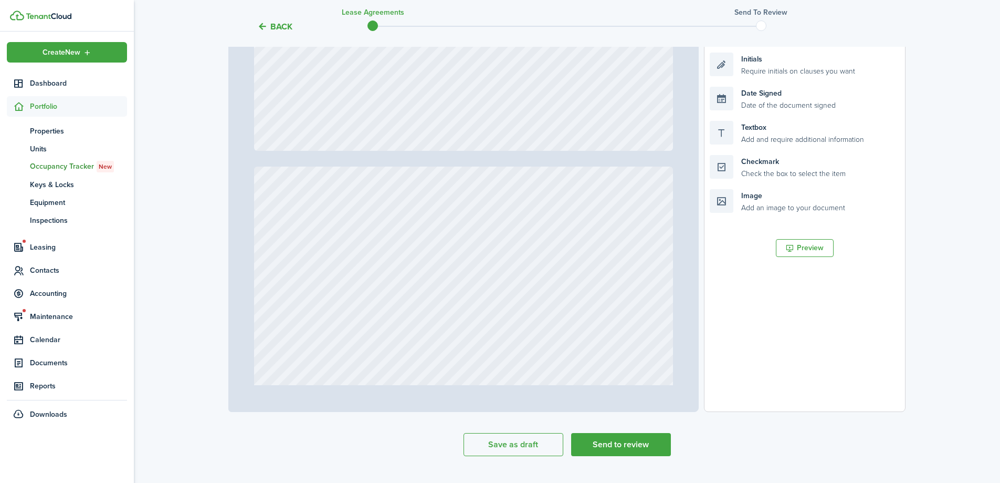
type input "14"
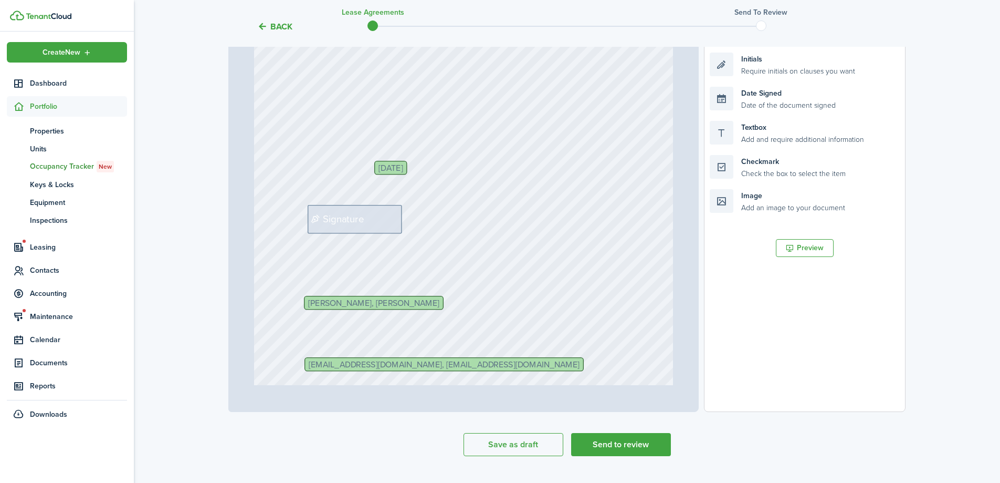
scroll to position [7457, 0]
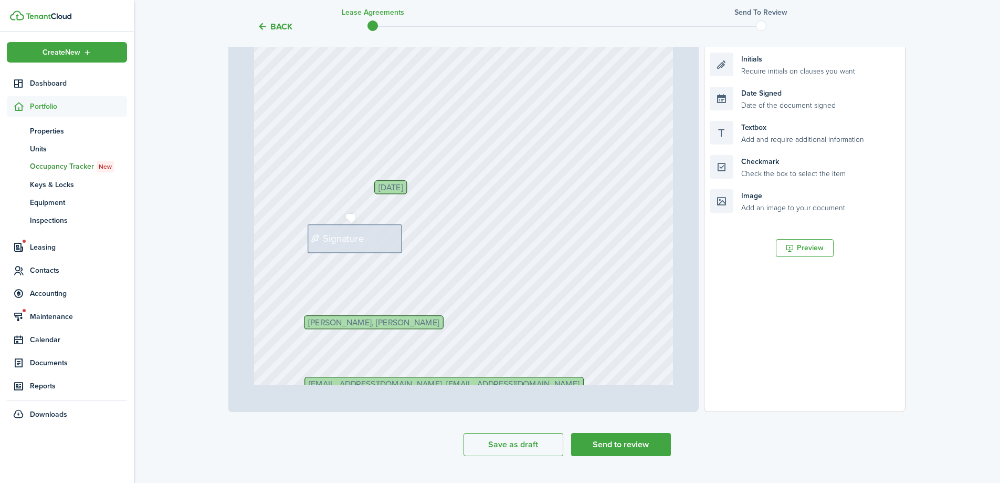
click at [351, 241] on span "Signature" at bounding box center [343, 238] width 41 height 15
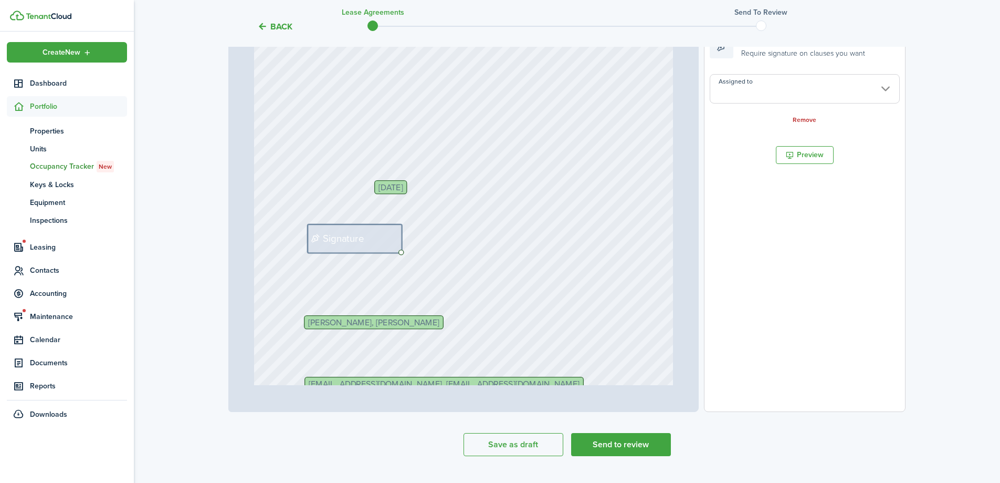
click at [737, 102] on input "Assigned to" at bounding box center [805, 88] width 190 height 29
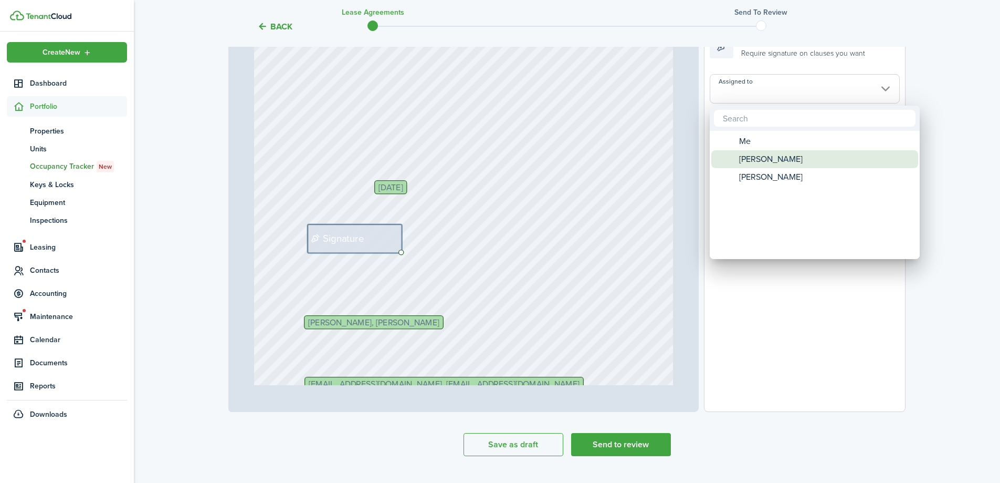
click at [745, 154] on span "[PERSON_NAME]" at bounding box center [771, 159] width 64 height 18
type input "[PERSON_NAME]"
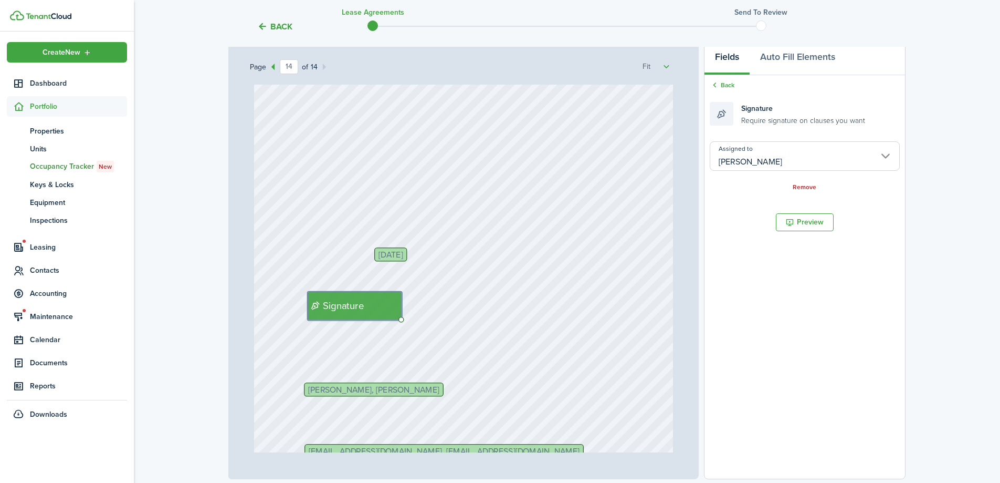
scroll to position [123, 0]
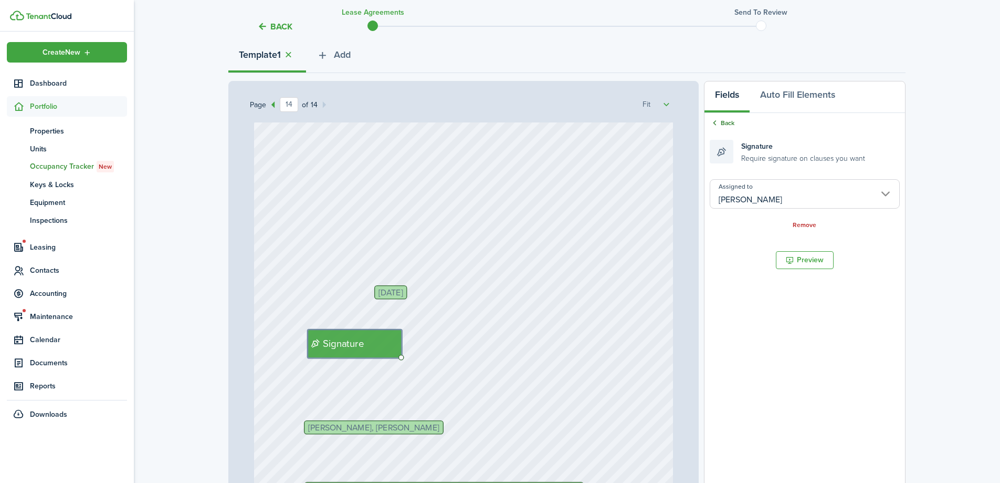
click at [725, 119] on link "Back" at bounding box center [722, 122] width 25 height 9
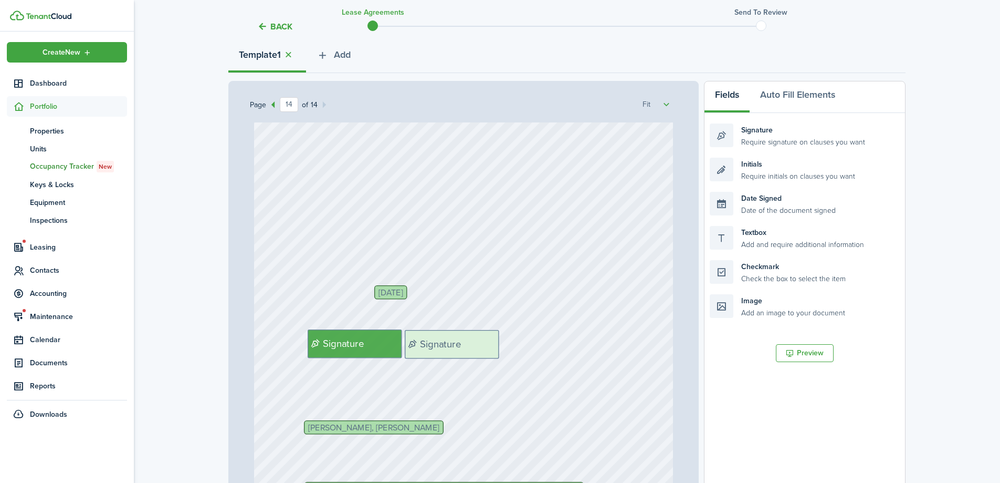
drag, startPoint x: 772, startPoint y: 139, endPoint x: 467, endPoint y: 345, distance: 368.3
click at [467, 345] on div "Page 14 of 14 50% 75% 100% 150% 200% Fit [STREET_ADDRESS] B [DATE] [DATE] Initi…" at bounding box center [566, 299] width 677 height 436
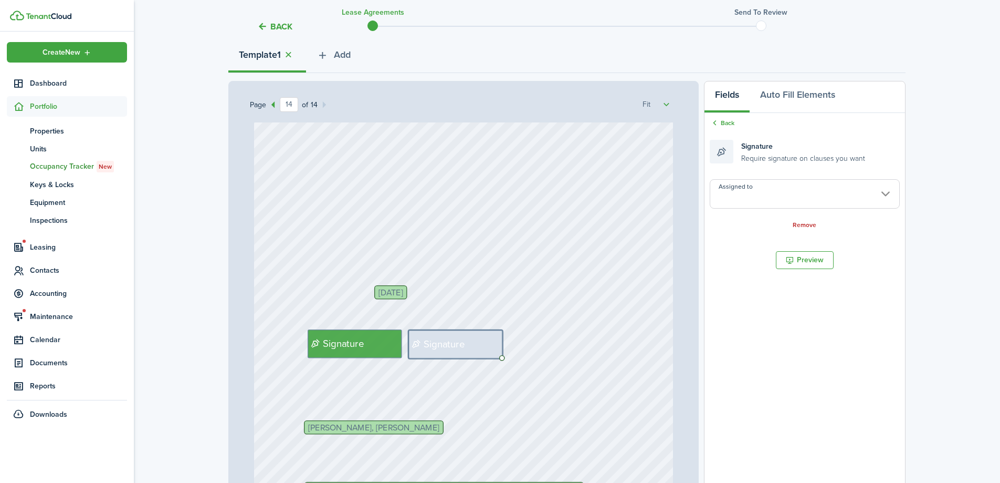
click at [772, 195] on input "Assigned to" at bounding box center [805, 193] width 190 height 29
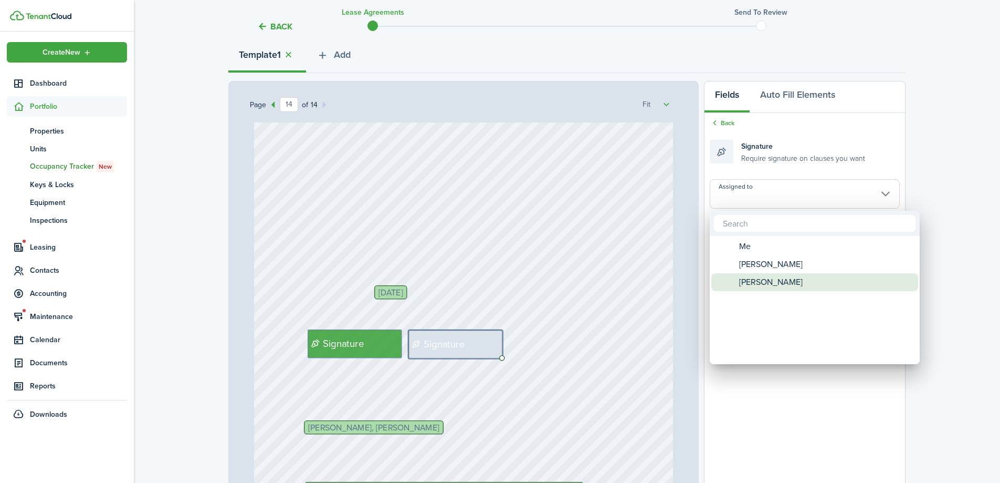
click at [772, 279] on span "[PERSON_NAME]" at bounding box center [771, 282] width 64 height 18
type input "[PERSON_NAME]"
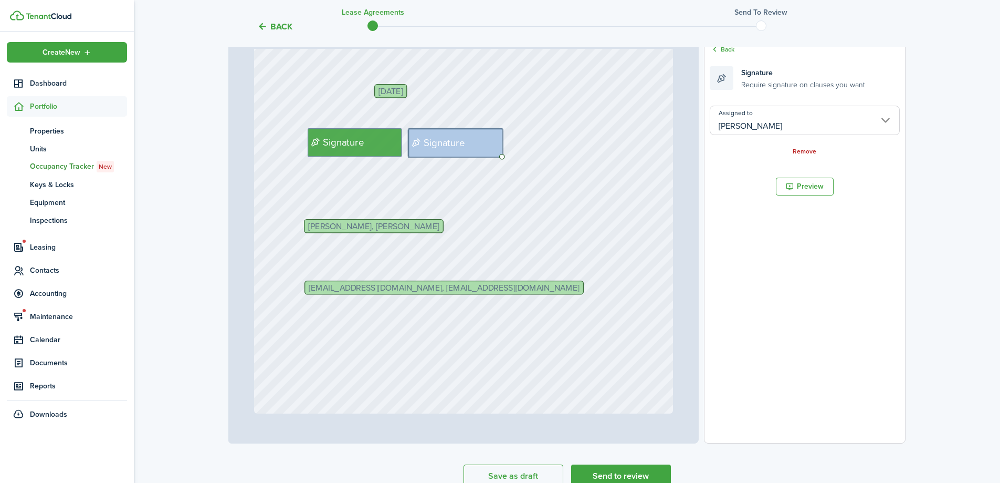
scroll to position [251, 0]
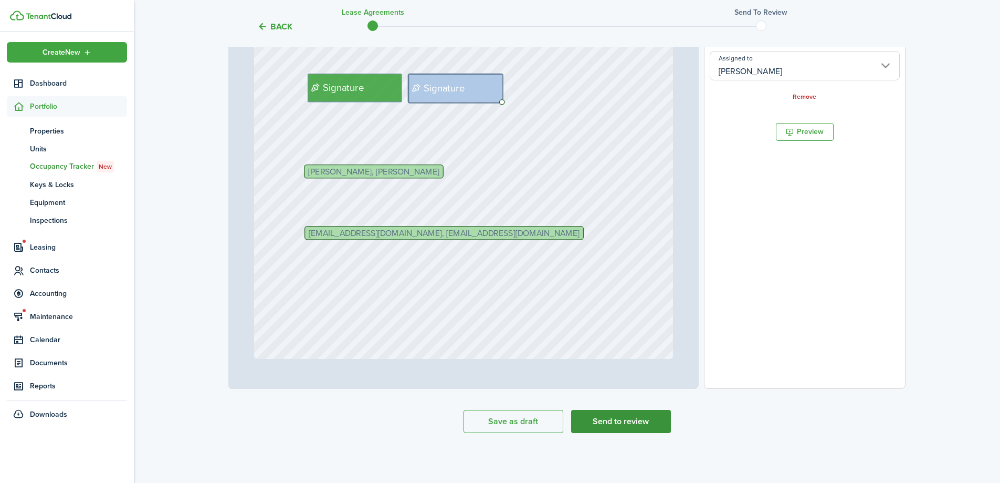
click at [629, 431] on button "Send to review" at bounding box center [621, 421] width 100 height 23
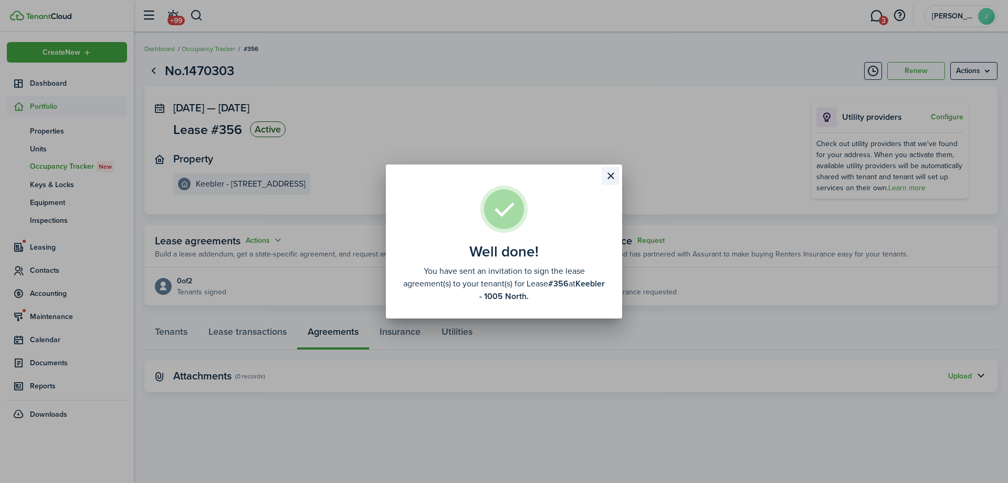
click at [616, 176] on button "Close modal" at bounding box center [611, 176] width 18 height 18
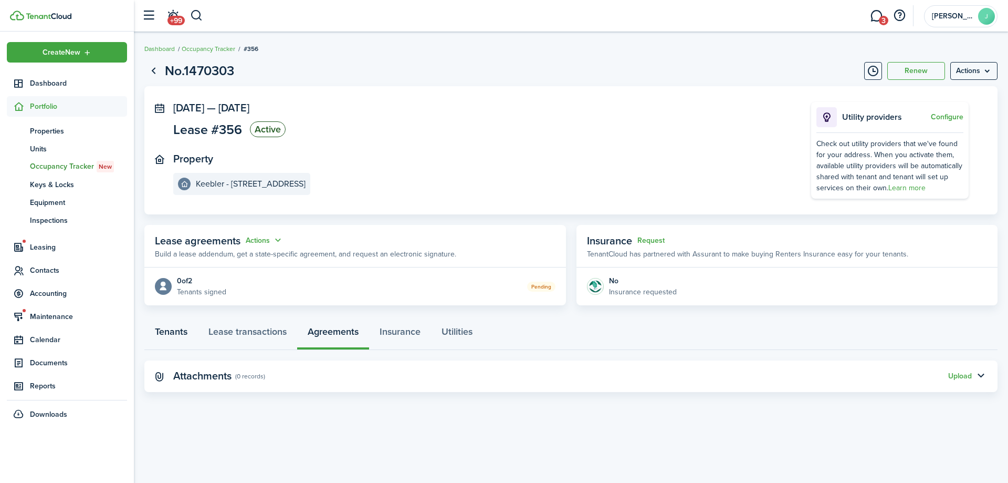
click at [178, 323] on link "Tenants" at bounding box center [171, 334] width 54 height 32
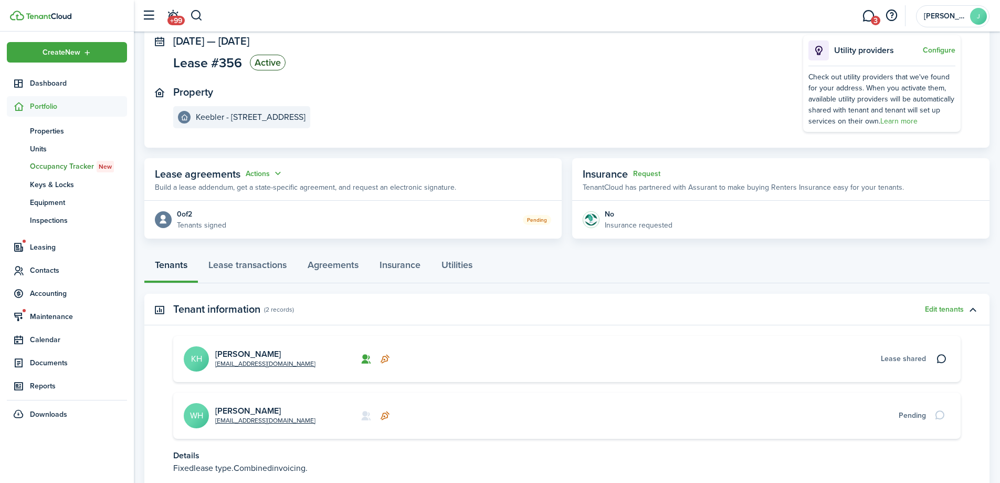
scroll to position [145, 0]
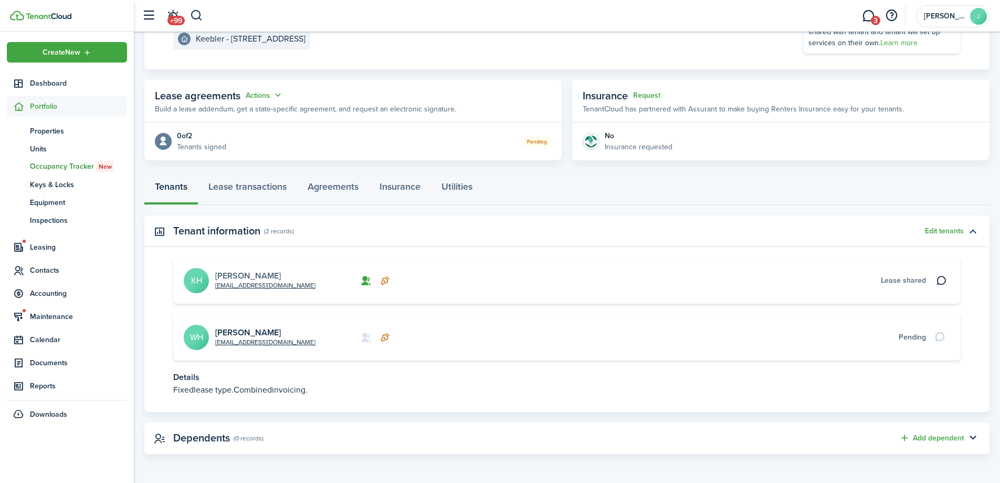
click at [232, 276] on link "[PERSON_NAME]" at bounding box center [248, 275] width 66 height 12
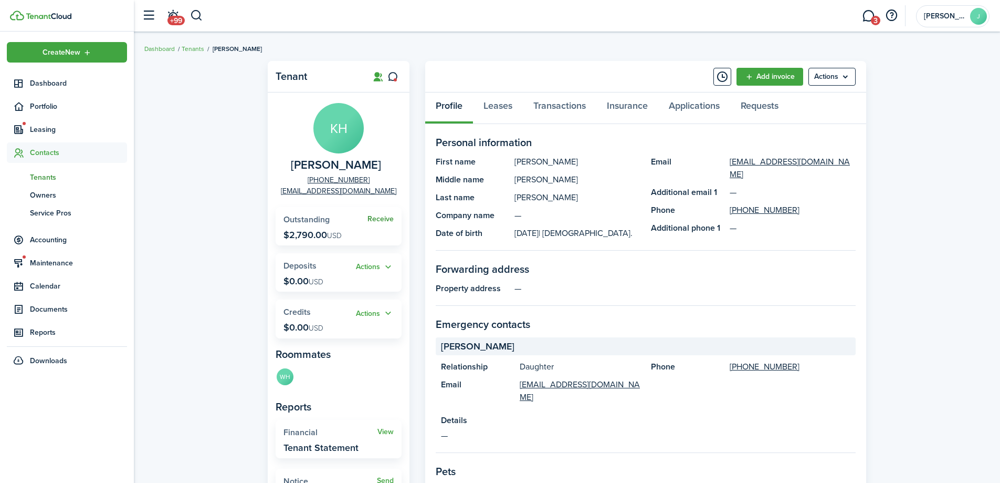
click at [374, 218] on link "Receive" at bounding box center [381, 219] width 26 height 8
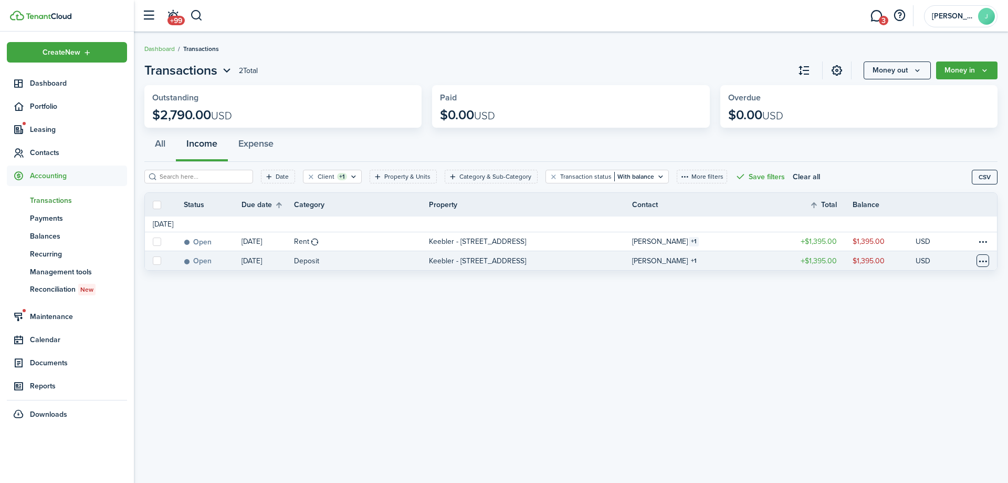
click at [978, 260] on table-menu-btn-icon at bounding box center [983, 260] width 13 height 13
click at [948, 301] on link "Mark as paid" at bounding box center [943, 299] width 92 height 18
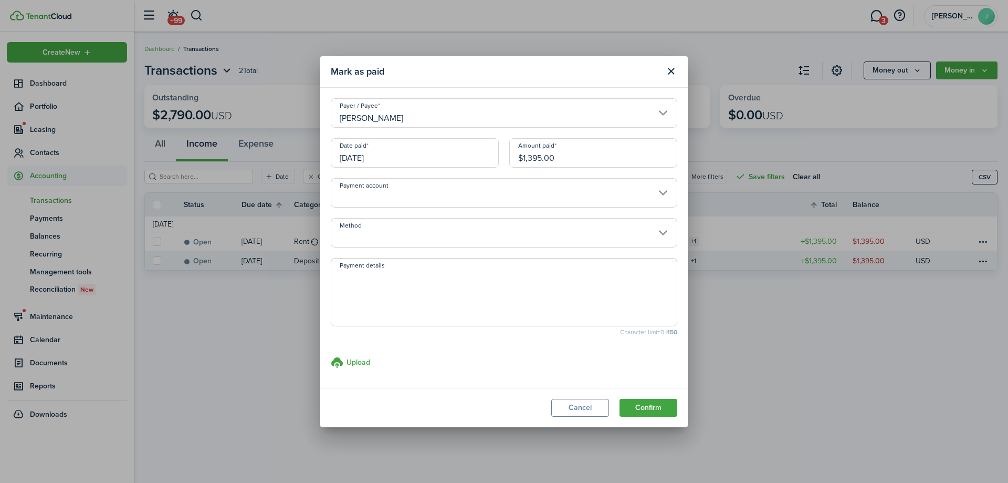
click at [443, 196] on input "Payment account" at bounding box center [504, 192] width 347 height 29
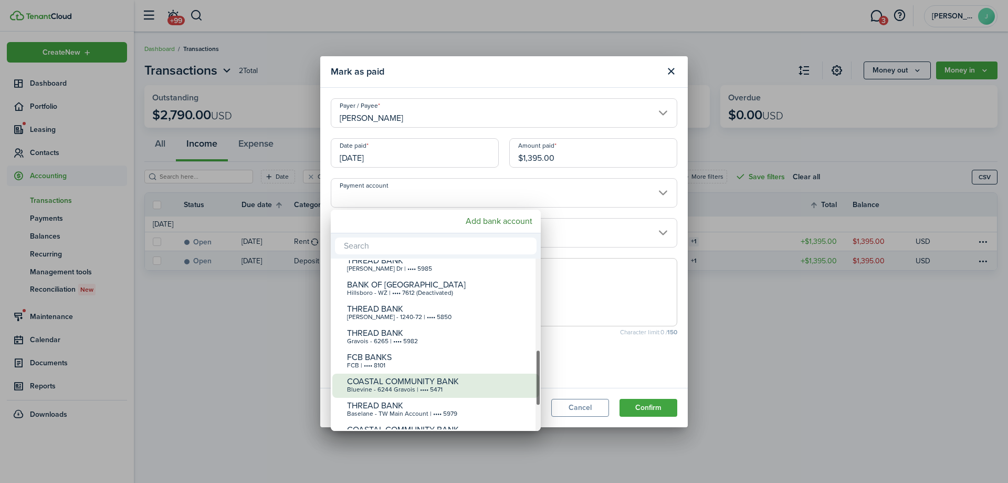
drag, startPoint x: 539, startPoint y: 317, endPoint x: 526, endPoint y: 383, distance: 66.9
click at [527, 384] on mbsc-scrollview-base "COASTAL COMMUNITY BANK WZ - Bluevine | •••• 2456 BLUE RIDGE BANK, NA TW Holding…" at bounding box center [436, 344] width 210 height 170
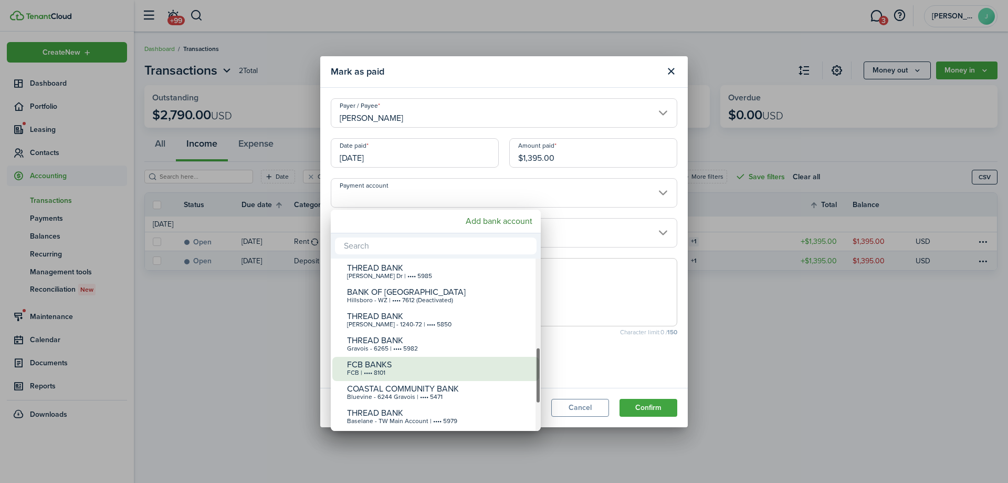
click at [508, 360] on div "FCB BANKS" at bounding box center [440, 364] width 186 height 9
type input "•••• •••• •••• 8101"
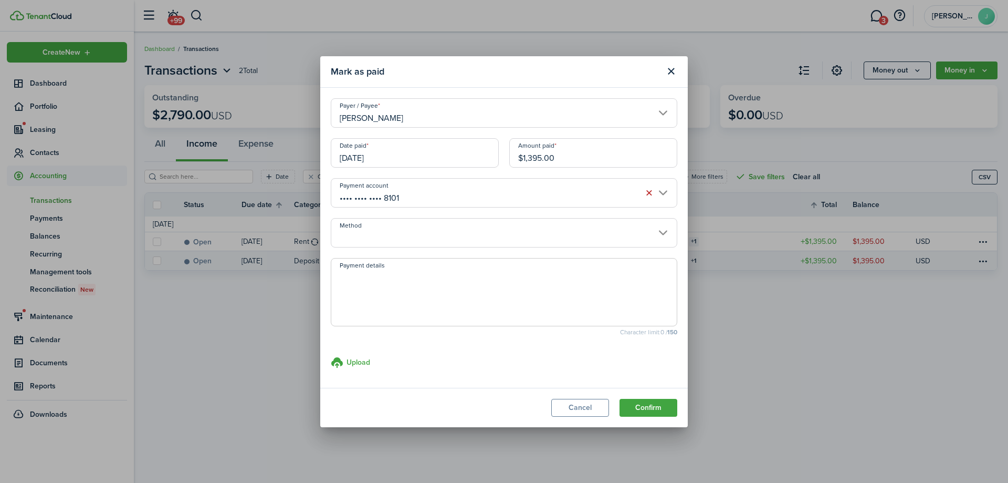
click at [432, 231] on input "Method" at bounding box center [504, 232] width 347 height 29
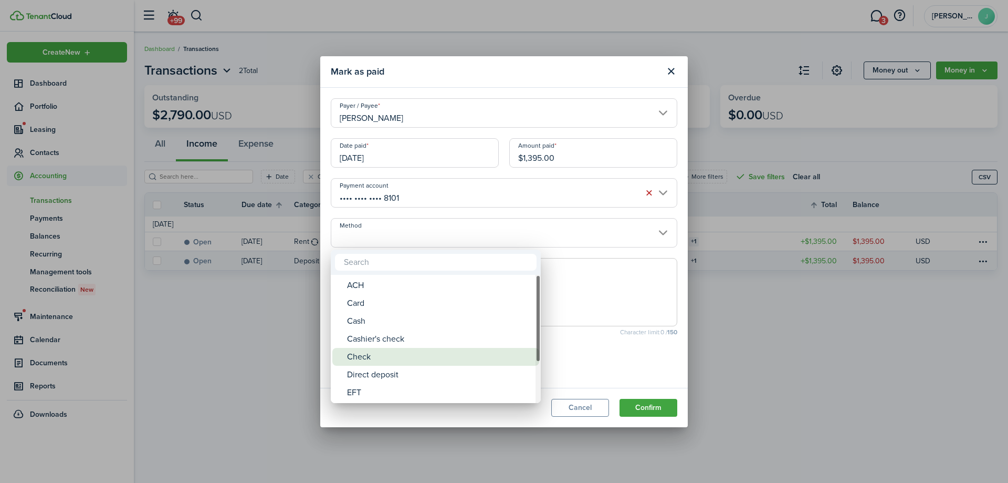
click at [398, 351] on div "Check" at bounding box center [440, 357] width 186 height 18
type input "Check"
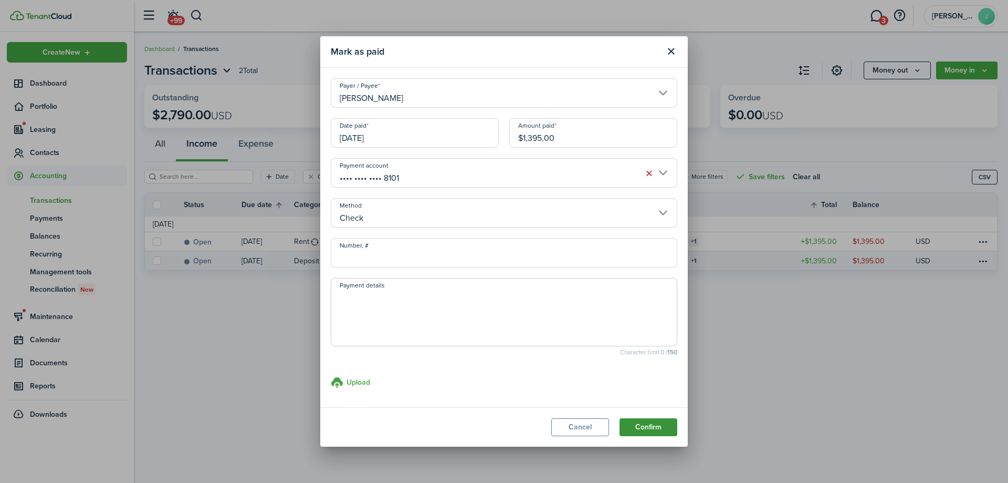
click at [643, 432] on button "Confirm" at bounding box center [649, 427] width 58 height 18
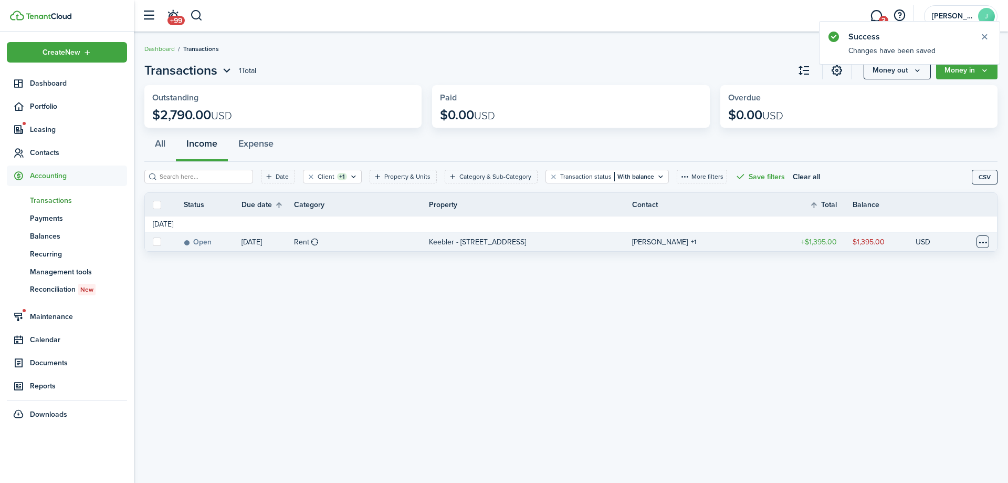
click at [983, 242] on table-menu-btn-icon at bounding box center [983, 241] width 13 height 13
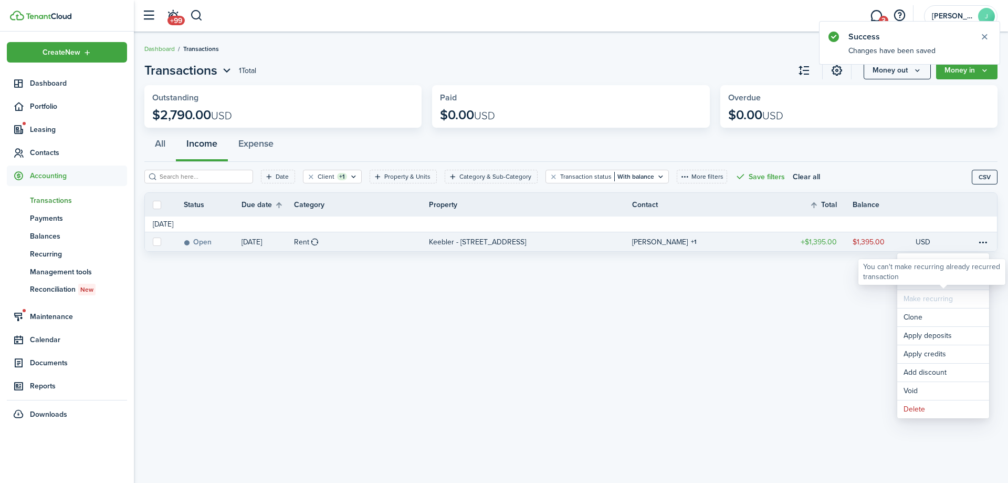
click at [964, 285] on link "Mark as paid" at bounding box center [943, 280] width 92 height 18
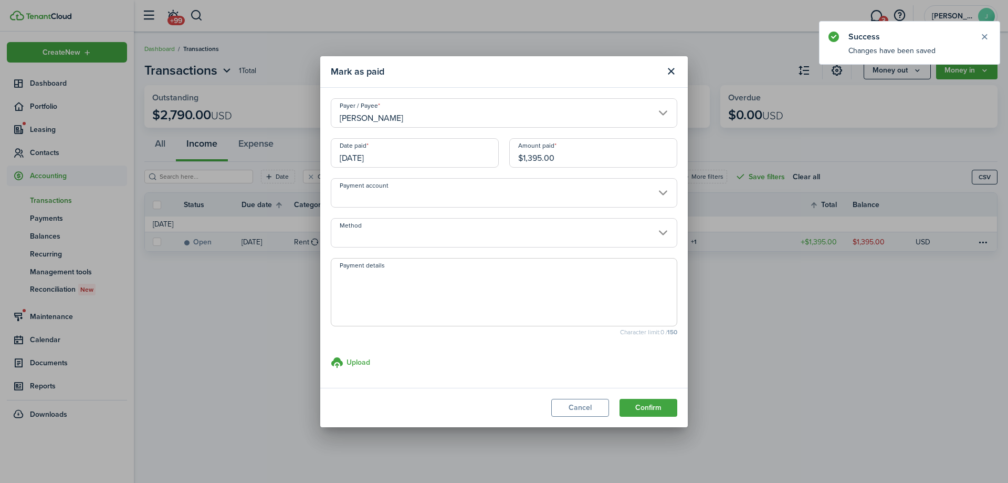
click at [427, 187] on input "Payment account" at bounding box center [504, 192] width 347 height 29
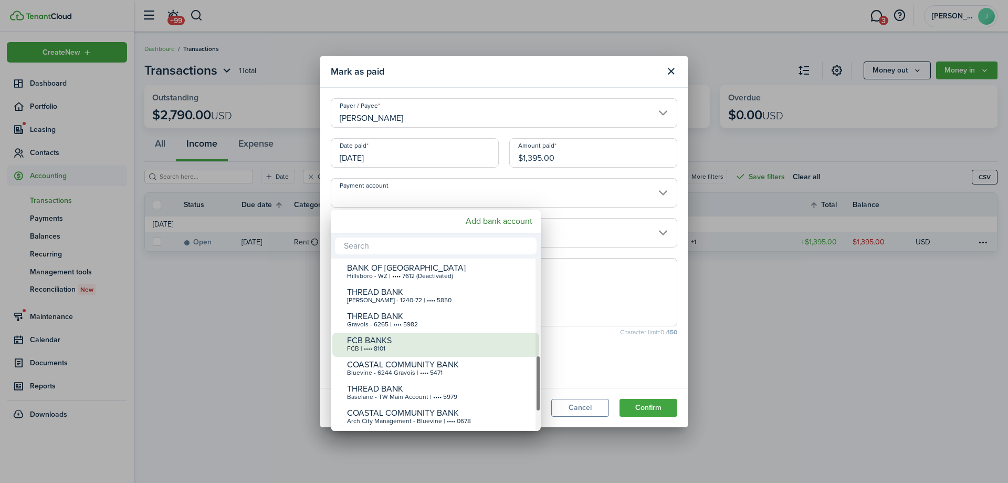
click at [416, 353] on div "FCB BANKS FCB | •••• 8101" at bounding box center [440, 343] width 186 height 23
type input "•••• •••• •••• 8101"
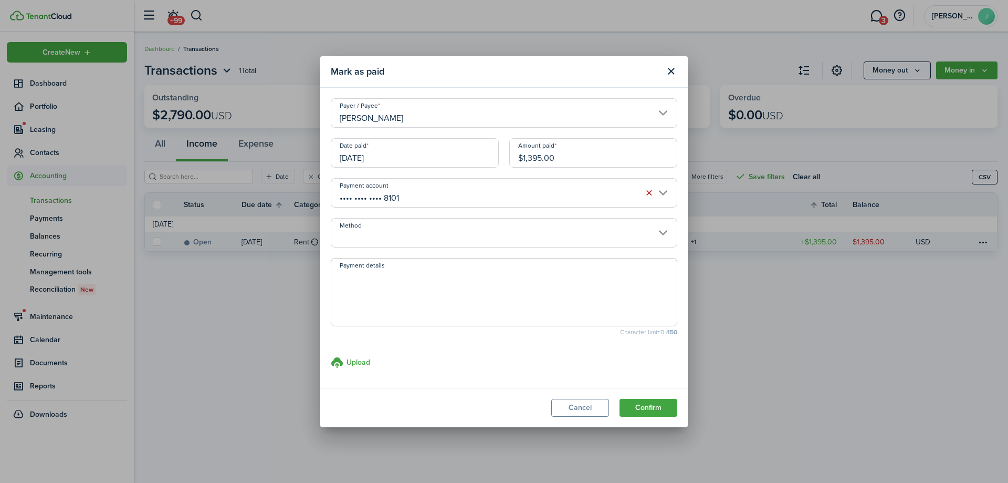
click at [429, 225] on input "Method" at bounding box center [504, 232] width 347 height 29
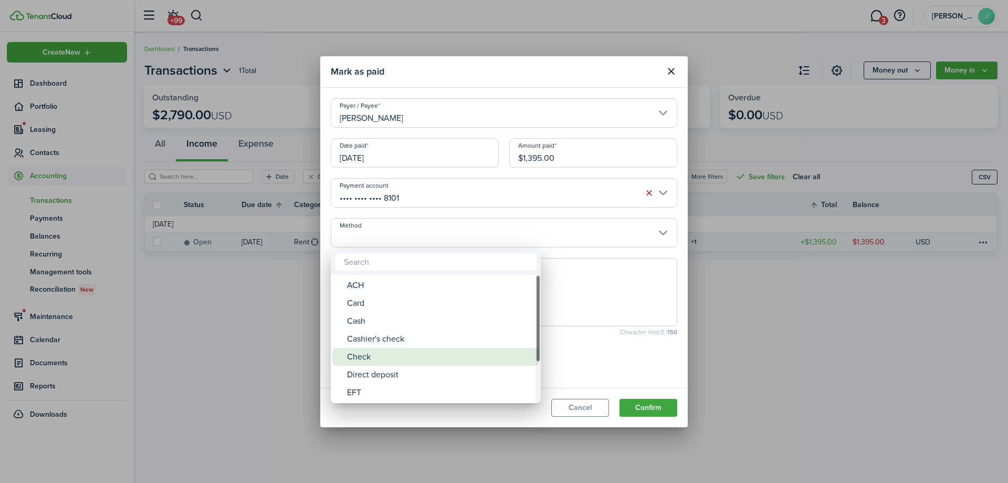
click at [401, 352] on div "Check" at bounding box center [440, 357] width 186 height 18
type input "Check"
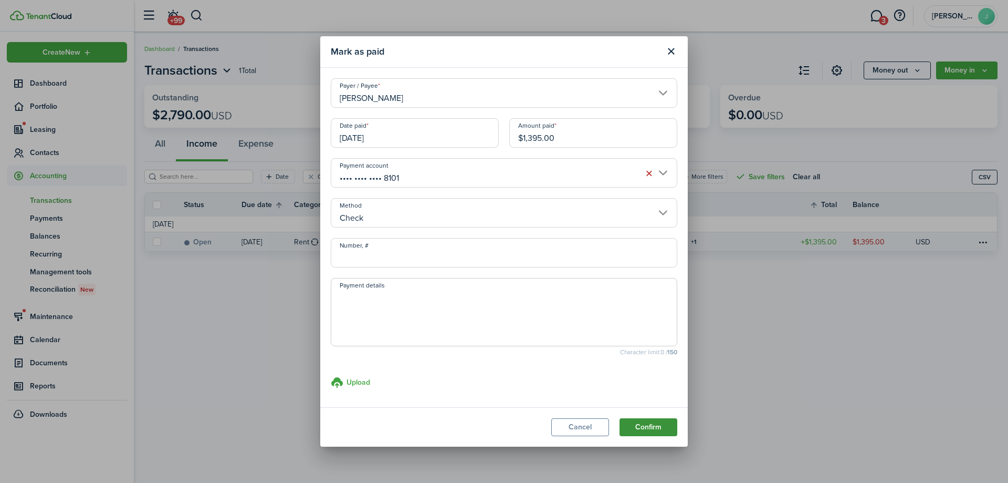
click at [643, 421] on button "Confirm" at bounding box center [649, 427] width 58 height 18
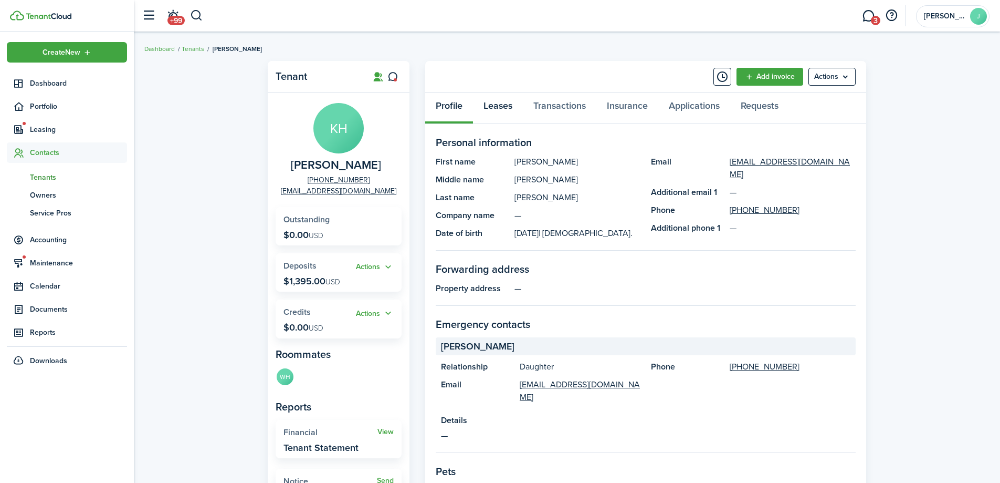
click at [505, 106] on link "Leases" at bounding box center [498, 108] width 50 height 32
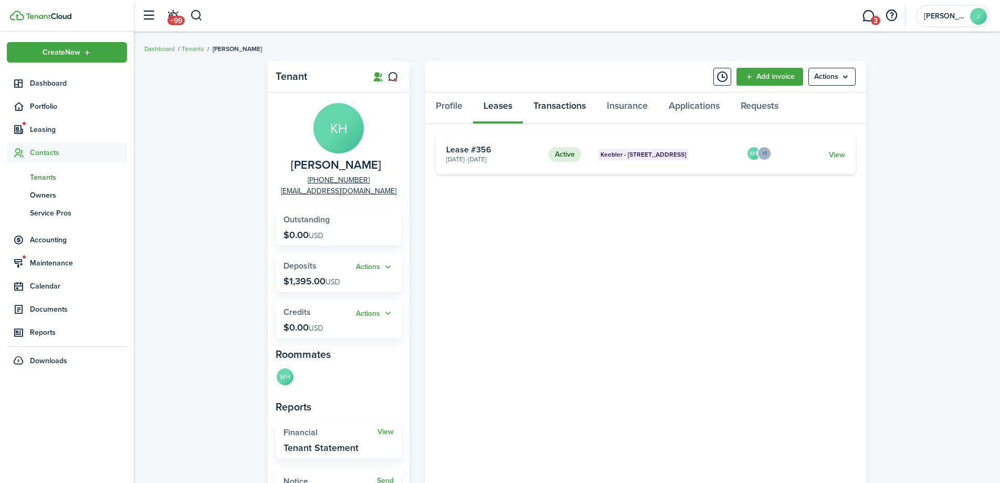
click at [558, 110] on link "Transactions" at bounding box center [560, 108] width 74 height 32
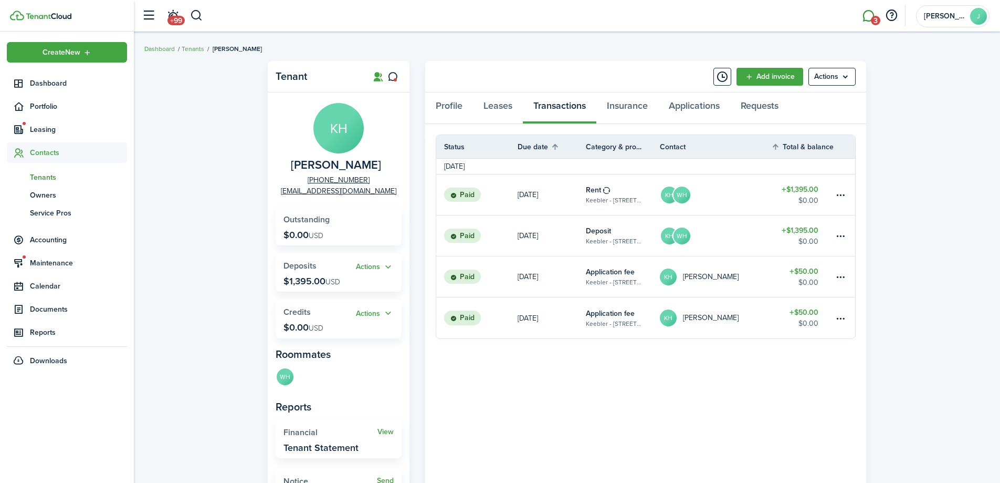
click at [865, 20] on link "3" at bounding box center [869, 16] width 20 height 27
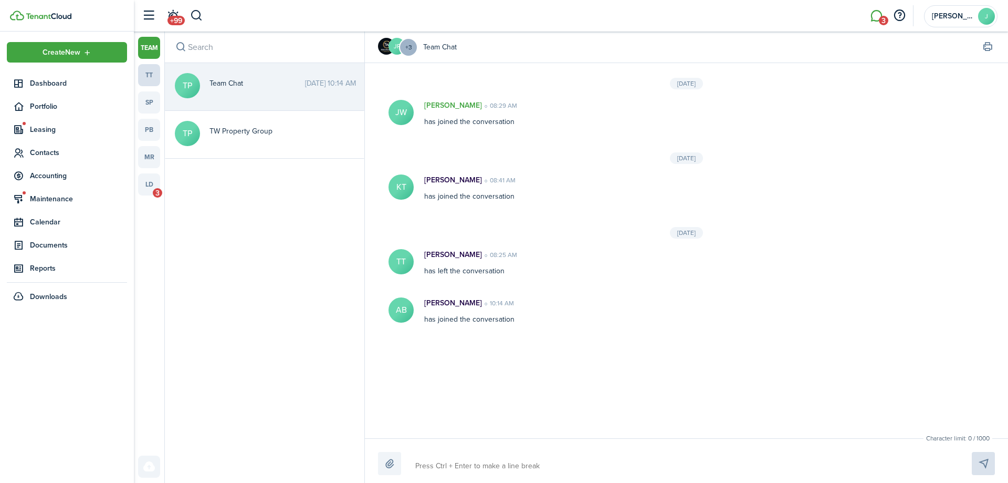
click at [153, 79] on link "tt" at bounding box center [149, 75] width 22 height 22
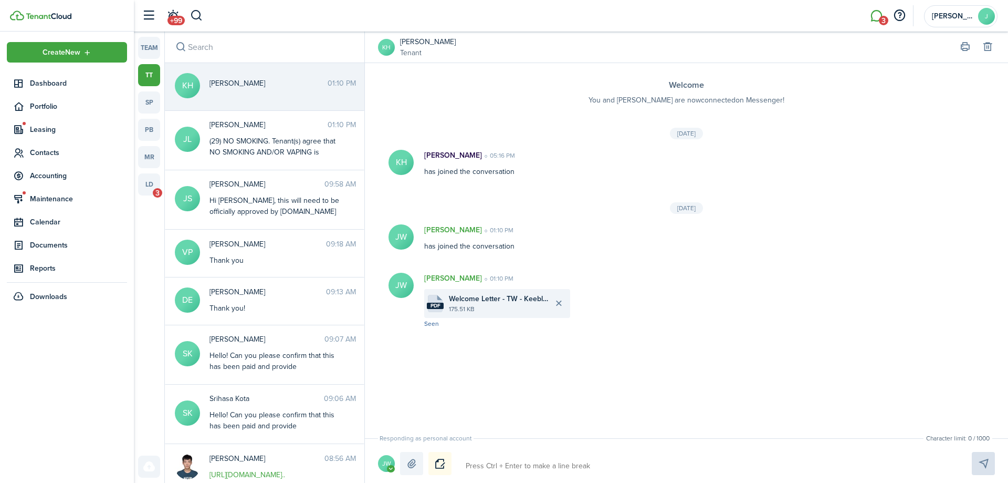
click at [263, 87] on span "[PERSON_NAME]" at bounding box center [269, 83] width 118 height 11
click at [409, 51] on small "Tenant" at bounding box center [428, 52] width 56 height 11
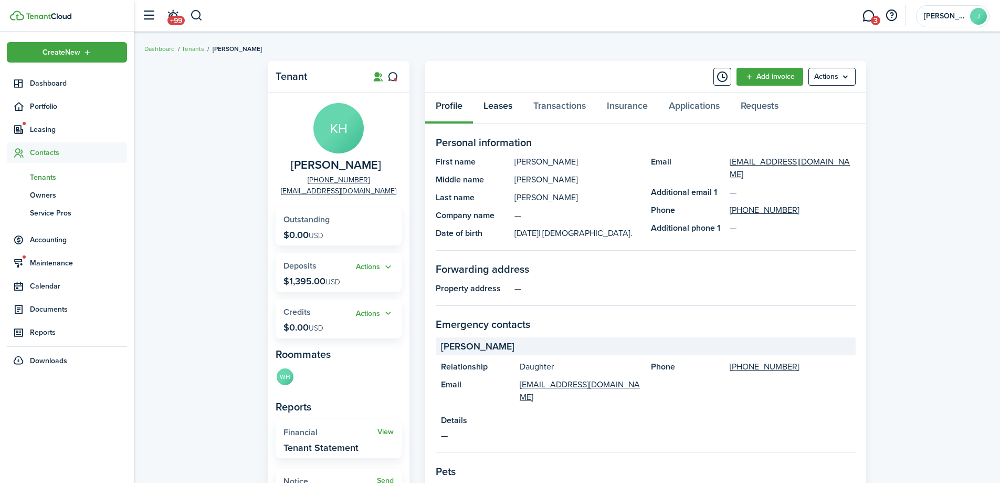
click at [507, 104] on link "Leases" at bounding box center [498, 108] width 50 height 32
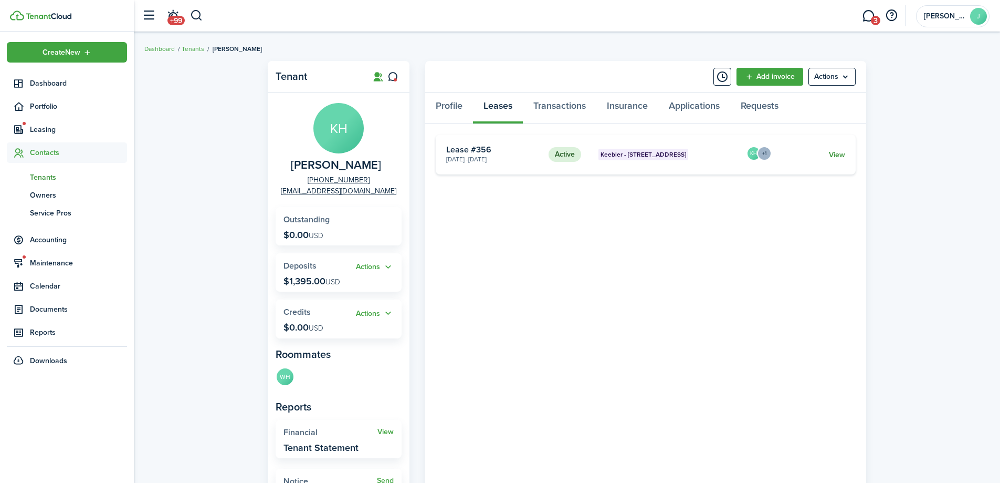
click at [838, 152] on link "View" at bounding box center [837, 154] width 16 height 11
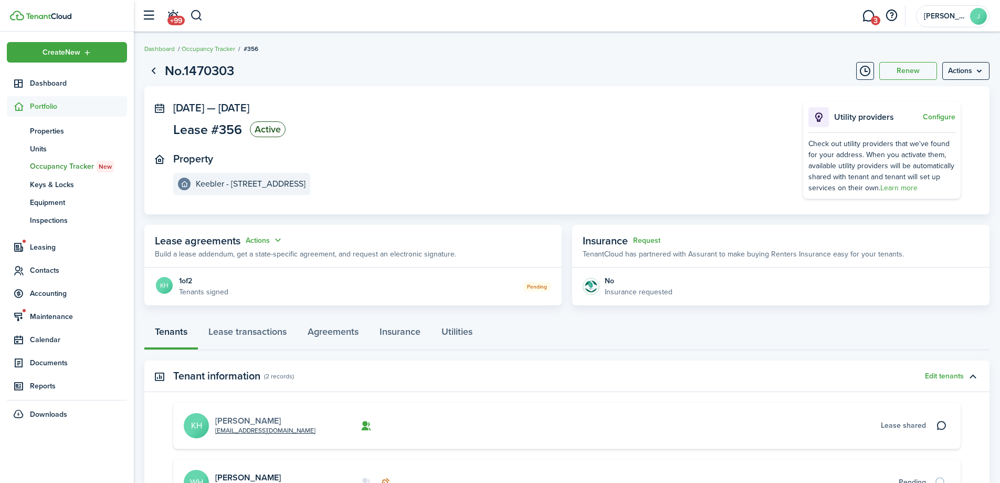
click at [229, 419] on link "[PERSON_NAME]" at bounding box center [248, 420] width 66 height 12
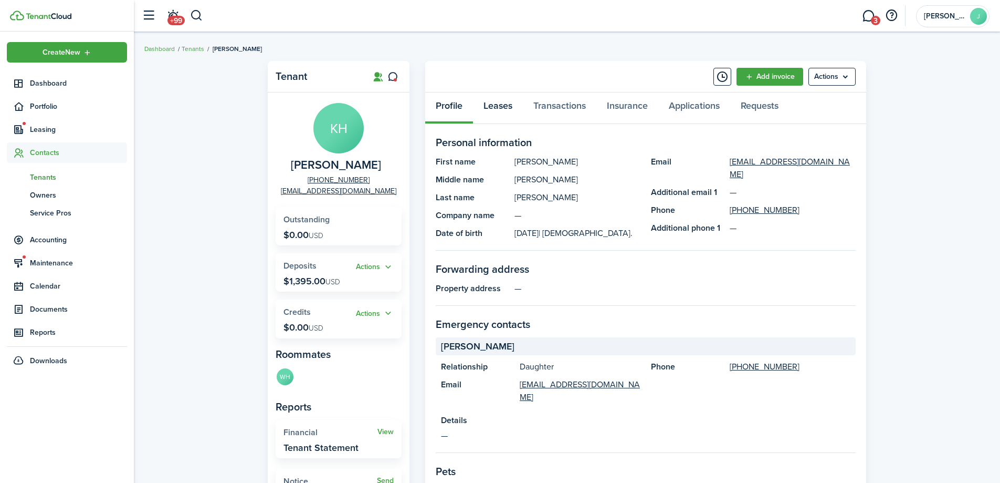
click at [516, 103] on link "Leases" at bounding box center [498, 108] width 50 height 32
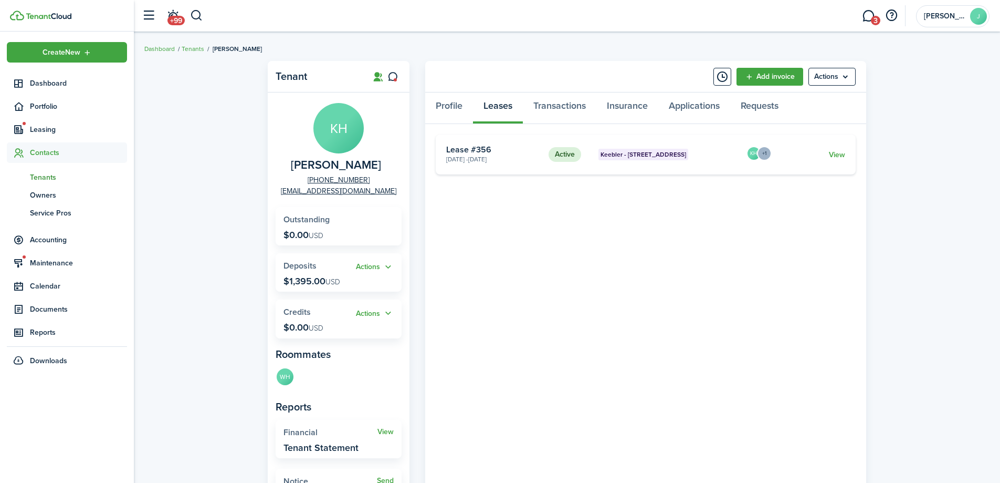
click at [846, 159] on card "Active Keebler - [GEOGRAPHIC_DATA] B [DATE] - [DATE] Lease #356 KH +1 View" at bounding box center [646, 154] width 420 height 40
click at [827, 153] on card-footer "View" at bounding box center [811, 154] width 70 height 11
click at [840, 153] on link "View" at bounding box center [837, 154] width 16 height 11
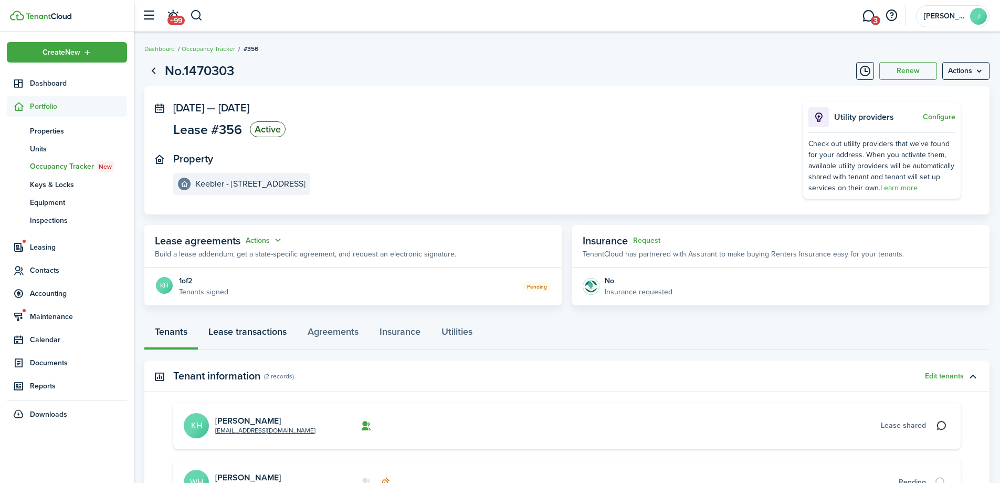
click at [255, 347] on link "Lease transactions" at bounding box center [247, 334] width 99 height 32
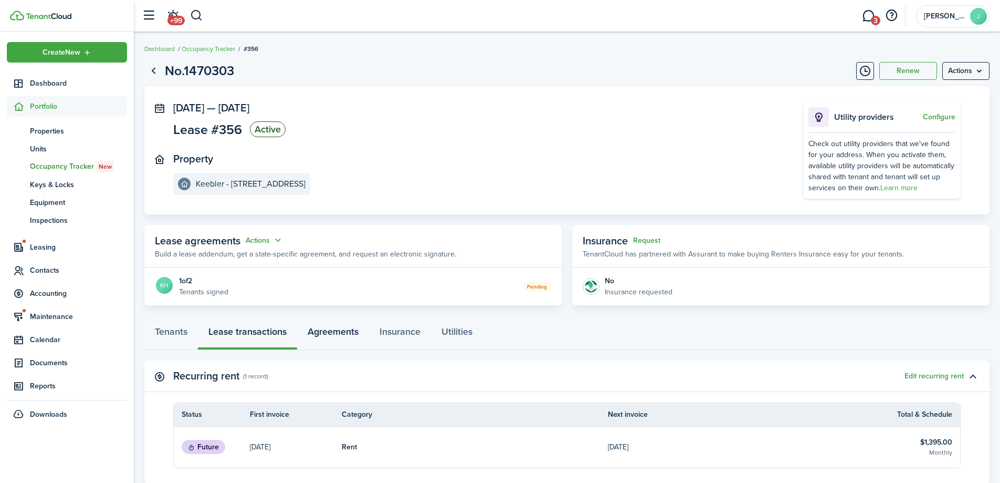
click at [345, 333] on link "Agreements" at bounding box center [333, 334] width 72 height 32
